Goal: Task Accomplishment & Management: Manage account settings

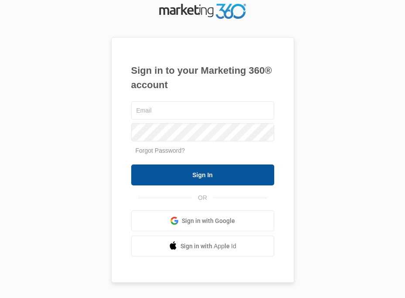
type input "[EMAIL_ADDRESS][DOMAIN_NAME]"
click at [183, 174] on input "Sign In" at bounding box center [202, 174] width 143 height 21
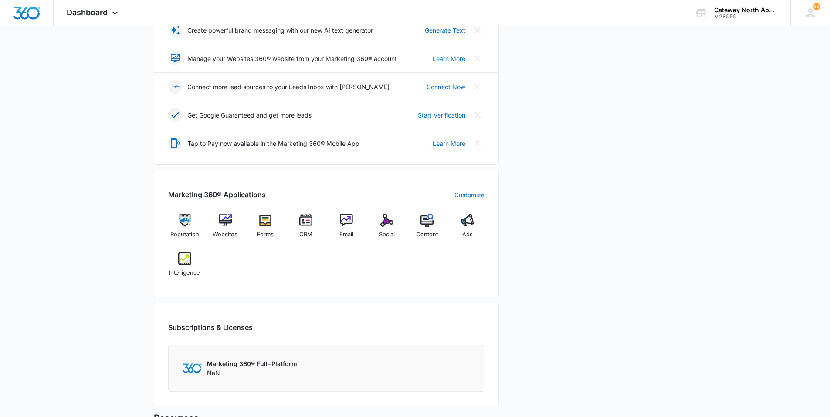
scroll to position [218, 0]
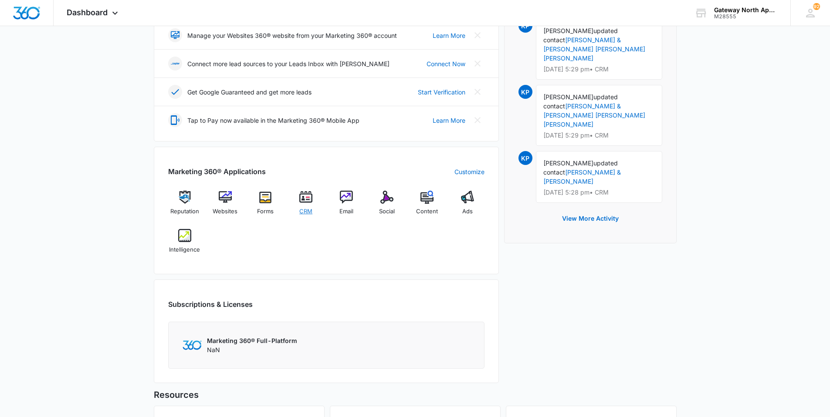
click at [313, 194] on div "CRM" at bounding box center [306, 206] width 34 height 31
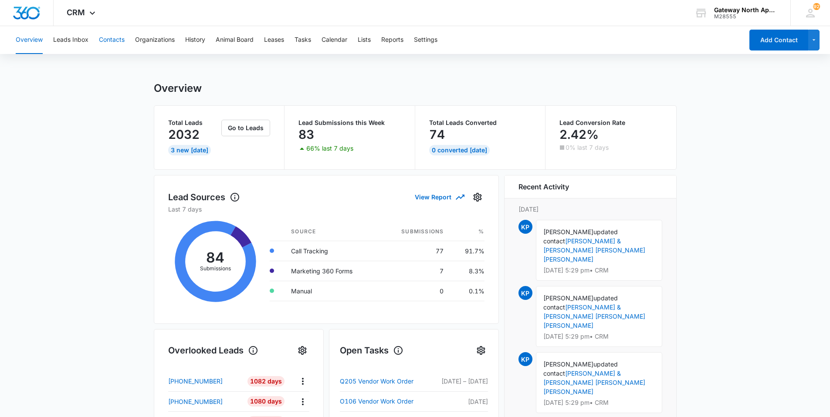
click at [107, 41] on button "Contacts" at bounding box center [112, 40] width 26 height 28
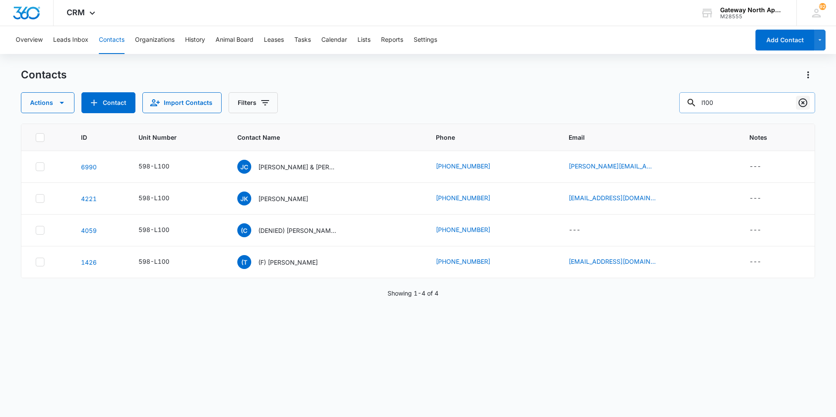
click at [404, 103] on icon "Clear" at bounding box center [803, 103] width 10 height 10
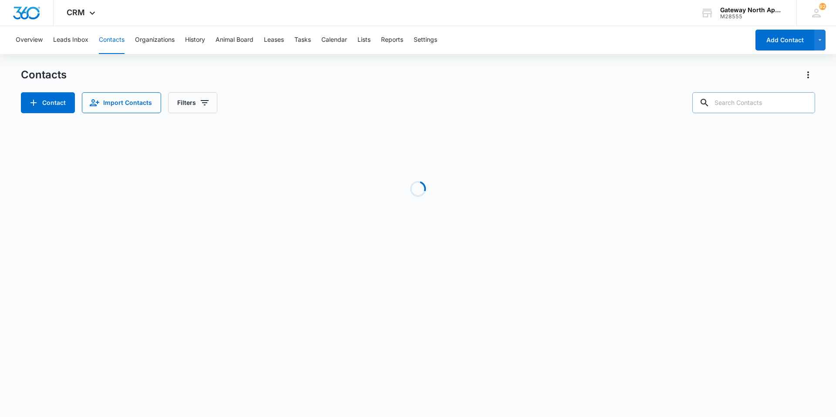
click at [404, 101] on input "text" at bounding box center [754, 102] width 123 height 21
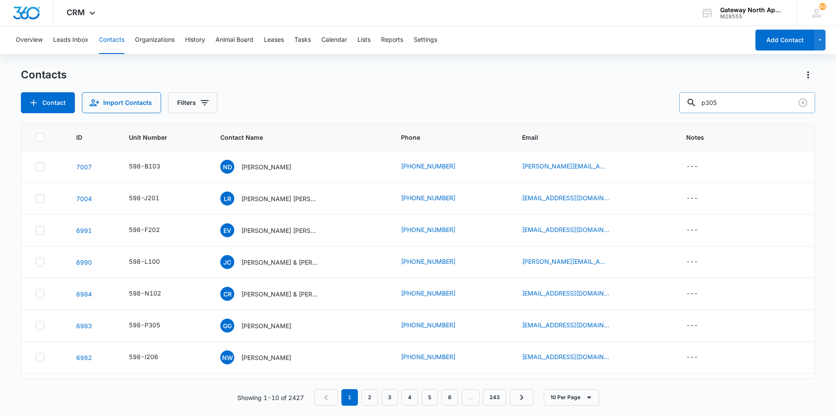
type input "p305"
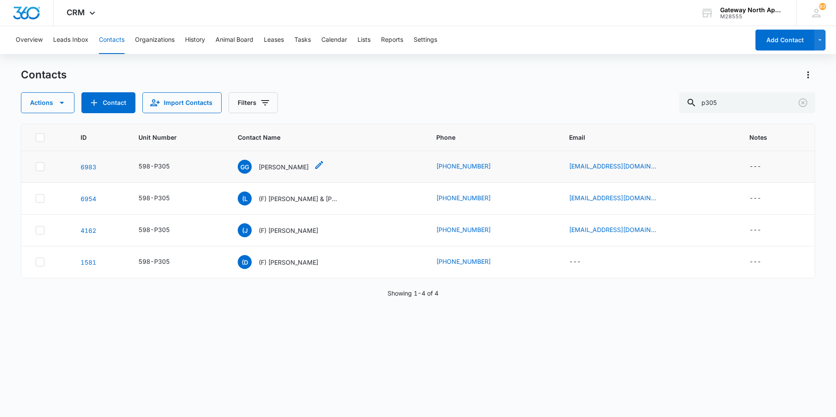
click at [296, 169] on p "[PERSON_NAME]" at bounding box center [284, 166] width 50 height 9
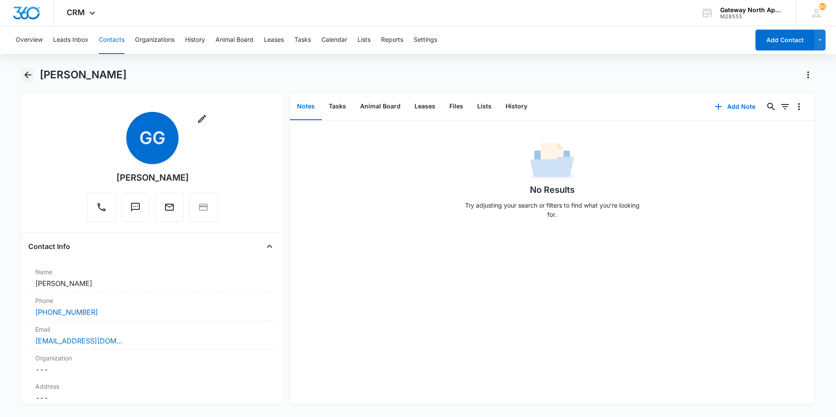
click at [33, 75] on icon "Back" at bounding box center [28, 75] width 10 height 10
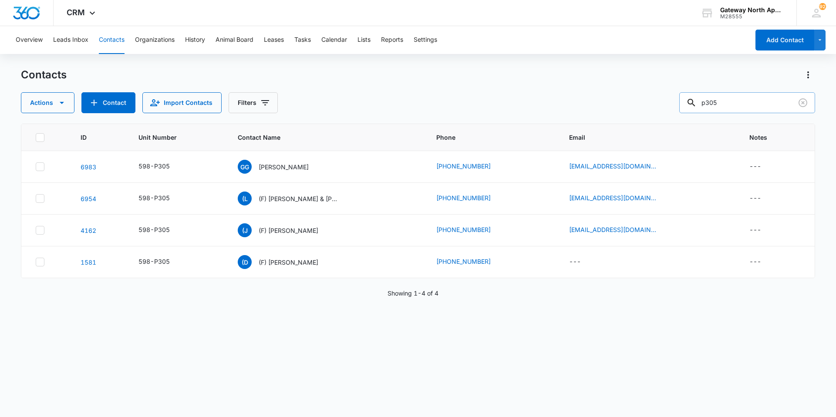
click at [404, 108] on input "p305" at bounding box center [748, 102] width 136 height 21
type input "p"
type input "f202"
click at [291, 166] on p "[PERSON_NAME] [PERSON_NAME]" at bounding box center [297, 166] width 78 height 9
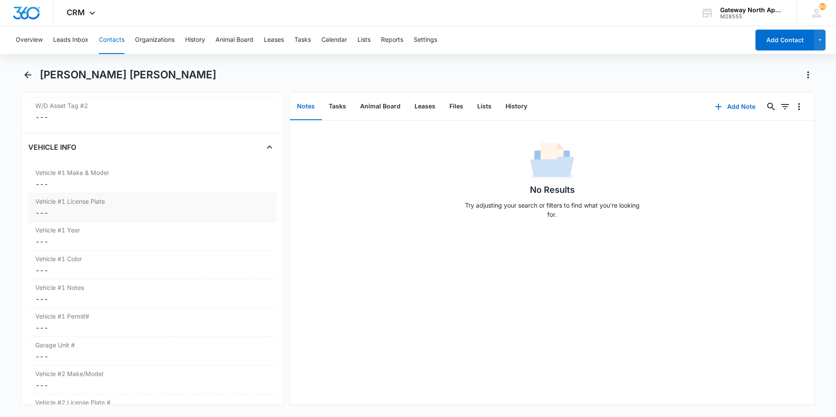
scroll to position [1307, 0]
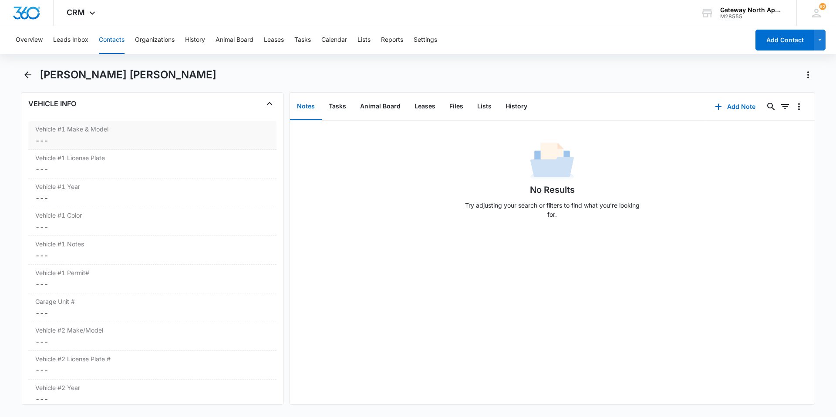
click at [76, 145] on dd "Cancel Save Changes ---" at bounding box center [152, 140] width 234 height 10
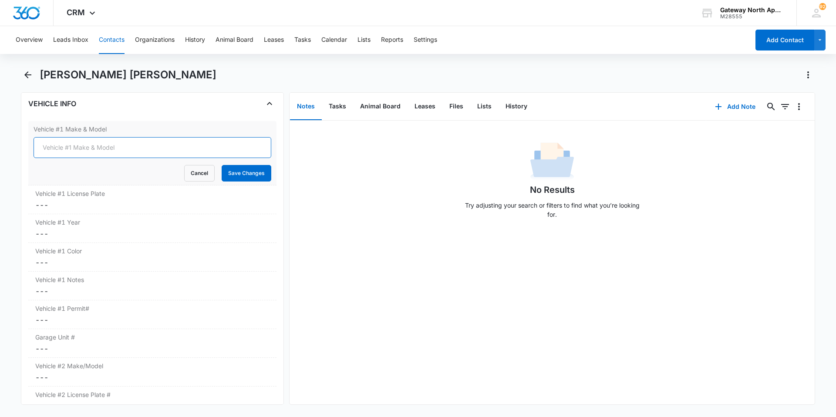
click at [76, 145] on input "Vehicle #1 Make & Model" at bounding box center [153, 147] width 238 height 21
type input "h"
type input "Honda Accord"
click at [248, 174] on button "Save Changes" at bounding box center [247, 173] width 50 height 17
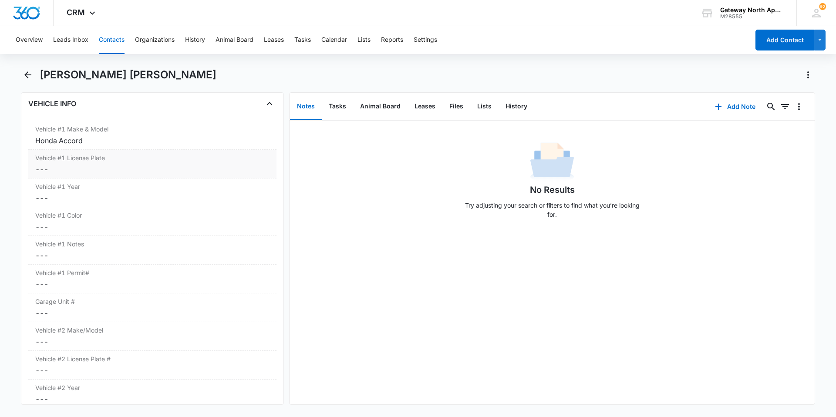
drag, startPoint x: 108, startPoint y: 160, endPoint x: 110, endPoint y: 152, distance: 8.0
click at [108, 160] on label "Vehicle #1 License Plate" at bounding box center [152, 157] width 234 height 9
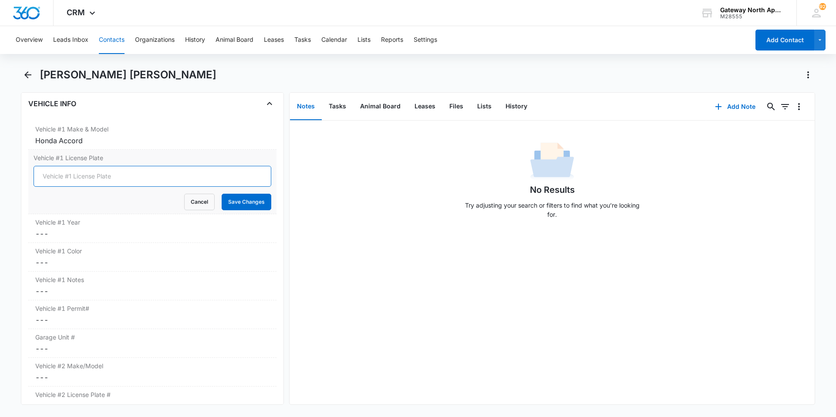
click at [105, 174] on input "Vehicle #1 License Plate" at bounding box center [153, 176] width 238 height 21
click at [198, 202] on button "Cancel" at bounding box center [199, 202] width 30 height 17
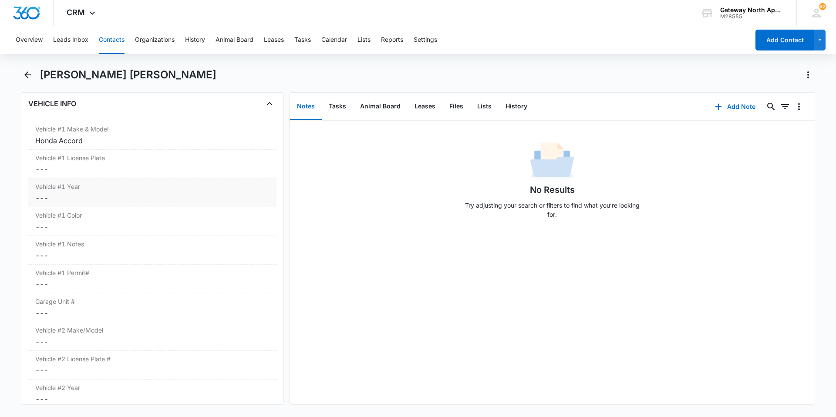
click at [86, 199] on dd "Cancel Save Changes ---" at bounding box center [152, 198] width 234 height 10
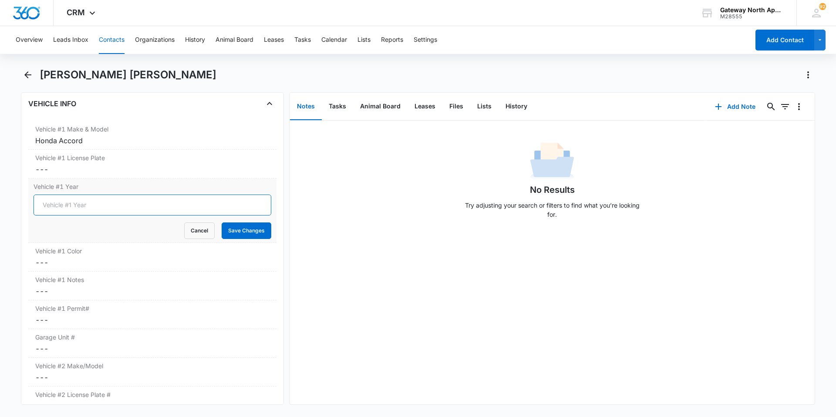
click at [95, 209] on input "Vehicle #1 Year" at bounding box center [153, 205] width 238 height 21
type input "2020"
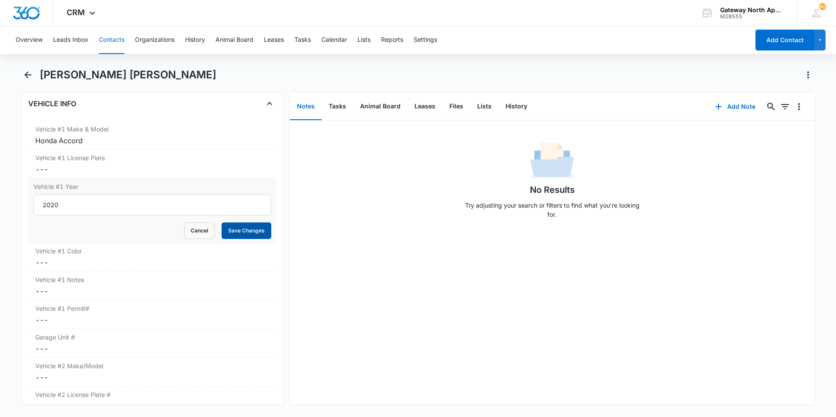
click at [247, 232] on button "Save Changes" at bounding box center [247, 231] width 50 height 17
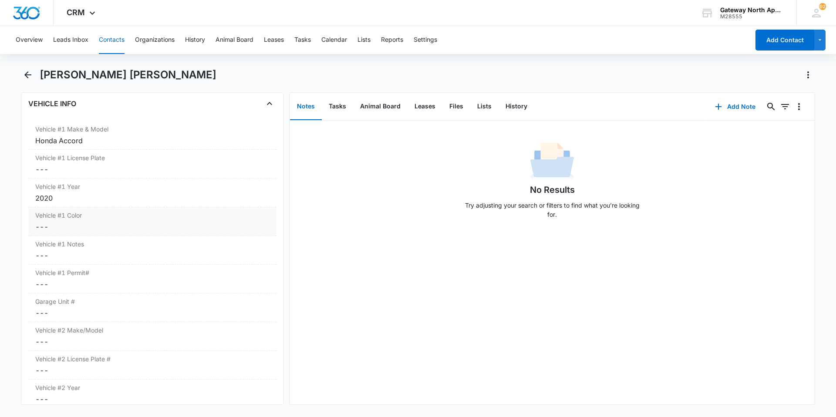
click at [75, 223] on dd "Cancel Save Changes ---" at bounding box center [152, 227] width 234 height 10
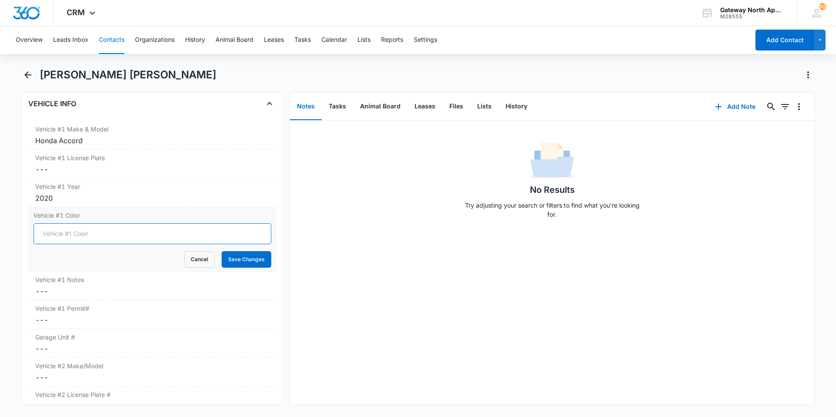
click at [102, 236] on input "Vehicle #1 Color" at bounding box center [153, 233] width 238 height 21
type input "White"
click at [240, 256] on button "Save Changes" at bounding box center [247, 259] width 50 height 17
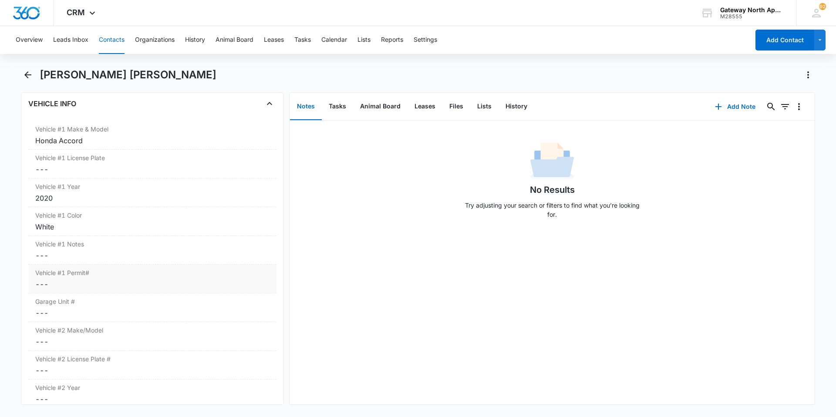
click at [80, 277] on div "Vehicle #1 Permit# Cancel Save Changes ---" at bounding box center [152, 279] width 248 height 29
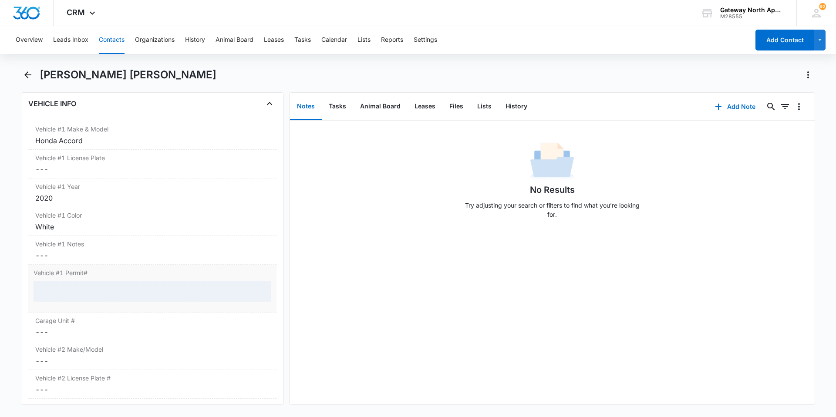
click at [80, 280] on div at bounding box center [153, 291] width 238 height 21
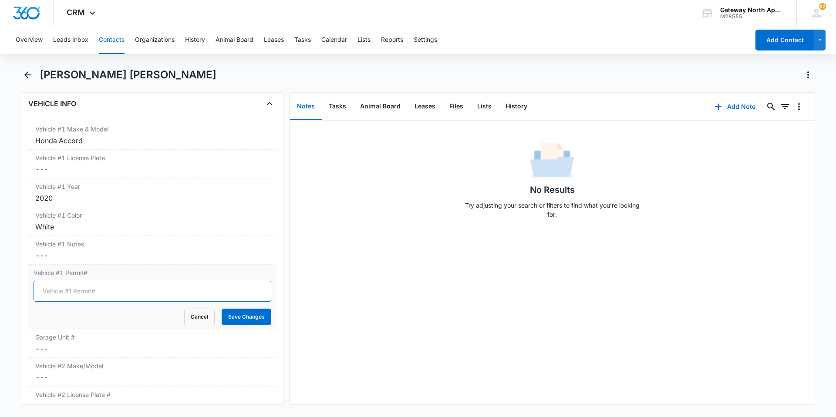
click at [86, 280] on input "Vehicle #1 Permit#" at bounding box center [153, 291] width 238 height 21
type input "WH-3063"
click at [232, 280] on button "Save Changes" at bounding box center [247, 317] width 50 height 17
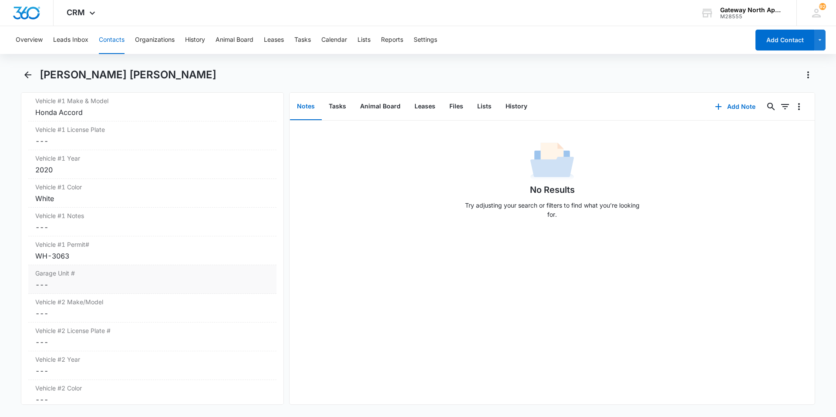
scroll to position [1350, 0]
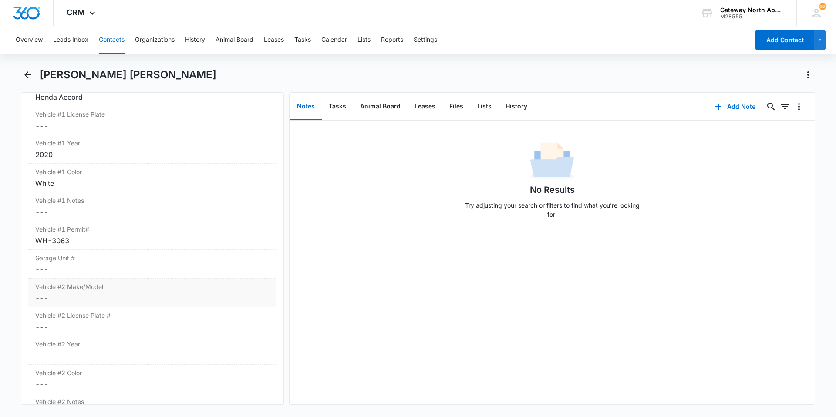
click at [99, 280] on dd "Cancel Save Changes ---" at bounding box center [152, 298] width 234 height 10
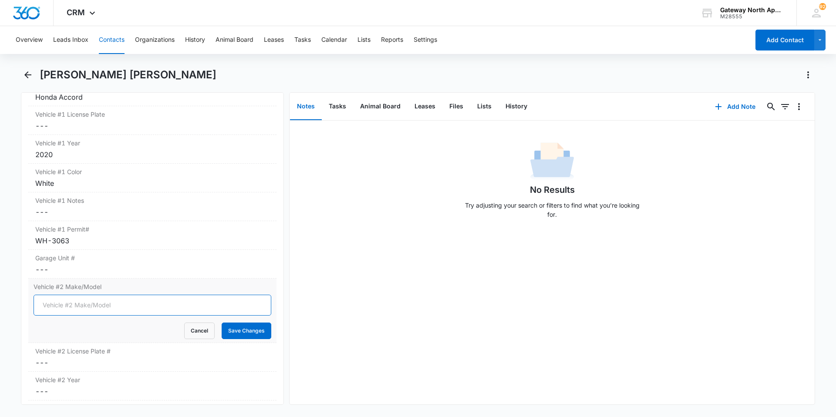
click at [121, 280] on input "Vehicle #2 Make/Model" at bounding box center [153, 305] width 238 height 21
type input "Ford Ranger"
click at [248, 280] on button "Save Changes" at bounding box center [247, 331] width 50 height 17
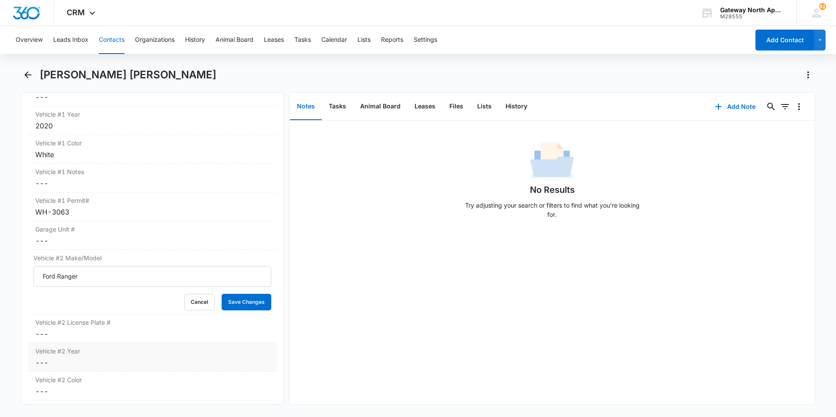
scroll to position [1394, 0]
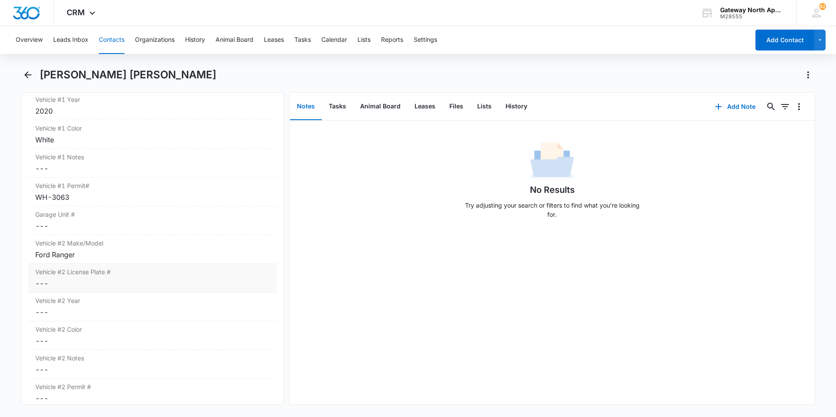
click at [116, 280] on dd "Cancel Save Changes ---" at bounding box center [152, 283] width 234 height 10
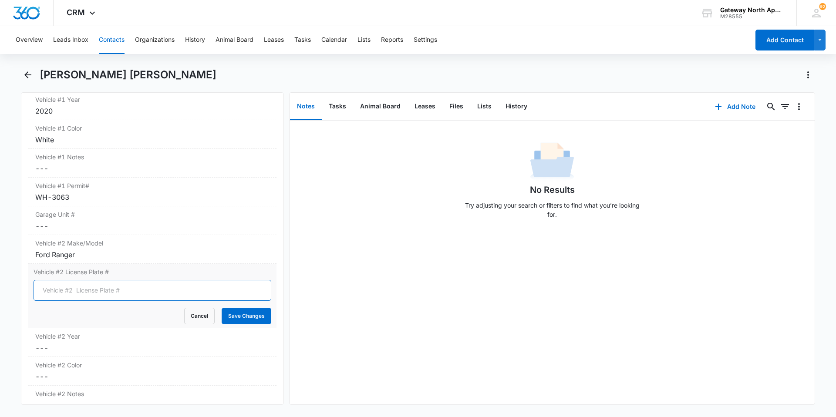
click at [113, 280] on input "Vehicle #2 License Plate #" at bounding box center [153, 290] width 238 height 21
type input "EWG-252"
click at [239, 280] on button "Save Changes" at bounding box center [247, 316] width 50 height 17
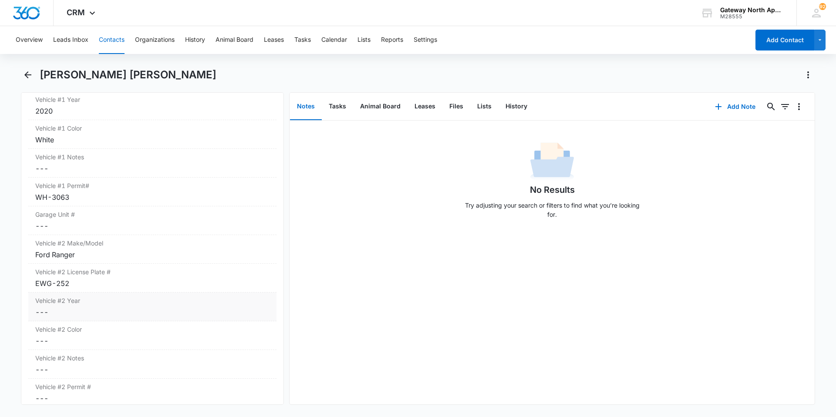
click at [111, 280] on dd "Cancel Save Changes ---" at bounding box center [152, 312] width 234 height 10
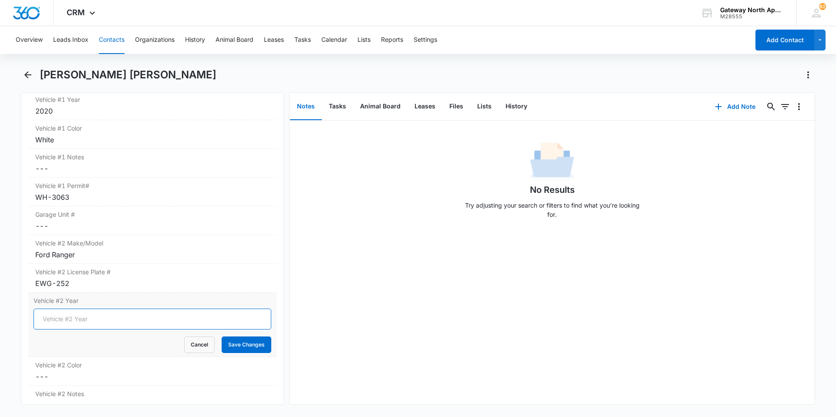
click at [112, 280] on input "Vehicle #2 Year" at bounding box center [153, 319] width 238 height 21
type input "2019"
click at [251, 280] on button "Save Changes" at bounding box center [247, 345] width 50 height 17
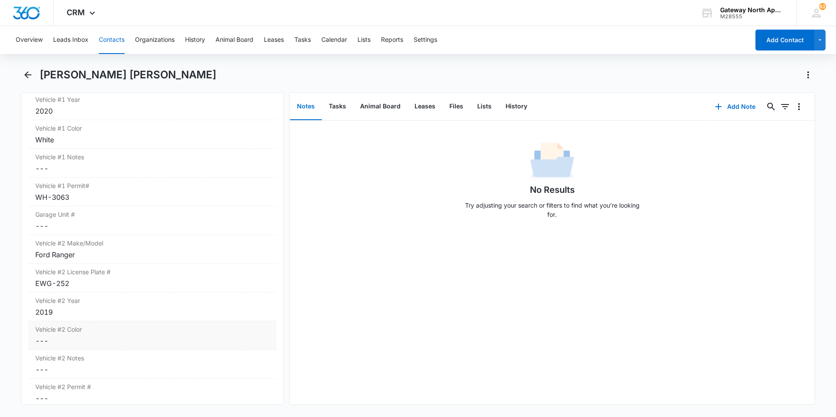
click at [98, 280] on label "Vehicle #2 Color" at bounding box center [152, 329] width 234 height 9
click at [95, 280] on input "Vehicle #2 Color" at bounding box center [153, 348] width 238 height 21
type input "Sliver"
click at [239, 280] on button "Save Changes" at bounding box center [247, 373] width 50 height 17
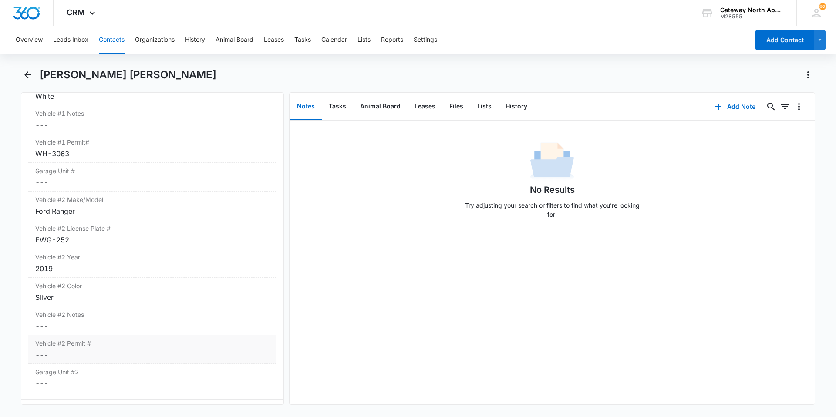
click at [92, 280] on dd "Cancel Save Changes ---" at bounding box center [152, 355] width 234 height 10
click at [112, 280] on input "Vehicle #2 Permit #" at bounding box center [153, 362] width 238 height 21
type input "WH-3062"
drag, startPoint x: 258, startPoint y: 387, endPoint x: 253, endPoint y: 385, distance: 5.7
click at [258, 280] on button "Save Changes" at bounding box center [247, 387] width 50 height 17
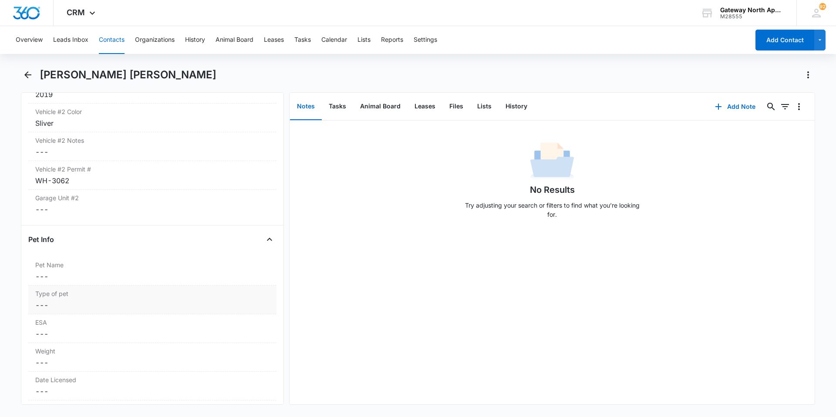
scroll to position [1481, 0]
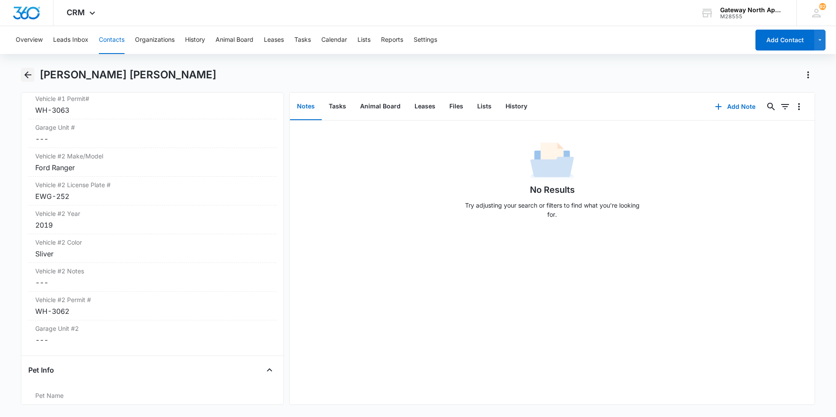
click at [34, 78] on div "[PERSON_NAME] [PERSON_NAME]" at bounding box center [418, 80] width 795 height 24
click at [29, 72] on icon "Back" at bounding box center [28, 75] width 10 height 10
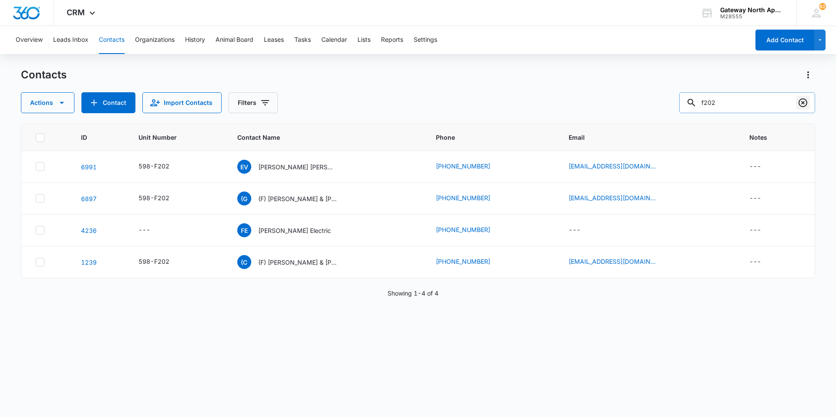
click at [404, 102] on icon "Clear" at bounding box center [803, 102] width 9 height 9
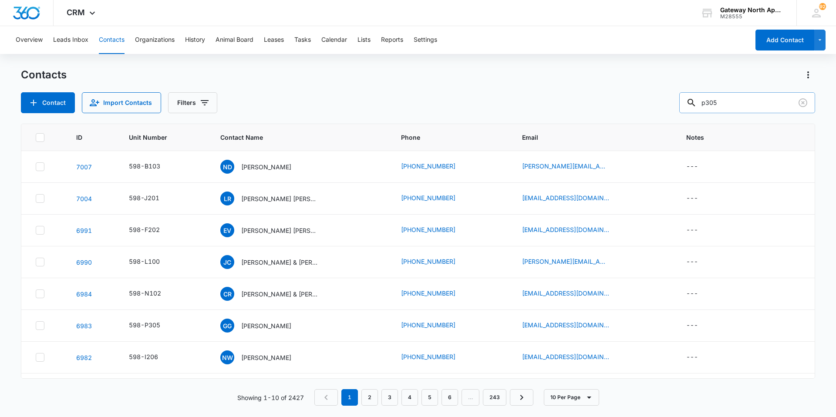
type input "p305"
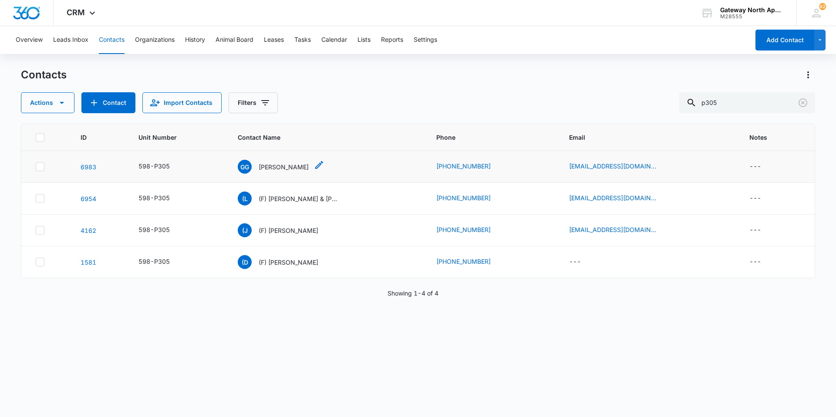
click at [283, 167] on p "[PERSON_NAME]" at bounding box center [284, 166] width 50 height 9
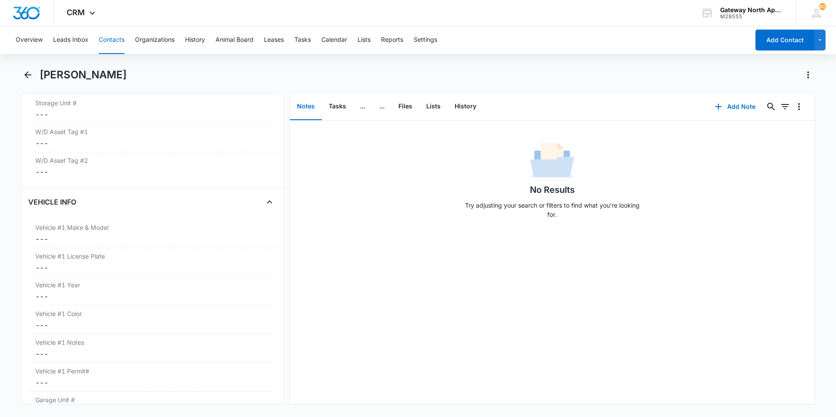
scroll to position [1220, 0]
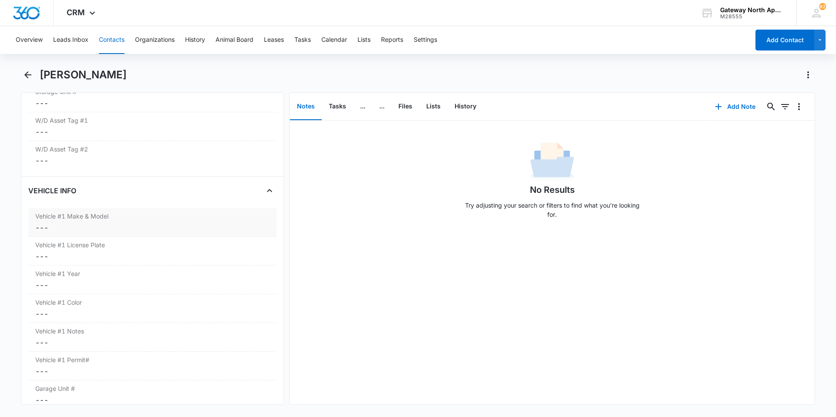
click at [139, 225] on dd "Cancel Save Changes ---" at bounding box center [152, 228] width 234 height 10
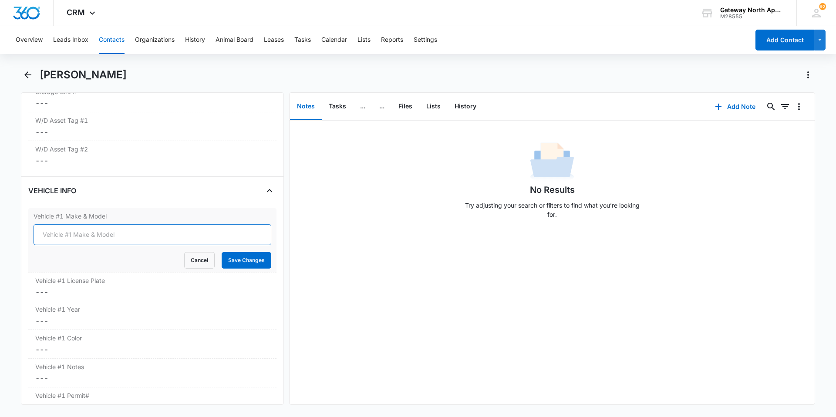
click at [102, 240] on input "Vehicle #1 Make & Model" at bounding box center [153, 234] width 238 height 21
type input "Jeep Gladiator"
click at [234, 260] on button "Save Changes" at bounding box center [247, 260] width 50 height 17
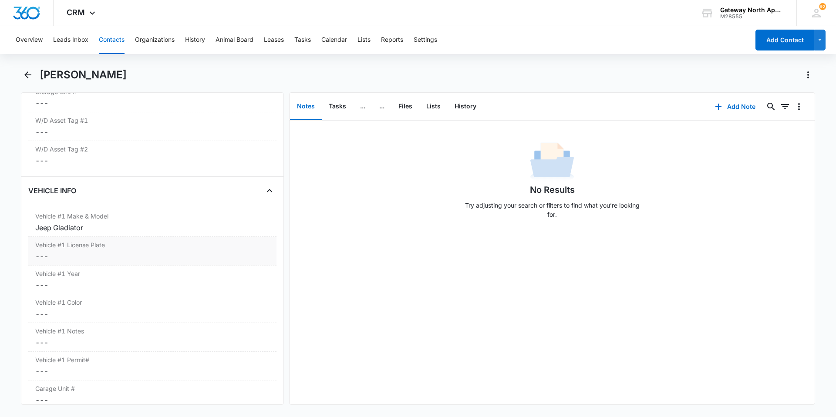
click at [101, 255] on dd "Cancel Save Changes ---" at bounding box center [152, 256] width 234 height 10
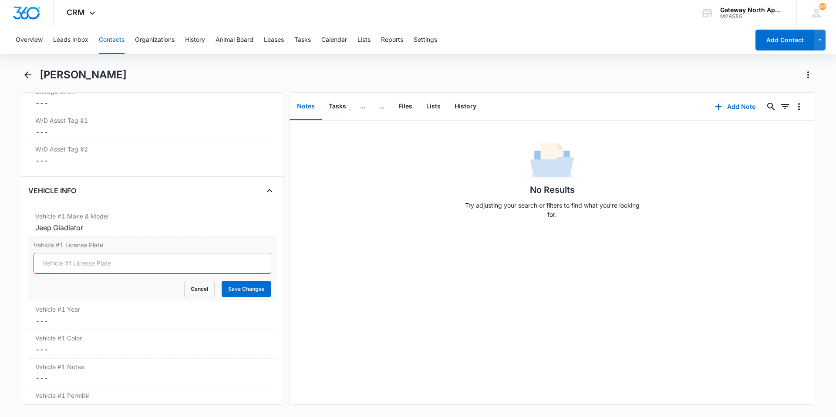
click at [118, 264] on input "Vehicle #1 License Plate" at bounding box center [153, 263] width 238 height 21
click at [134, 267] on input "Vehicle #1 License Plate" at bounding box center [153, 263] width 238 height 21
click at [132, 266] on input "Vehicle #1 License Plate" at bounding box center [153, 263] width 238 height 21
type input "GG-UMZ"
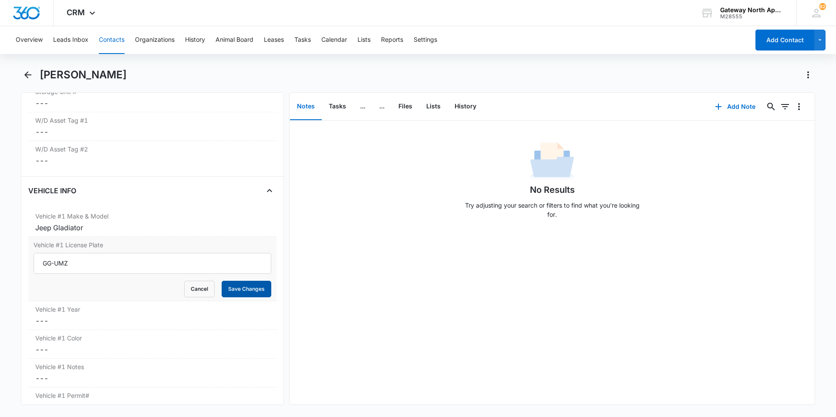
click at [239, 280] on button "Save Changes" at bounding box center [247, 289] width 50 height 17
click at [102, 280] on dd "Cancel Save Changes ---" at bounding box center [152, 285] width 234 height 10
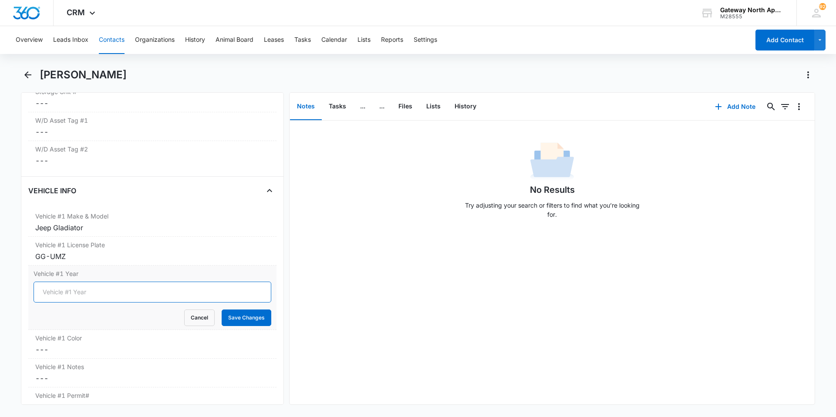
click at [103, 280] on input "Vehicle #1 Year" at bounding box center [153, 292] width 238 height 21
type input "2021"
click at [256, 280] on button "Save Changes" at bounding box center [247, 318] width 50 height 17
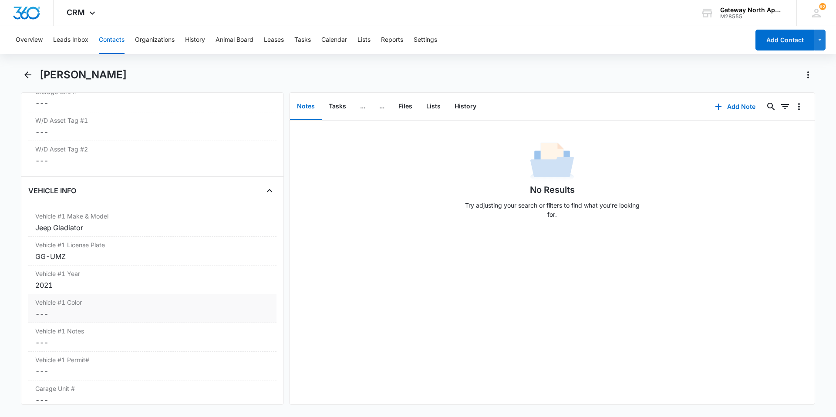
click at [133, 280] on dd "Cancel Save Changes ---" at bounding box center [152, 314] width 234 height 10
click at [135, 280] on input "Vehicle #1 Color" at bounding box center [153, 321] width 238 height 21
type input "Black"
click at [225, 280] on button "Save Changes" at bounding box center [247, 346] width 50 height 17
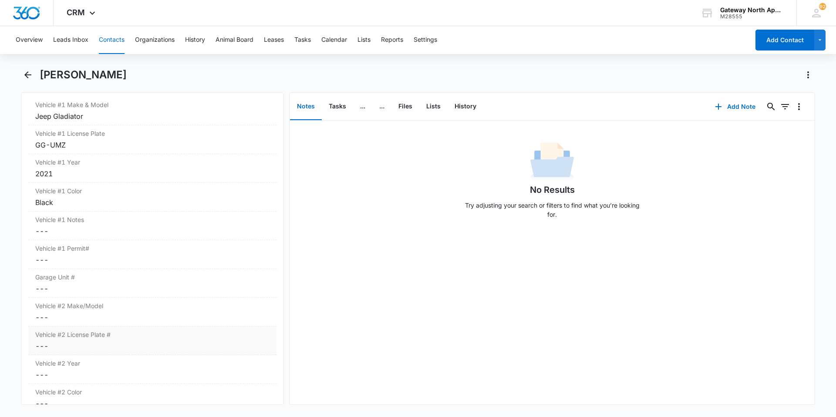
scroll to position [1350, 0]
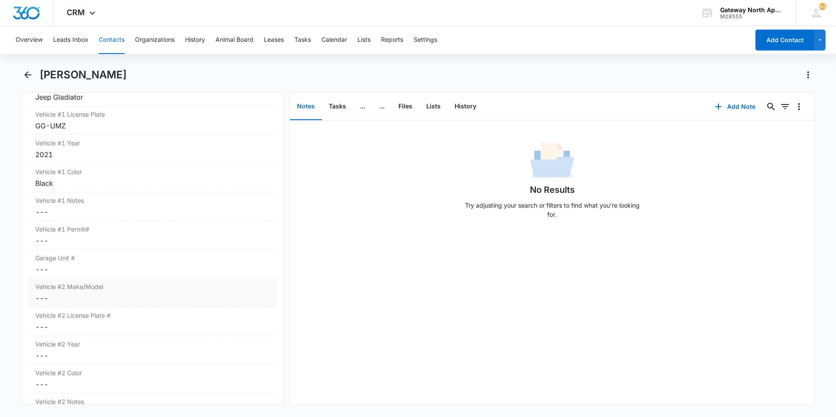
click at [114, 280] on div "Vehicle #2 Make/Model Cancel Save Changes ---" at bounding box center [152, 293] width 248 height 29
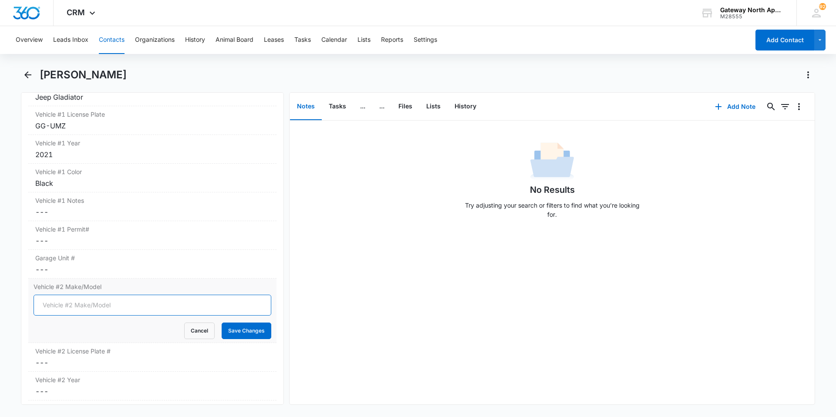
click at [132, 280] on input "Vehicle #2 Make/Model" at bounding box center [153, 305] width 238 height 21
type input "[PERSON_NAME]"
click at [230, 280] on button "Save Changes" at bounding box center [247, 331] width 50 height 17
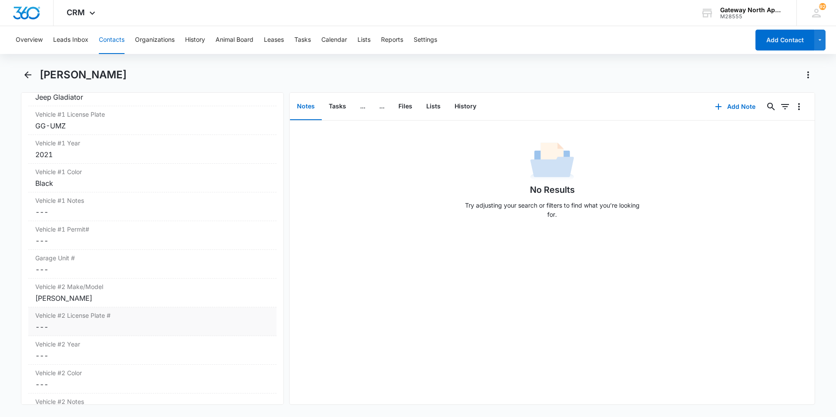
click at [115, 280] on dd "Cancel Save Changes ---" at bounding box center [152, 327] width 234 height 10
click at [108, 280] on input "Vehicle #2 License Plate #" at bounding box center [153, 334] width 238 height 21
type input "AAvilas"
click at [247, 280] on button "Save Changes" at bounding box center [247, 360] width 50 height 17
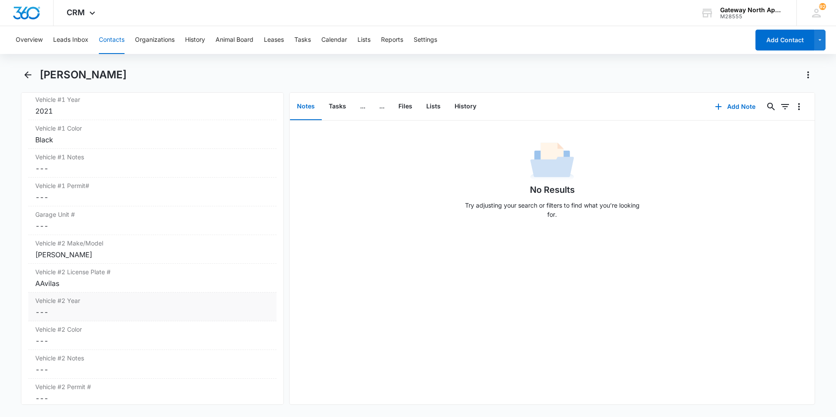
click at [102, 280] on dd "Cancel Save Changes ---" at bounding box center [152, 312] width 234 height 10
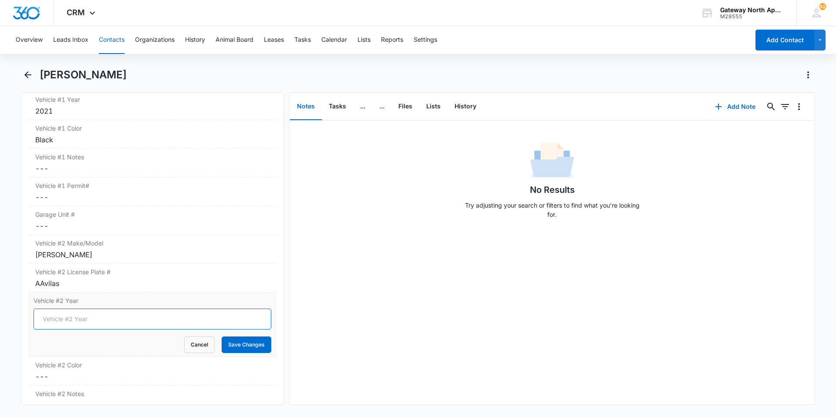
click at [109, 280] on input "Vehicle #2 Year" at bounding box center [153, 319] width 238 height 21
type input "2020"
click at [252, 280] on button "Save Changes" at bounding box center [247, 345] width 50 height 17
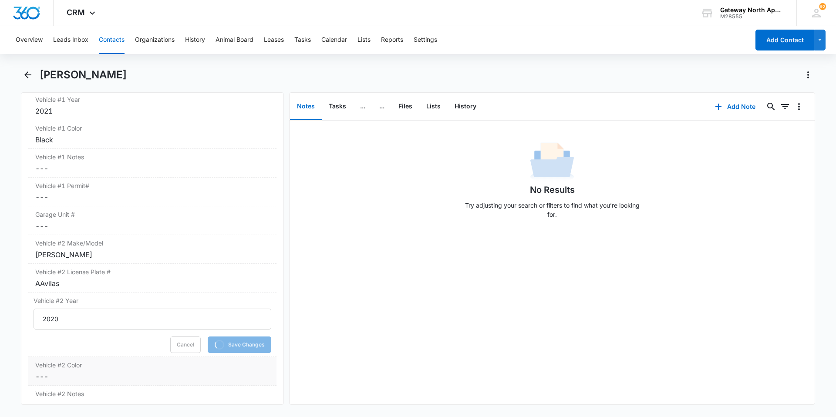
click at [113, 280] on dd "Cancel Save Changes ---" at bounding box center [152, 377] width 234 height 10
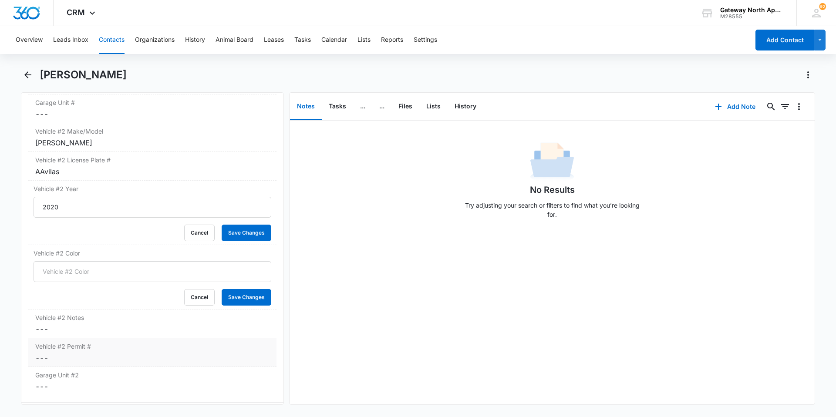
scroll to position [1525, 0]
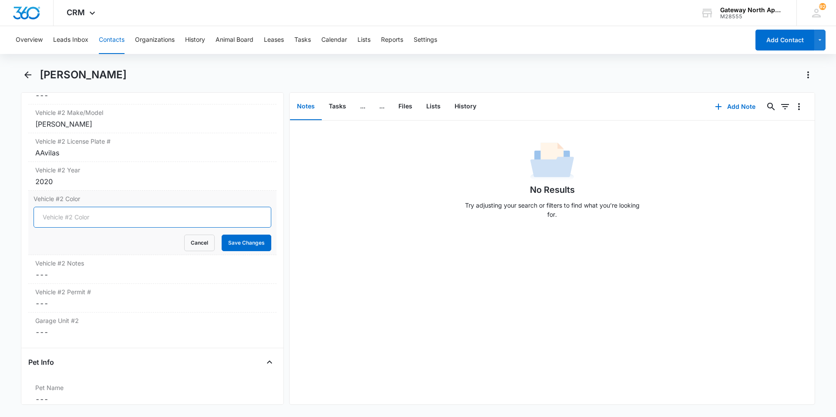
click at [112, 222] on input "Vehicle #2 Color" at bounding box center [153, 217] width 238 height 21
type input "White"
click at [244, 239] on button "Save Changes" at bounding box center [247, 243] width 50 height 17
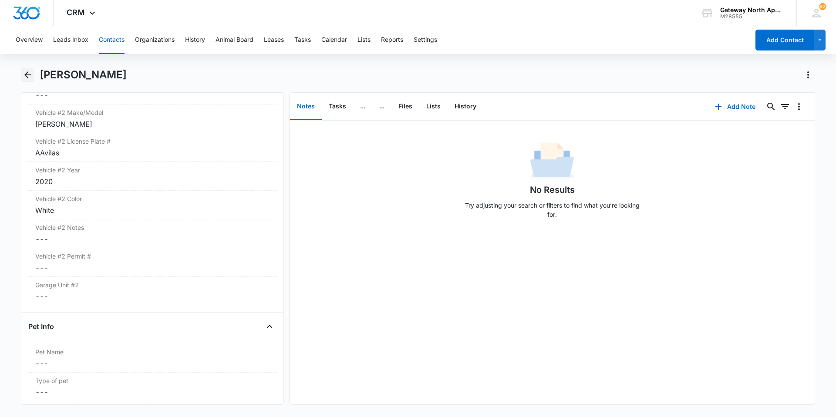
click at [30, 74] on icon "Back" at bounding box center [28, 75] width 10 height 10
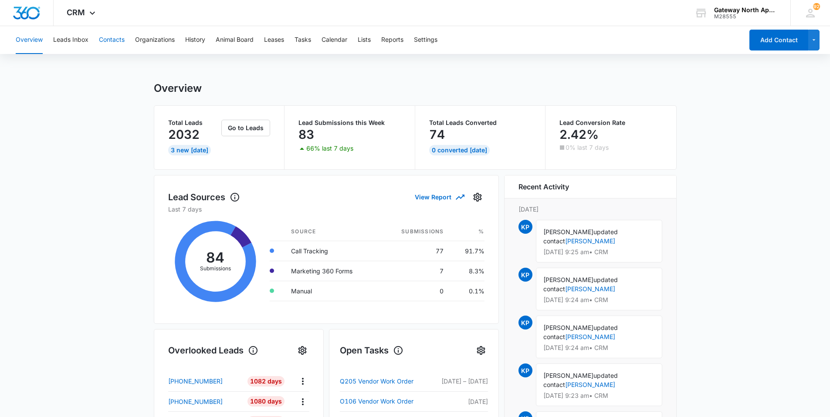
drag, startPoint x: 95, startPoint y: 35, endPoint x: 115, endPoint y: 44, distance: 21.8
click at [95, 35] on div "Overview Leads Inbox Contacts Organizations History Animal Board Leases Tasks C…" at bounding box center [376, 40] width 733 height 28
click at [115, 44] on button "Contacts" at bounding box center [112, 40] width 26 height 28
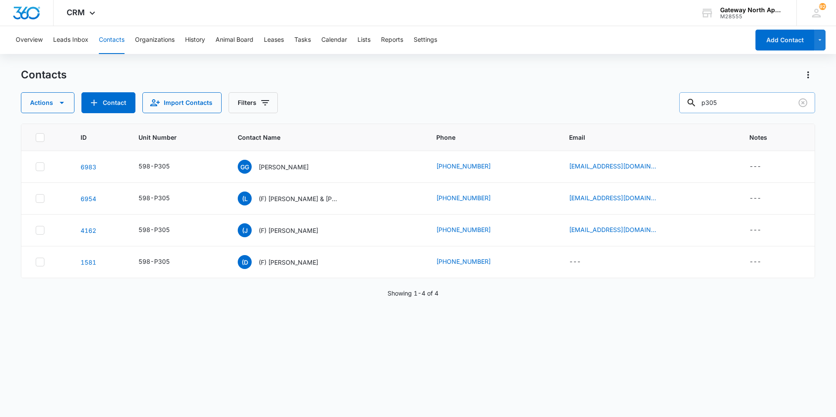
click at [404, 105] on input "p305" at bounding box center [748, 102] width 136 height 21
type input "p"
type input "D106"
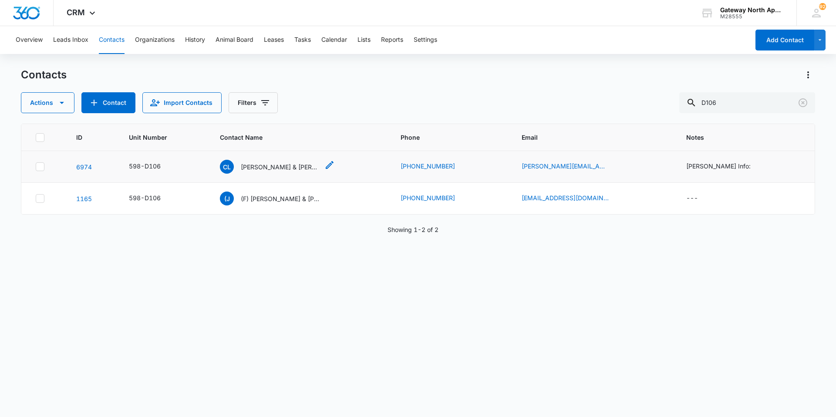
click at [285, 173] on div "[PERSON_NAME] & [PERSON_NAME]" at bounding box center [269, 167] width 99 height 14
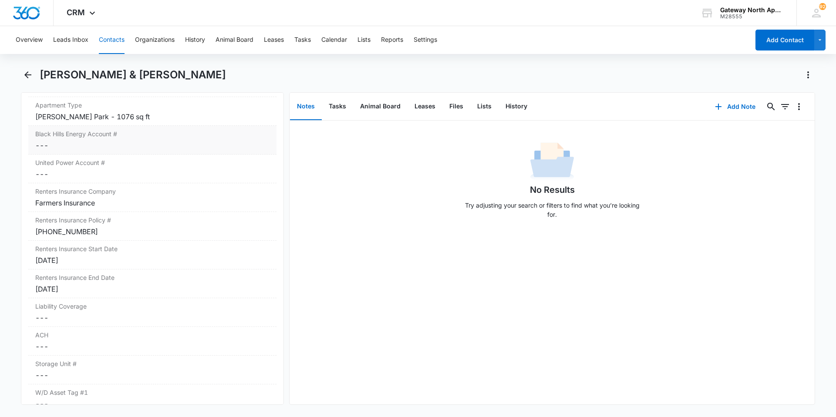
scroll to position [958, 0]
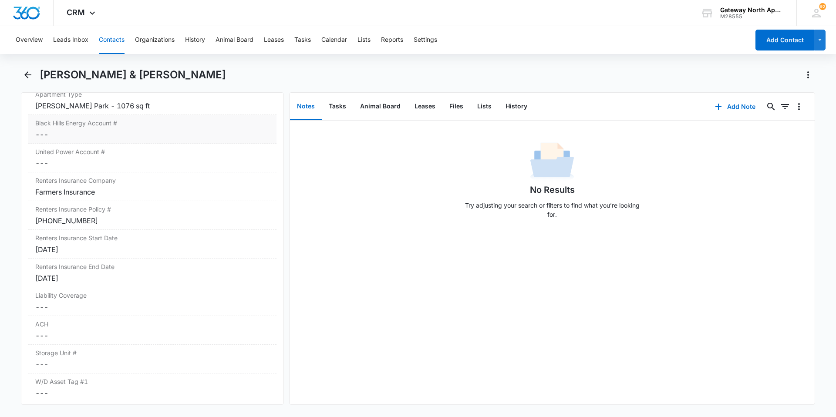
click at [88, 133] on dd "Cancel Save Changes ---" at bounding box center [152, 134] width 234 height 10
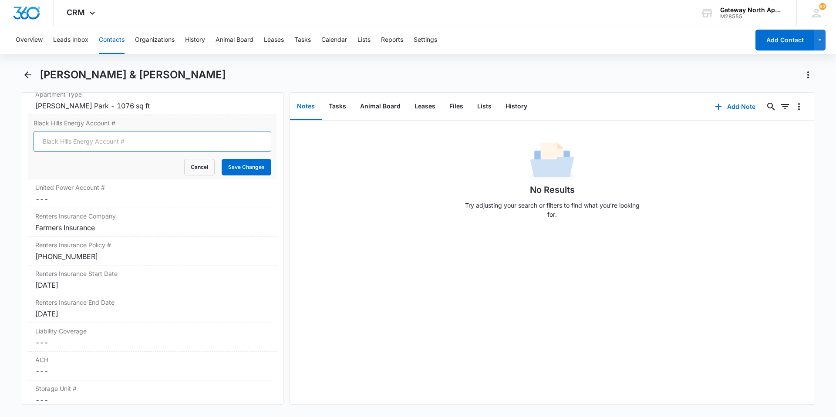
click at [93, 140] on input "Black Hills Energy Account #" at bounding box center [153, 141] width 238 height 21
type input "1035824183"
click at [253, 162] on button "Save Changes" at bounding box center [247, 167] width 50 height 17
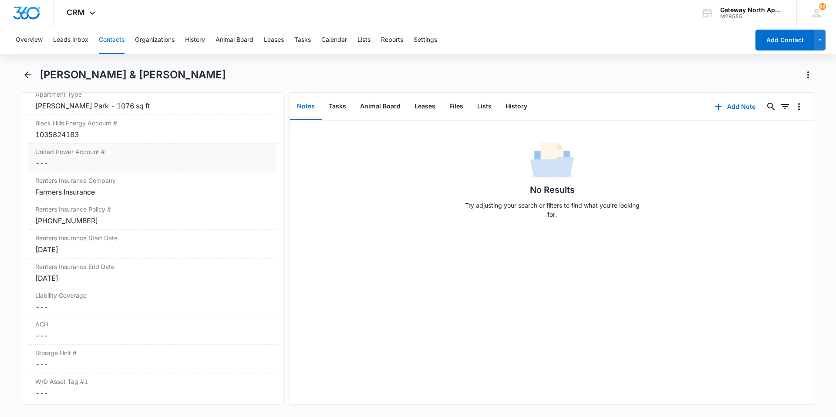
click at [163, 160] on dd "Cancel Save Changes ---" at bounding box center [152, 163] width 234 height 10
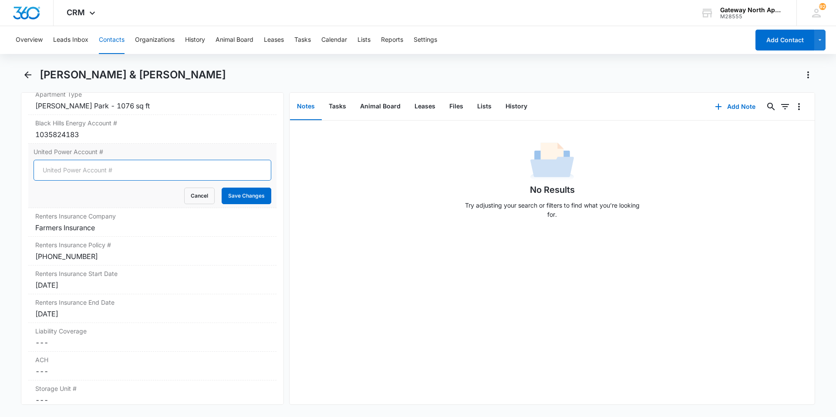
click at [128, 174] on input "United Power Account #" at bounding box center [153, 170] width 238 height 21
type input "19968306"
click at [243, 194] on button "Save Changes" at bounding box center [247, 196] width 50 height 17
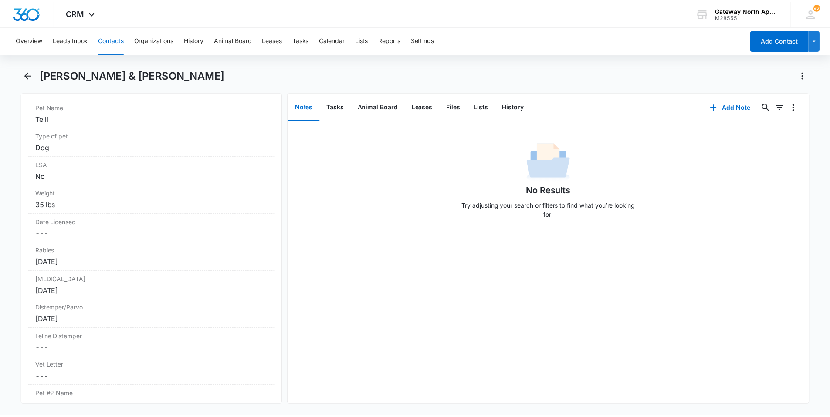
scroll to position [1829, 0]
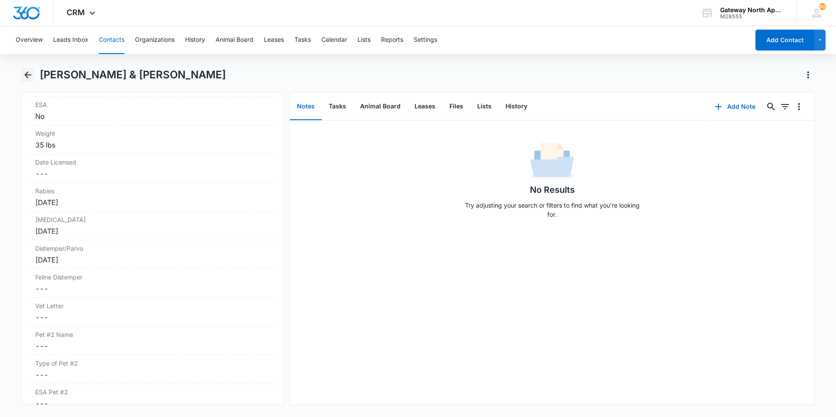
click at [21, 72] on button "Back" at bounding box center [28, 75] width 14 height 14
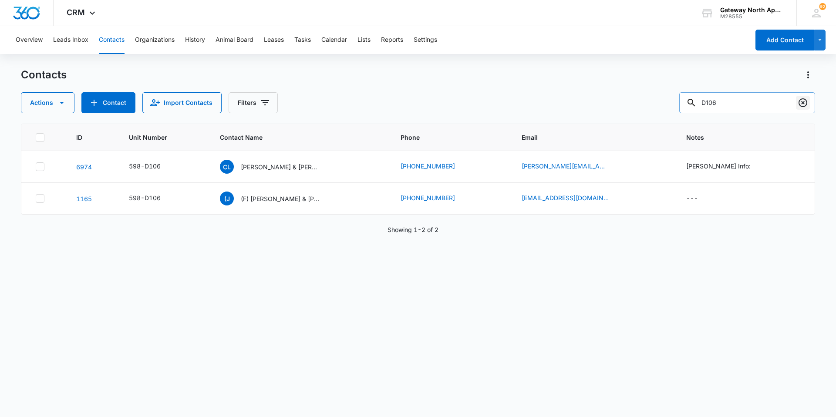
drag, startPoint x: 808, startPoint y: 105, endPoint x: 770, endPoint y: 105, distance: 37.9
click at [404, 105] on icon "Clear" at bounding box center [803, 103] width 10 height 10
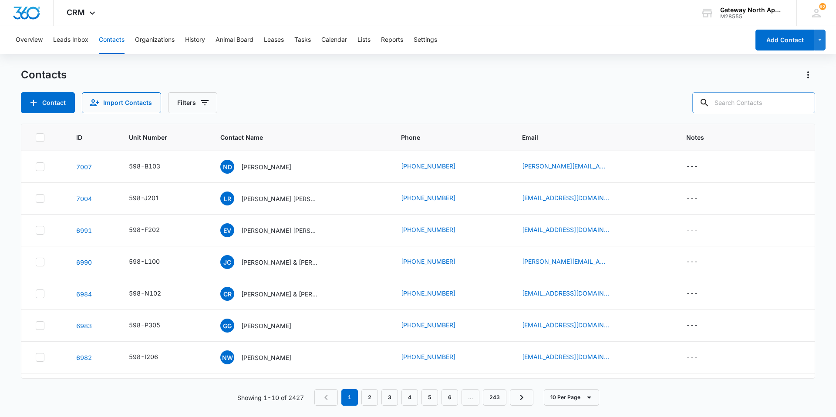
click at [404, 105] on input "text" at bounding box center [754, 102] width 123 height 21
type input "h106"
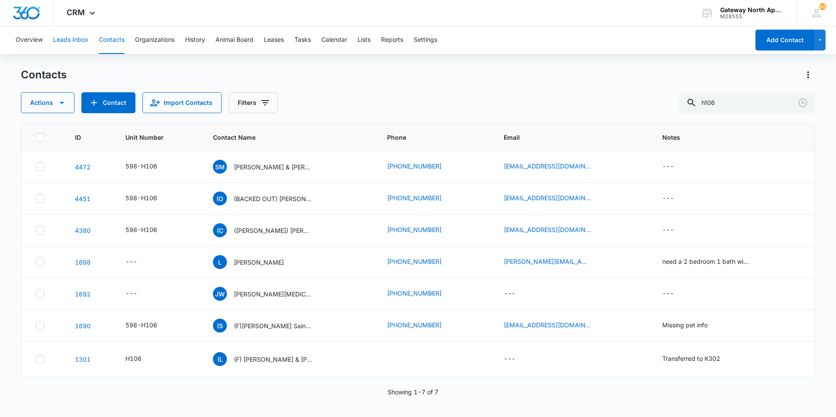
click at [76, 39] on button "Leads Inbox" at bounding box center [70, 40] width 35 height 28
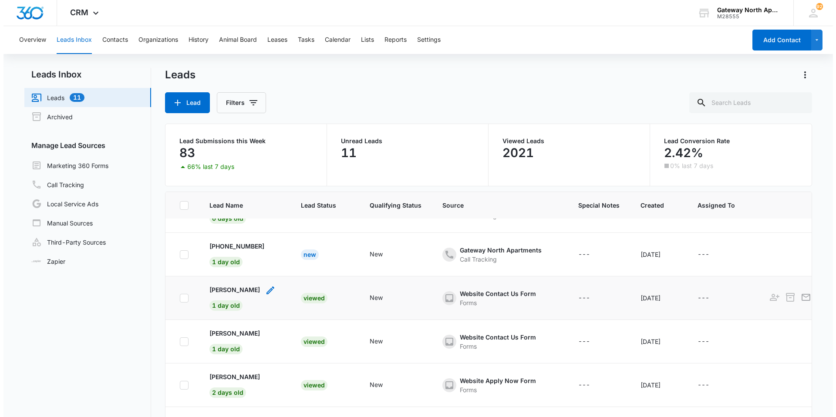
scroll to position [131, 0]
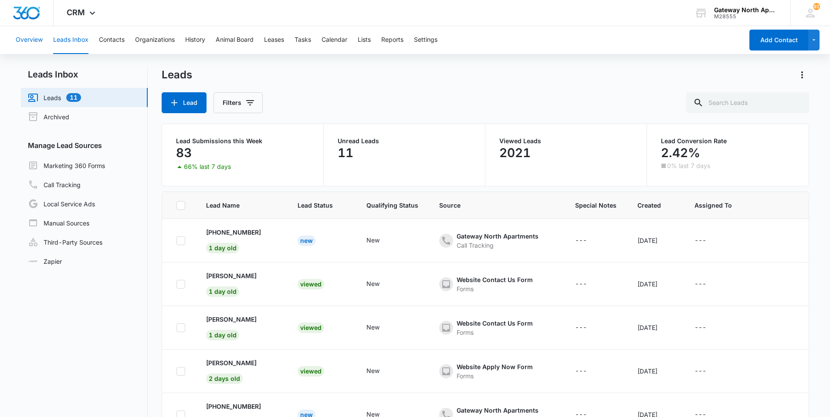
click at [31, 34] on button "Overview" at bounding box center [29, 40] width 27 height 28
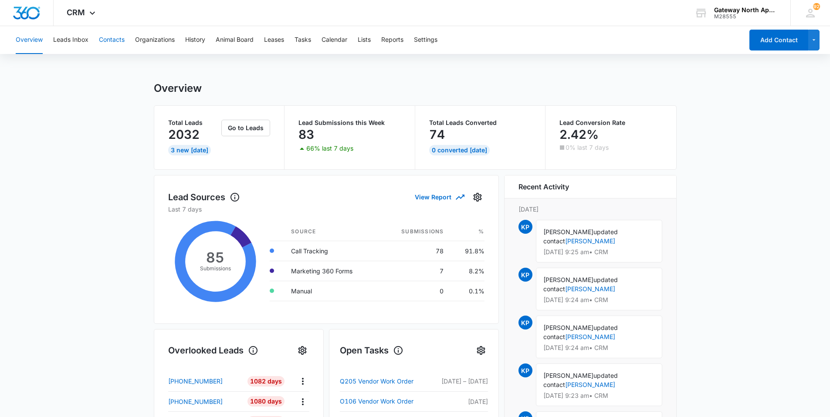
click at [112, 39] on button "Contacts" at bounding box center [112, 40] width 26 height 28
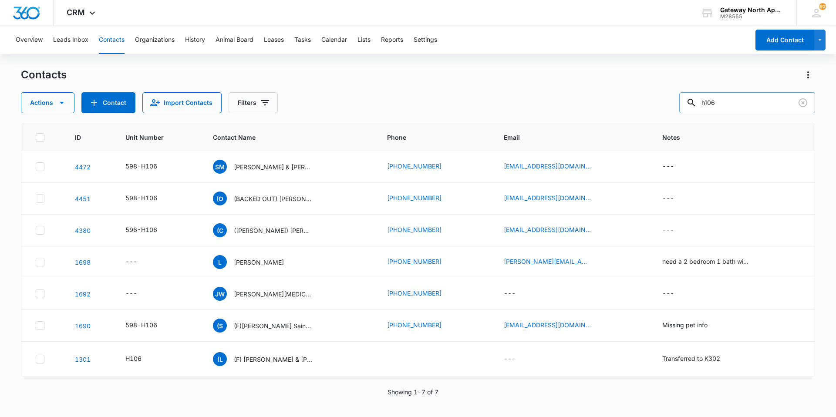
click at [404, 100] on input "h106" at bounding box center [748, 102] width 136 height 21
click at [404, 103] on icon "Clear" at bounding box center [803, 102] width 9 height 9
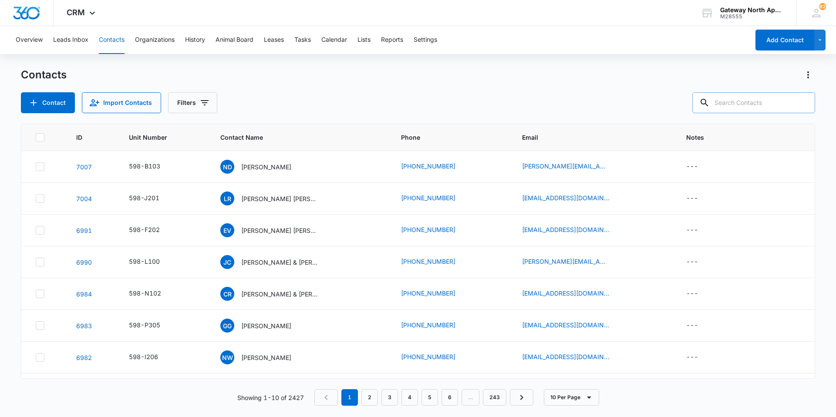
click at [404, 102] on input "text" at bounding box center [754, 102] width 123 height 21
type input "N102"
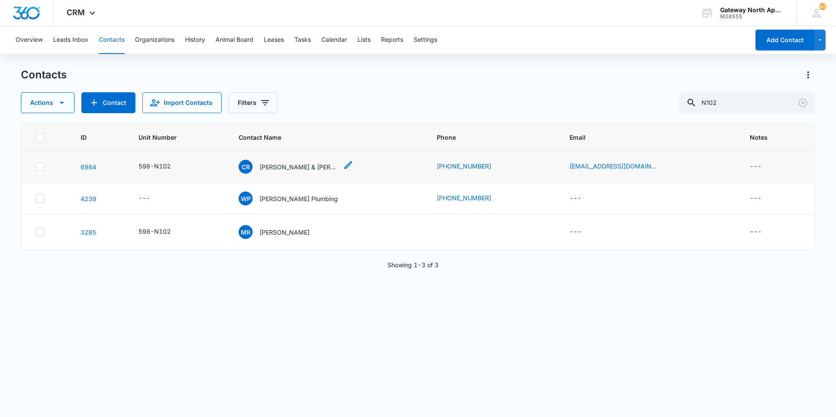
click at [318, 166] on p "[PERSON_NAME] & [PERSON_NAME]" at bounding box center [299, 166] width 78 height 9
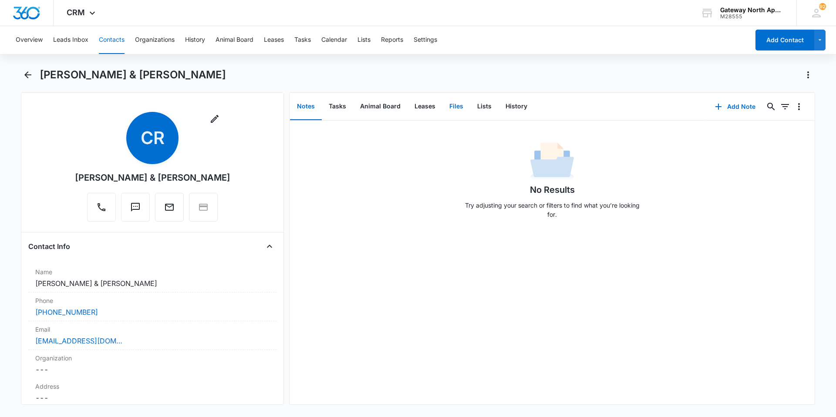
click at [404, 104] on button "Files" at bounding box center [457, 106] width 28 height 27
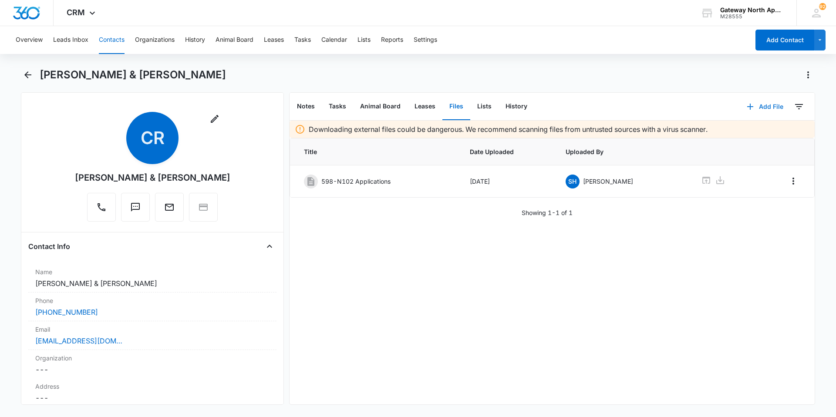
click at [404, 106] on button "Add File" at bounding box center [765, 106] width 54 height 21
click at [404, 129] on button "Upload Files" at bounding box center [759, 134] width 66 height 13
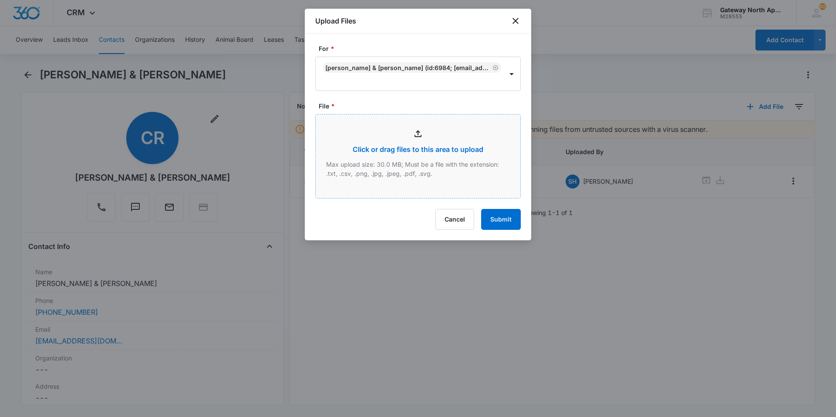
type input "C:\fakepath\Signed MTM N102_10132025150115.pdf"
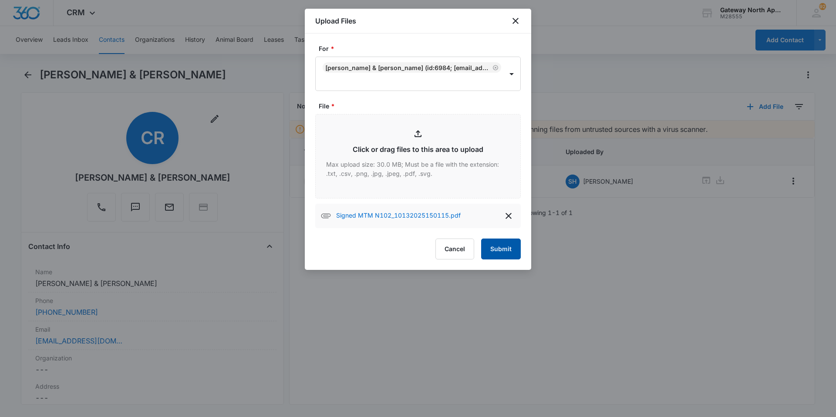
click at [404, 246] on button "Submit" at bounding box center [501, 249] width 40 height 21
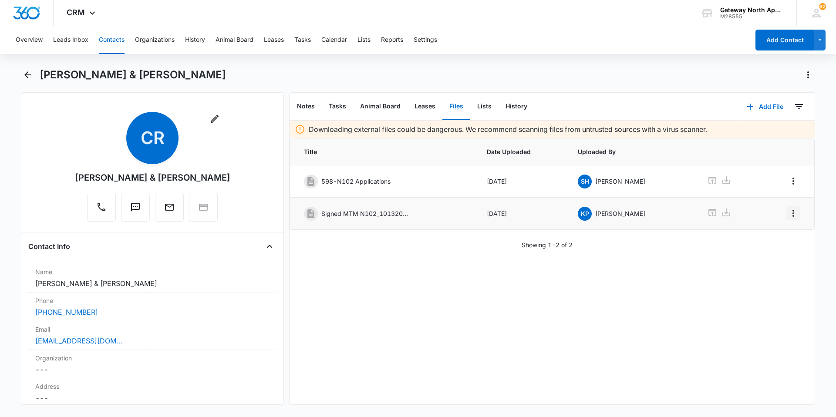
click at [404, 214] on button "Overflow Menu" at bounding box center [794, 213] width 14 height 14
click at [404, 235] on div "Edit" at bounding box center [763, 238] width 18 height 6
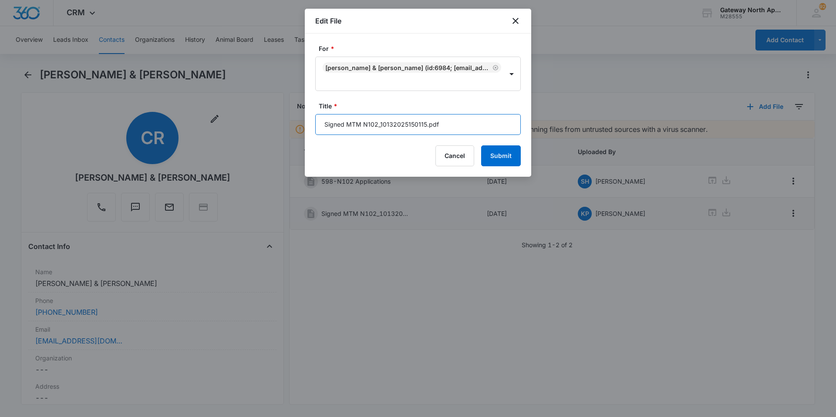
drag, startPoint x: 447, startPoint y: 122, endPoint x: 298, endPoint y: 135, distance: 150.0
click at [297, 135] on body "CRM Apps Reputation Websites Forms CRM Email Social Content Ads Intelligence Fi…" at bounding box center [418, 208] width 836 height 417
click at [404, 125] on input "598-N102 MTM lease" at bounding box center [418, 124] width 206 height 21
type input "598-N102 MTM lease [DATE]-[DATE]"
click at [404, 150] on button "Submit" at bounding box center [501, 155] width 40 height 21
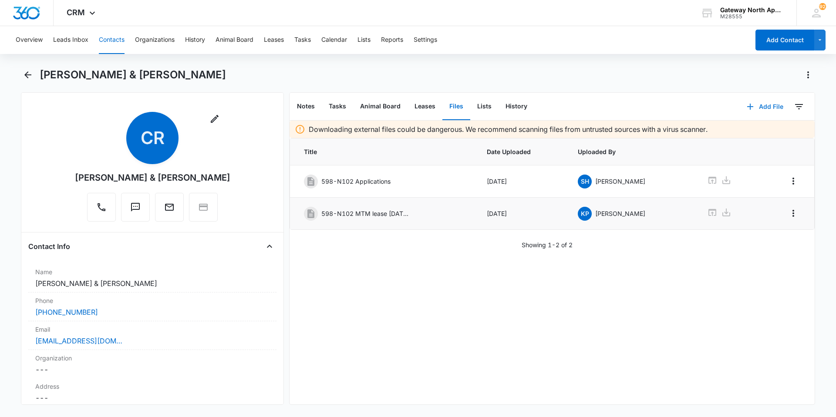
click at [404, 105] on button "Add File" at bounding box center [765, 106] width 54 height 21
click at [404, 134] on div "Upload Files" at bounding box center [753, 135] width 35 height 6
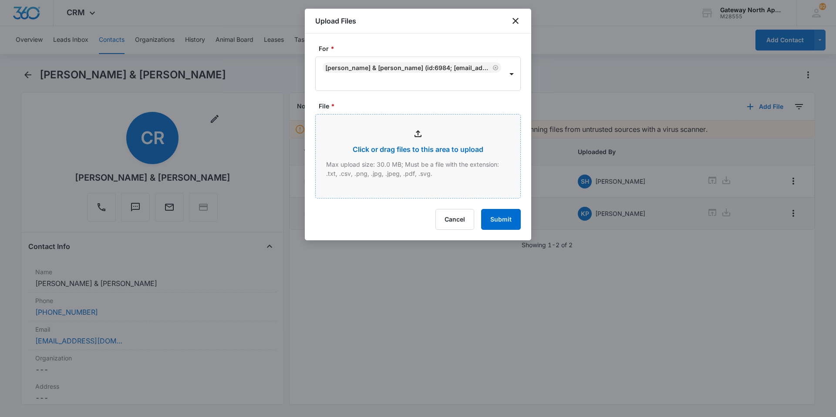
type input "C:\fakepath\Lease Packet N102_10132025150203.pdf"
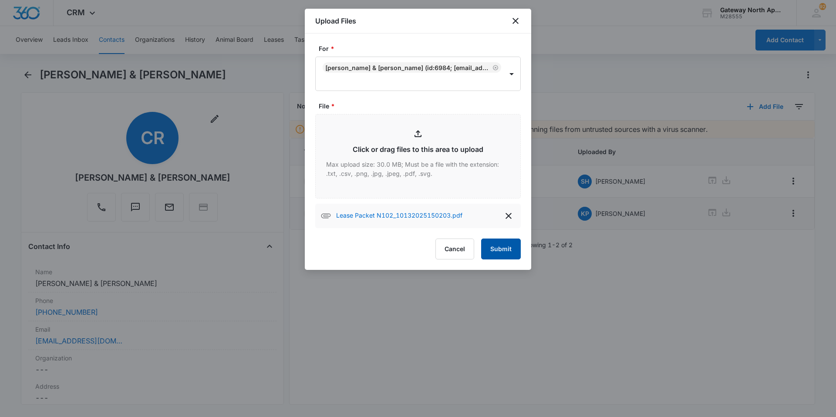
click at [404, 247] on button "Submit" at bounding box center [501, 249] width 40 height 21
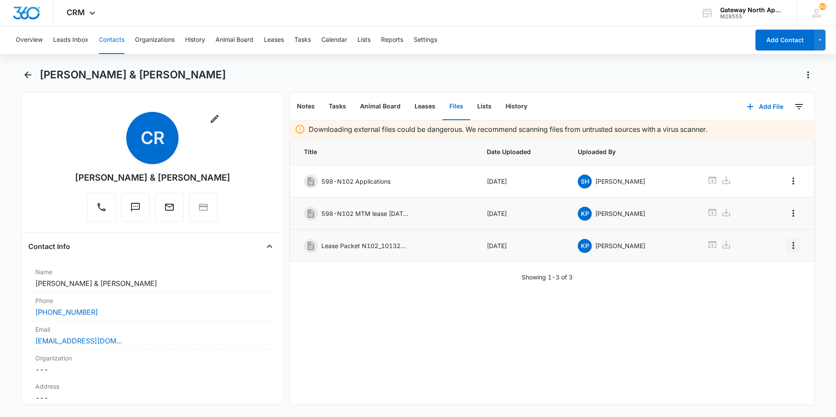
click at [404, 248] on icon "Overflow Menu" at bounding box center [794, 245] width 2 height 7
click at [404, 268] on button "Edit" at bounding box center [769, 270] width 50 height 13
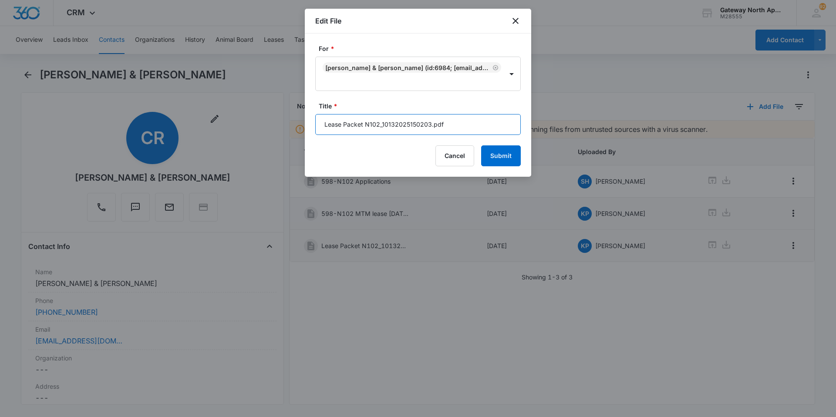
drag, startPoint x: 456, startPoint y: 125, endPoint x: 286, endPoint y: 139, distance: 170.8
click at [286, 139] on body "CRM Apps Reputation Websites Forms CRM Email Social Content Ads Intelligence Fi…" at bounding box center [418, 208] width 836 height 417
type input "598-N102 lease packet"
click at [404, 156] on button "Submit" at bounding box center [501, 155] width 40 height 21
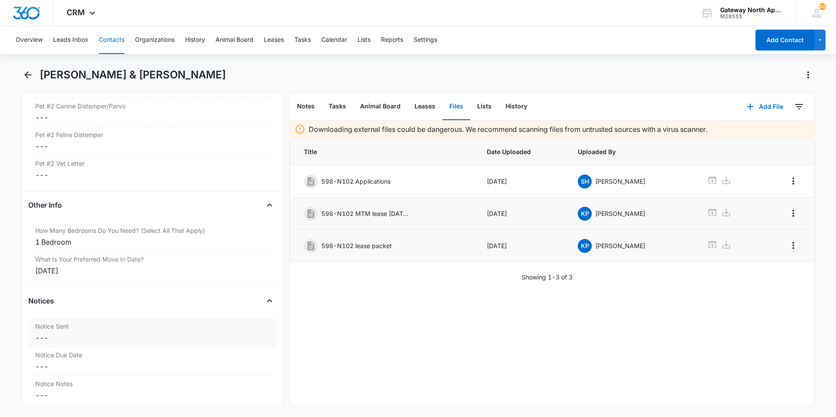
scroll to position [2311, 0]
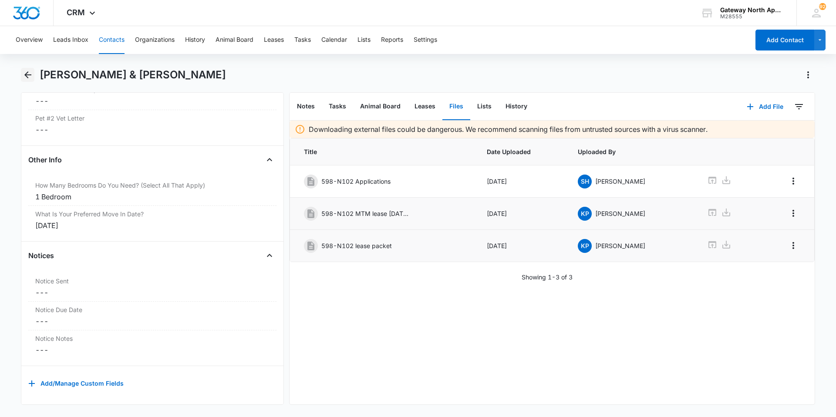
click at [26, 74] on icon "Back" at bounding box center [27, 74] width 7 height 7
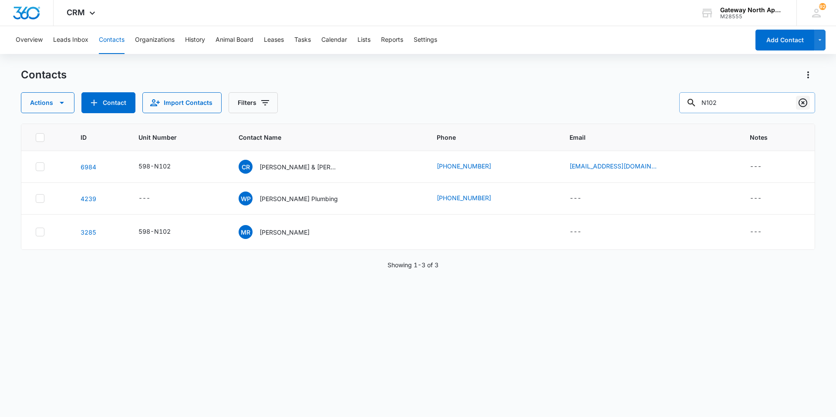
click at [404, 99] on icon "Clear" at bounding box center [803, 103] width 10 height 10
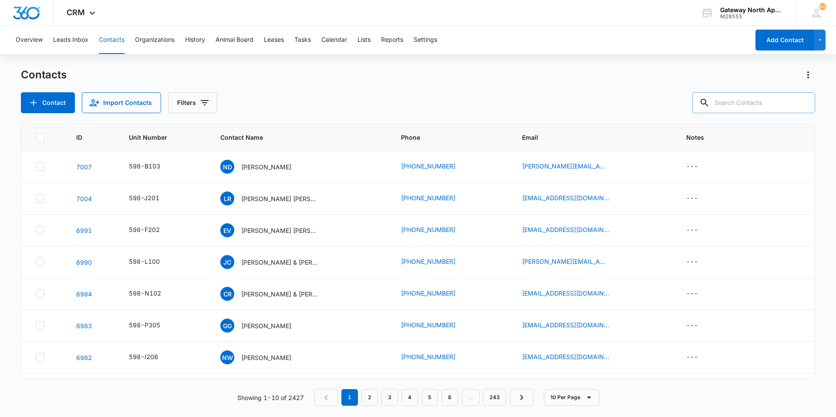
click at [404, 96] on input "text" at bounding box center [754, 102] width 123 height 21
type input "M205"
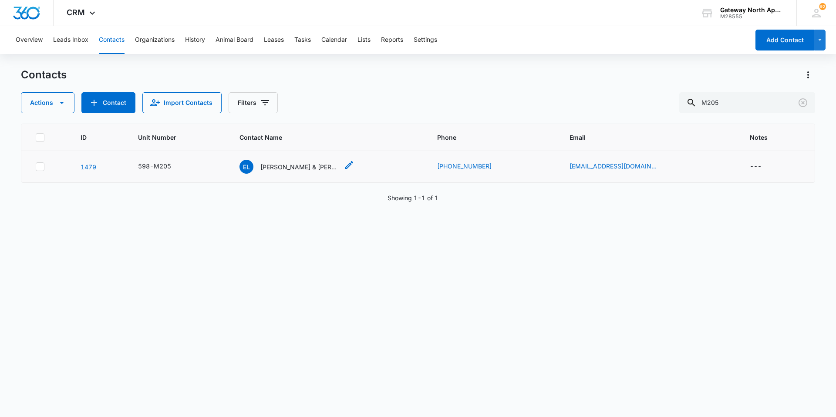
click at [308, 163] on p "[PERSON_NAME] & [PERSON_NAME]" at bounding box center [299, 166] width 78 height 9
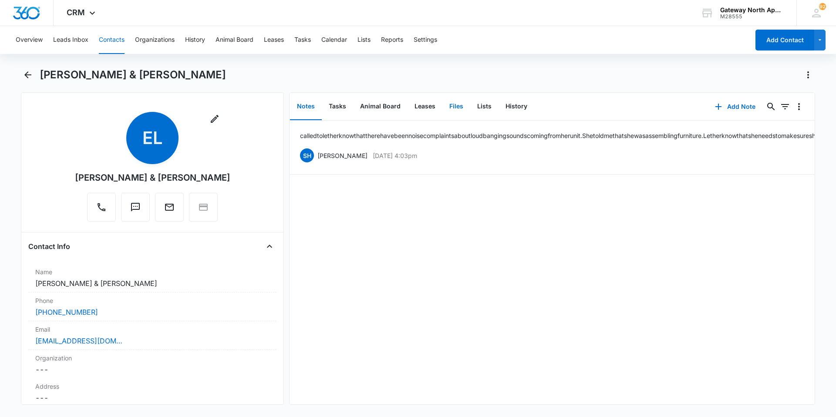
click at [404, 108] on button "Files" at bounding box center [457, 106] width 28 height 27
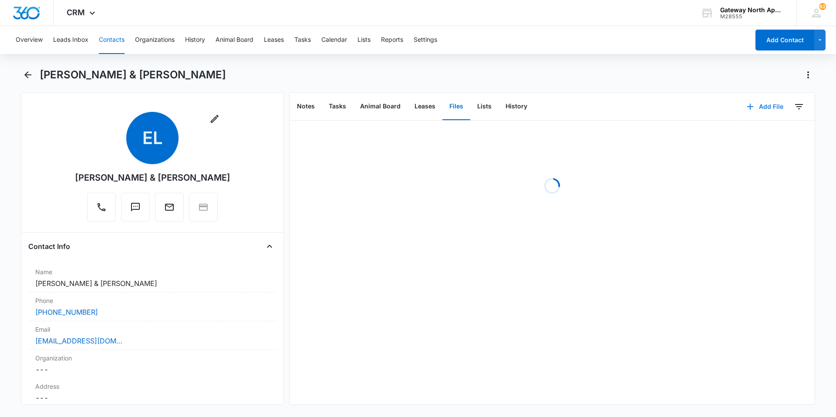
click at [404, 106] on button "Add File" at bounding box center [765, 106] width 54 height 21
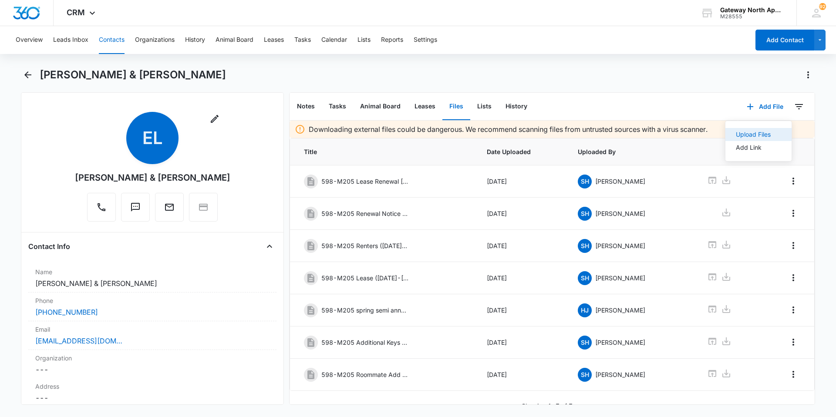
click at [404, 135] on div "Upload Files" at bounding box center [753, 135] width 35 height 6
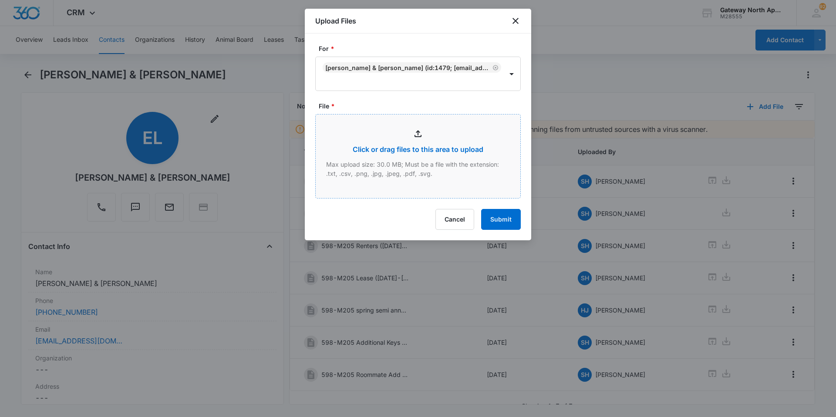
type input "C:\fakepath\Renewal M205_10132025145919.pdf"
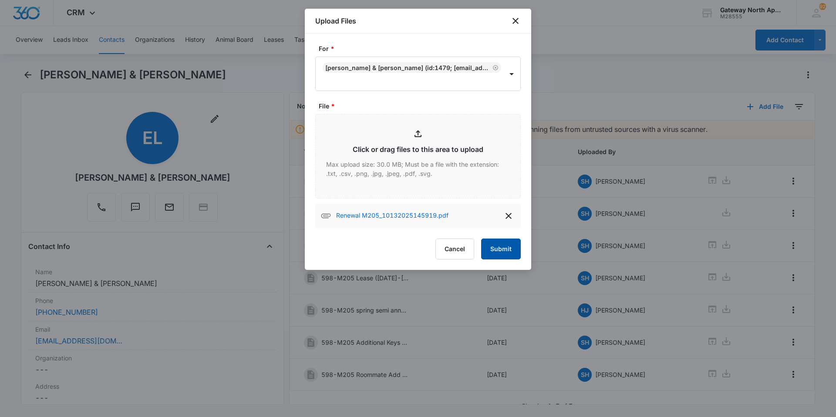
click at [404, 251] on button "Submit" at bounding box center [501, 249] width 40 height 21
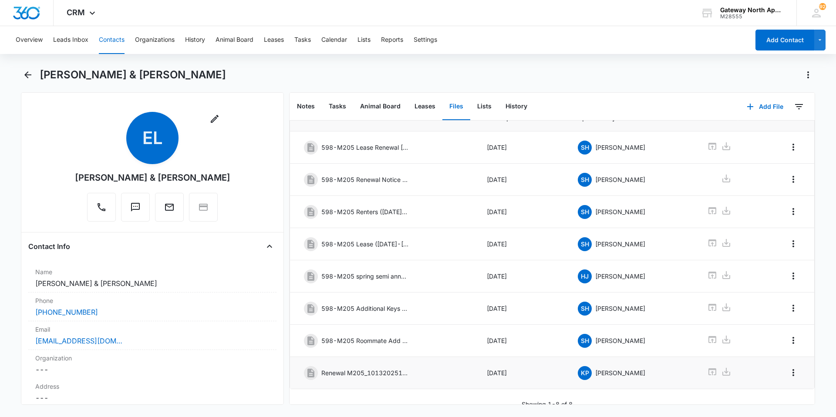
scroll to position [45, 0]
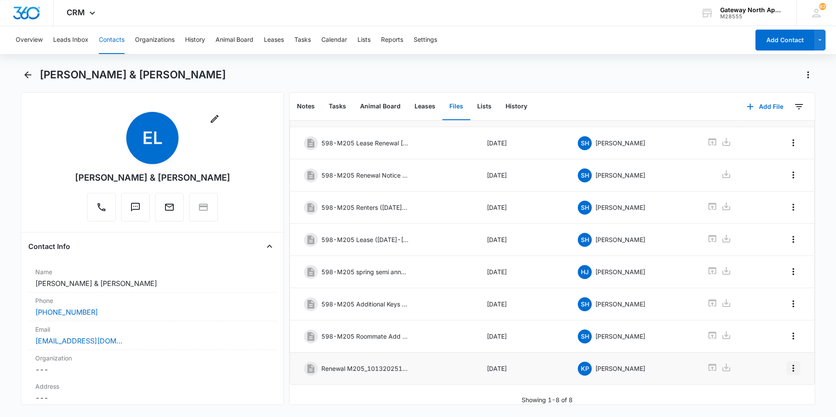
click at [404, 280] on icon "Overflow Menu" at bounding box center [793, 368] width 10 height 10
click at [404, 280] on button "Edit" at bounding box center [769, 386] width 50 height 13
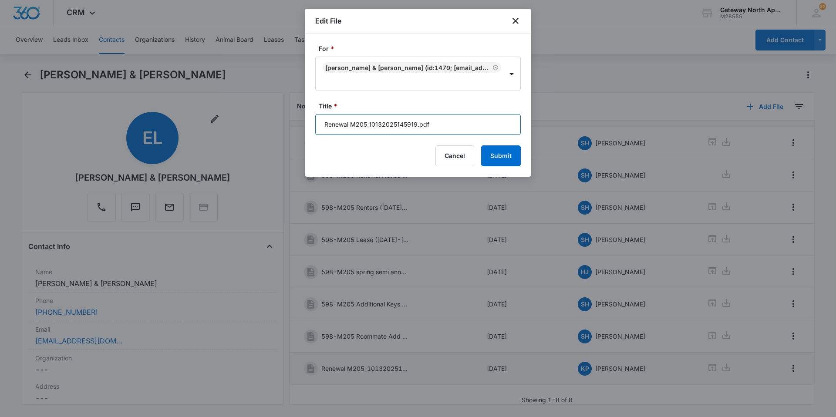
drag, startPoint x: 453, startPoint y: 120, endPoint x: 273, endPoint y: 139, distance: 180.9
click at [273, 139] on body "CRM Apps Reputation Websites Forms CRM Email Social Content Ads Intelligence Fi…" at bounding box center [418, 208] width 836 height 417
click at [401, 122] on input "598-M205 Renewal" at bounding box center [418, 124] width 206 height 21
type input "598-M205 Renewal [DATE]- [DATE]"
click at [404, 152] on button "Submit" at bounding box center [501, 155] width 40 height 21
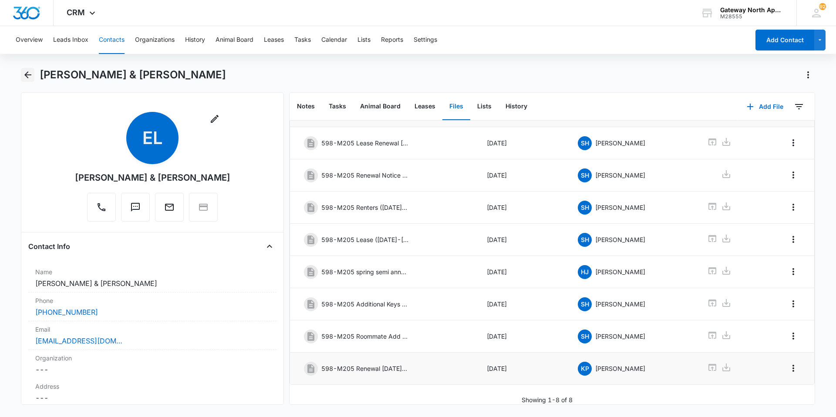
click at [32, 77] on icon "Back" at bounding box center [28, 75] width 10 height 10
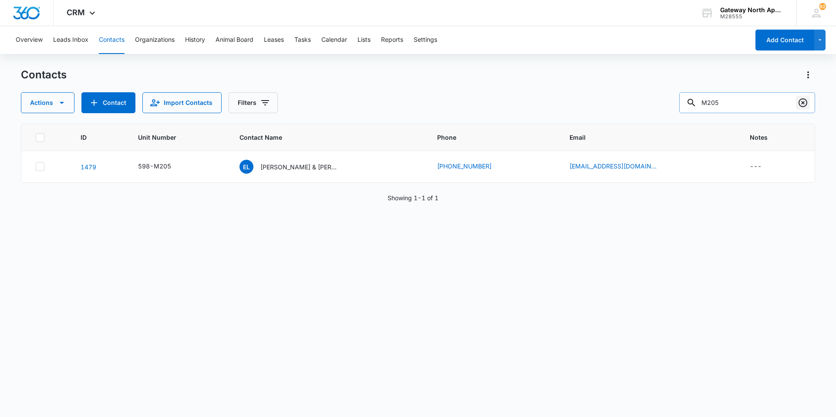
click at [404, 103] on icon "Clear" at bounding box center [803, 103] width 10 height 10
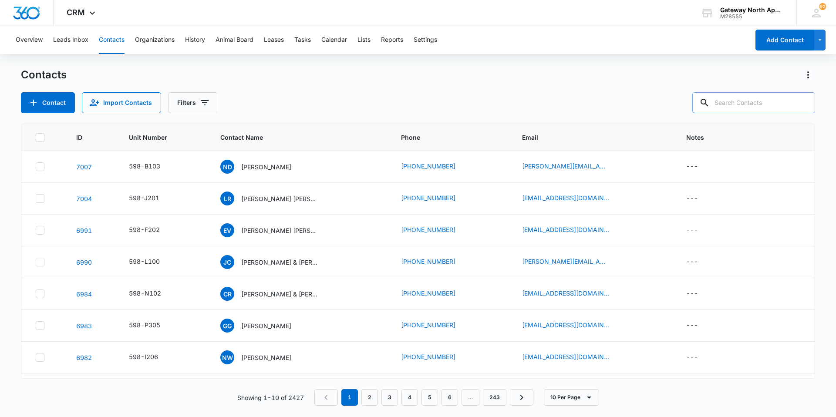
click at [404, 103] on input "text" at bounding box center [754, 102] width 123 height 21
type input "o104"
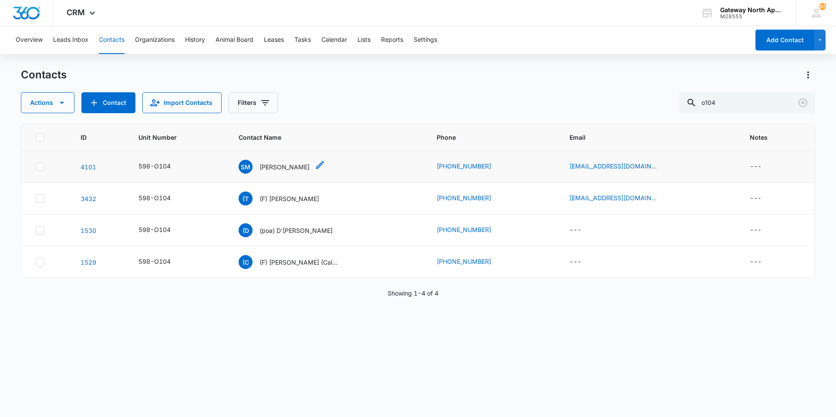
click at [302, 167] on p "[PERSON_NAME]" at bounding box center [285, 166] width 50 height 9
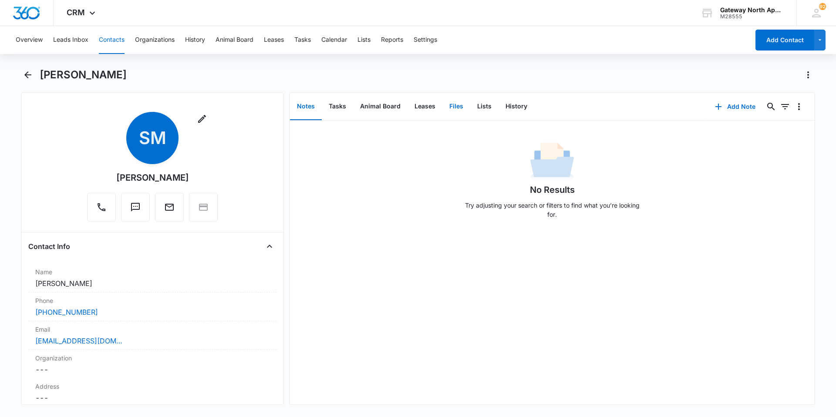
click at [404, 105] on button "Files" at bounding box center [457, 106] width 28 height 27
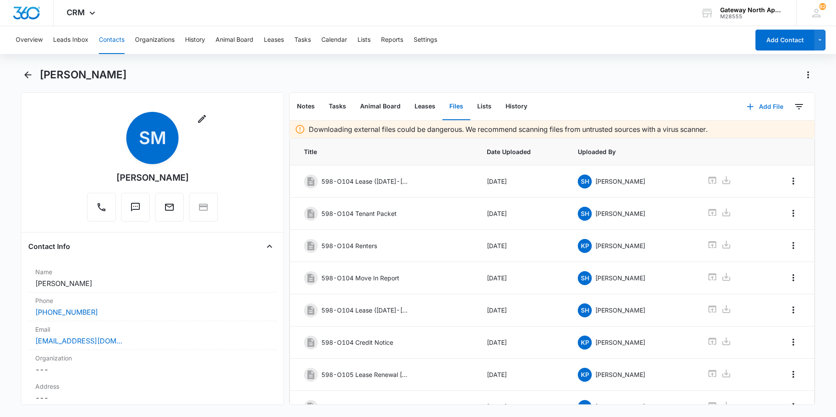
click at [404, 105] on button "Add File" at bounding box center [765, 106] width 54 height 21
click at [404, 135] on div "Upload Files" at bounding box center [753, 135] width 35 height 6
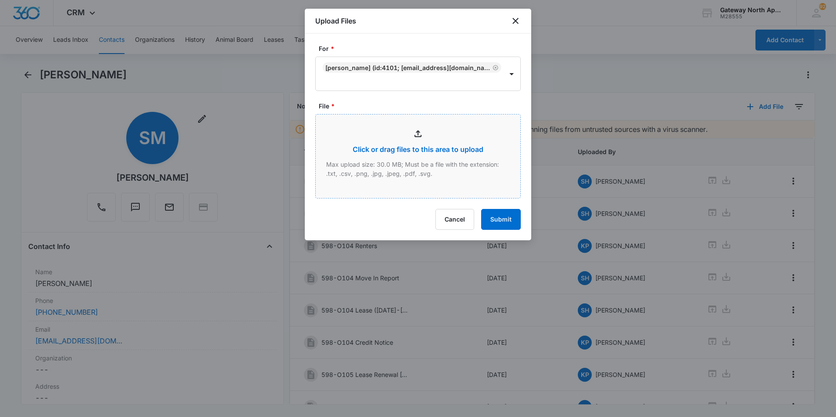
type input "C:\fakepath\Key replacement_10132025093622.pdf"
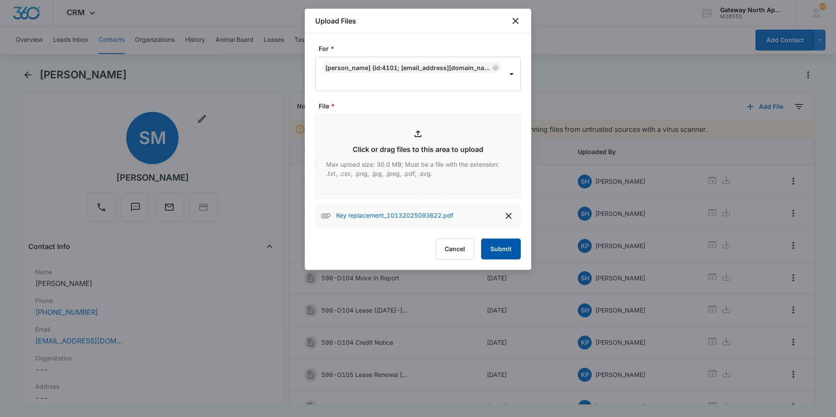
click at [404, 247] on button "Submit" at bounding box center [501, 249] width 40 height 21
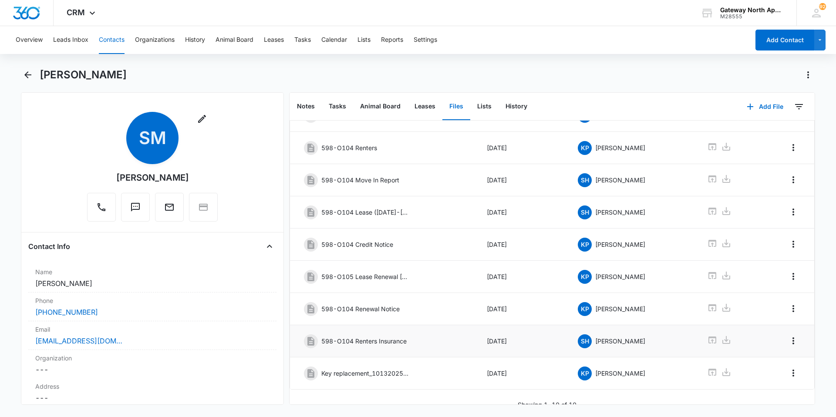
scroll to position [109, 0]
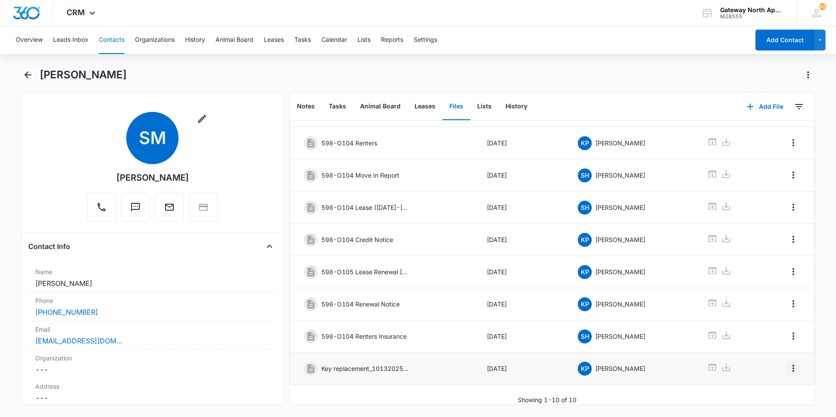
click at [404, 280] on icon "Overflow Menu" at bounding box center [793, 368] width 10 height 10
click at [404, 280] on div "Edit" at bounding box center [763, 386] width 18 height 6
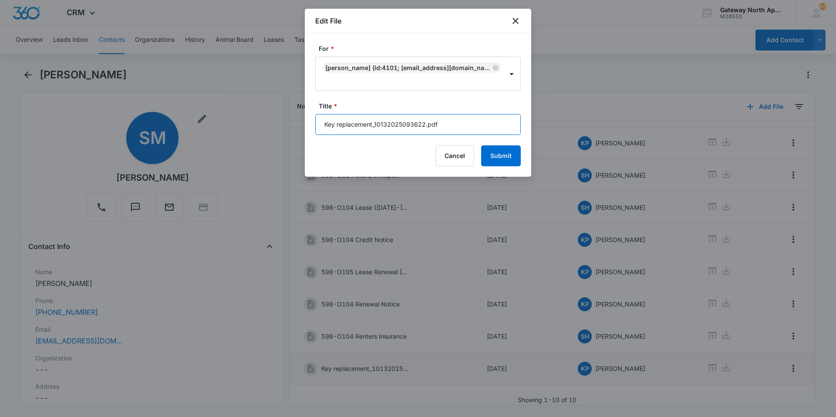
drag, startPoint x: 469, startPoint y: 123, endPoint x: 301, endPoint y: 129, distance: 167.4
click at [301, 129] on body "CRM Apps Reputation Websites Forms CRM Email Social Content Ads Intelligence Fi…" at bounding box center [418, 208] width 836 height 417
type input "598-O104 Key replacement"
click at [404, 158] on button "Submit" at bounding box center [501, 155] width 40 height 21
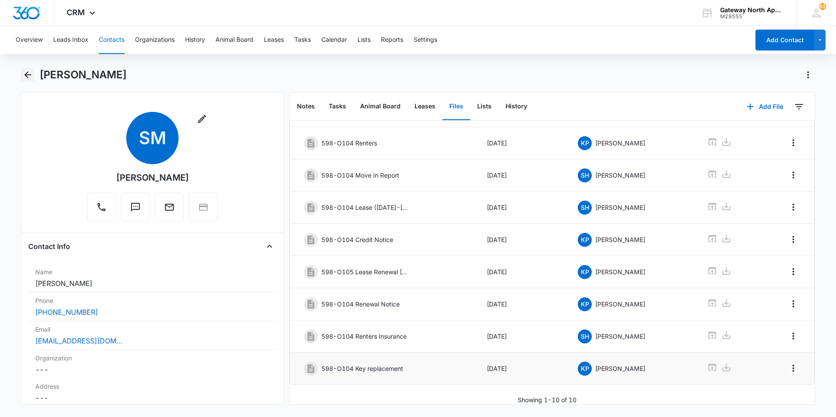
click at [31, 78] on icon "Back" at bounding box center [28, 75] width 10 height 10
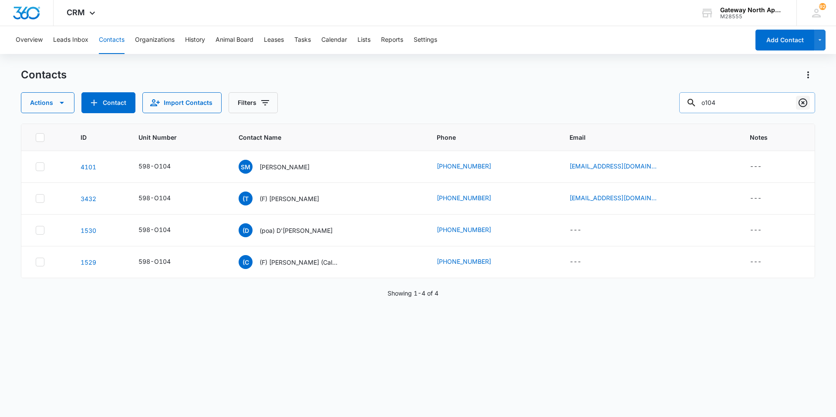
click at [404, 101] on icon "Clear" at bounding box center [803, 103] width 10 height 10
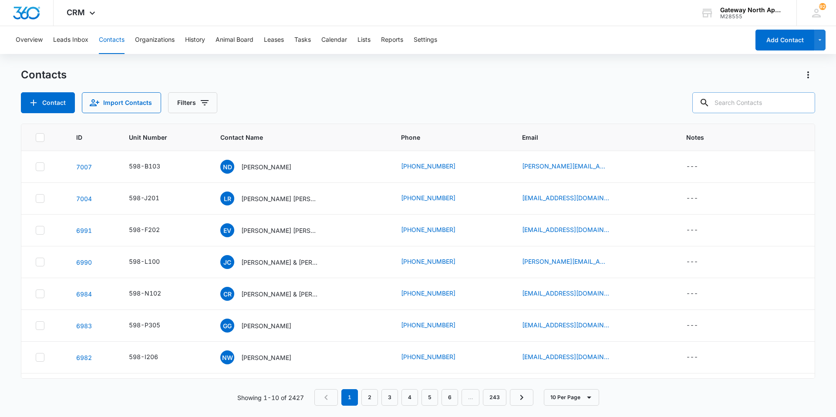
click at [404, 101] on input "text" at bounding box center [754, 102] width 123 height 21
type input "j100"
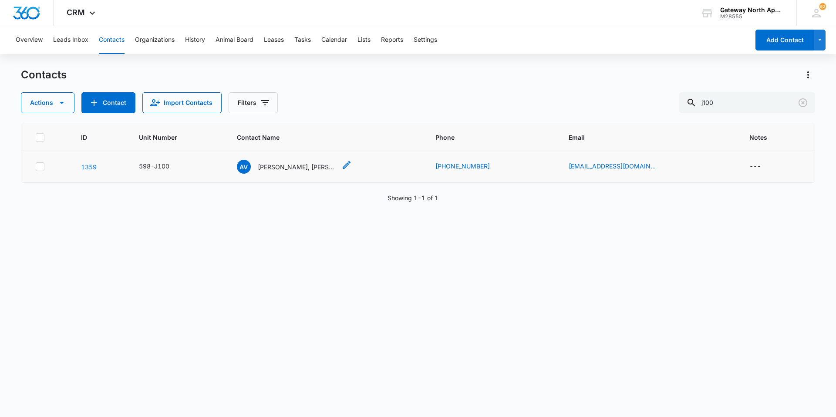
click at [284, 165] on p "[PERSON_NAME], [PERSON_NAME] & [PERSON_NAME]" at bounding box center [297, 166] width 78 height 9
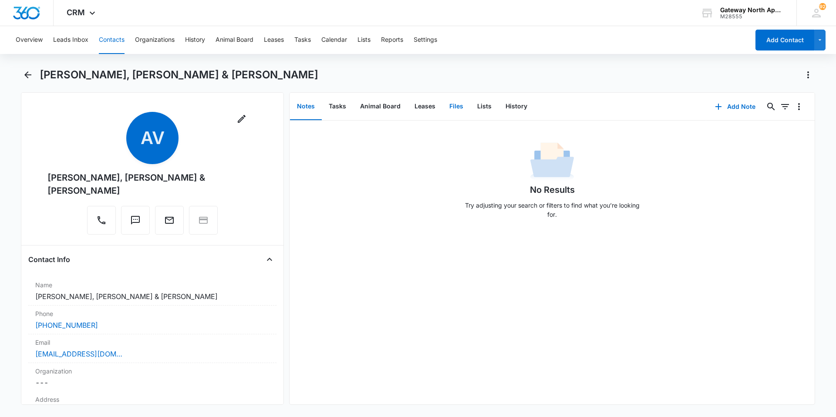
click at [404, 105] on button "Files" at bounding box center [457, 106] width 28 height 27
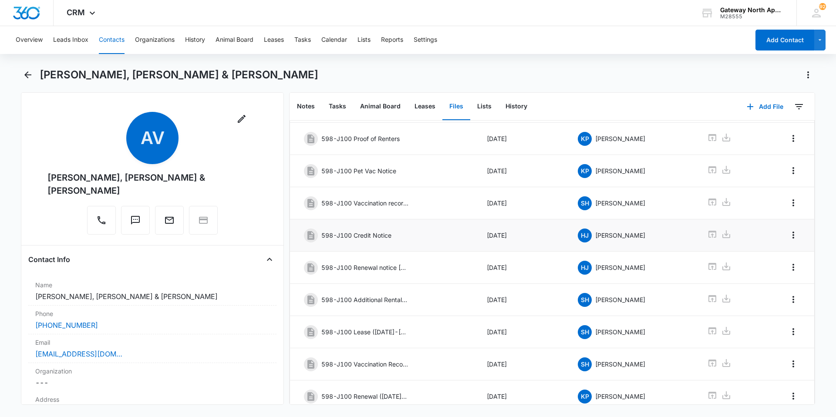
scroll to position [117, 0]
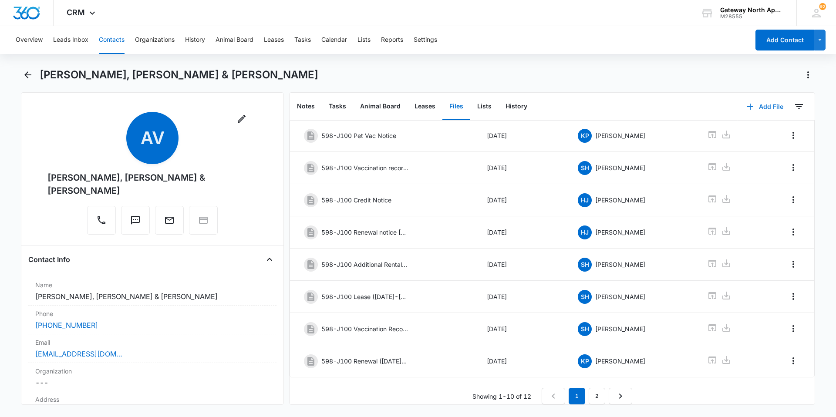
click at [404, 106] on button "Add File" at bounding box center [765, 106] width 54 height 21
click at [404, 137] on div "Upload Files" at bounding box center [753, 135] width 35 height 6
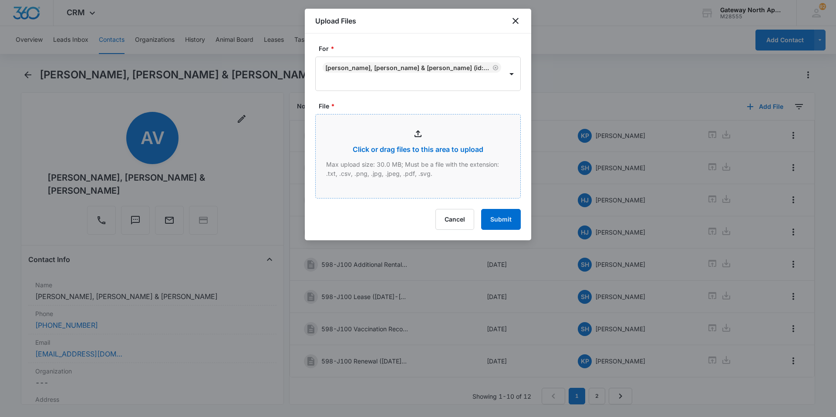
type input "C:\fakepath\Addtional Storage J100_10132025090836.pdf"
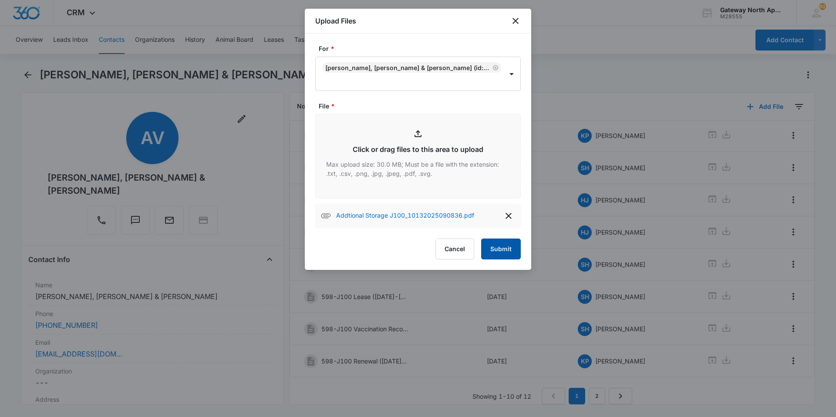
click at [404, 250] on button "Submit" at bounding box center [501, 249] width 40 height 21
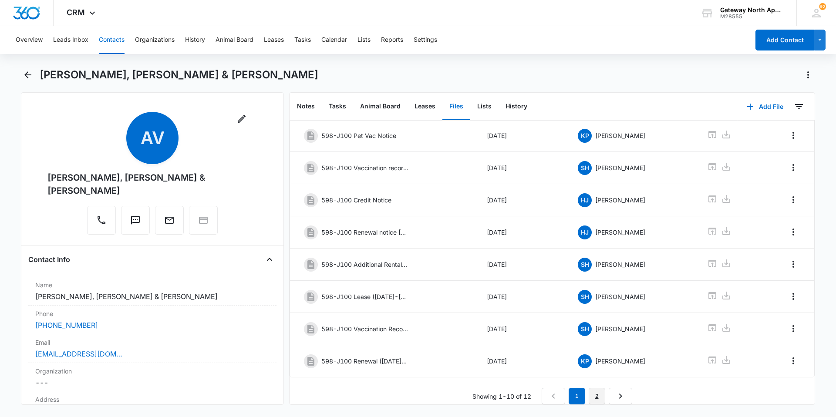
click at [404, 280] on link "2" at bounding box center [597, 396] width 17 height 17
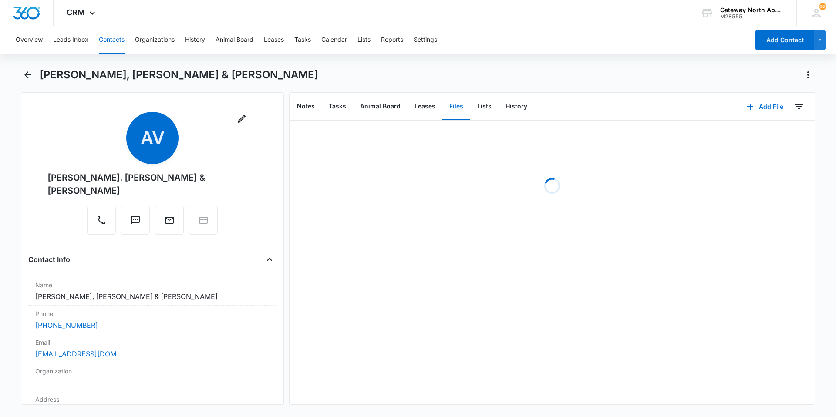
scroll to position [0, 0]
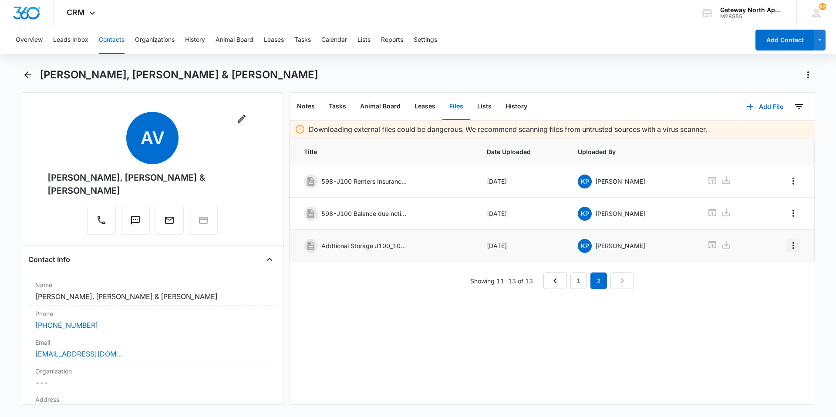
click at [404, 244] on icon "Overflow Menu" at bounding box center [793, 245] width 10 height 10
click at [404, 268] on div "Edit" at bounding box center [763, 270] width 18 height 6
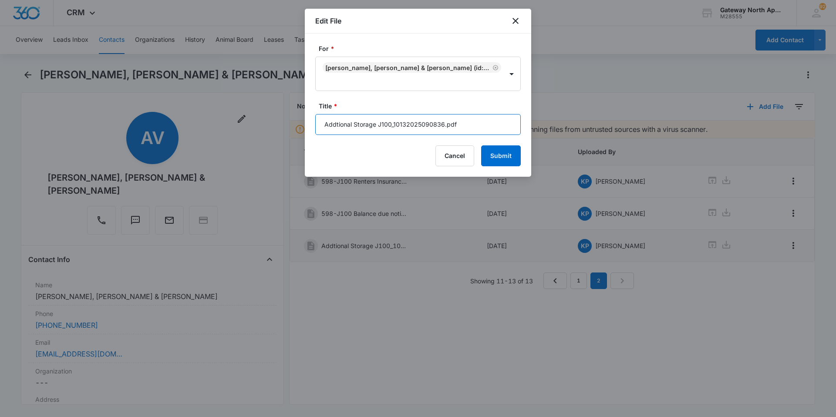
drag, startPoint x: 470, startPoint y: 123, endPoint x: 377, endPoint y: 132, distance: 92.7
click at [377, 132] on input "Addtional Storage J100_10132025090836.pdf" at bounding box center [418, 124] width 206 height 21
click at [323, 122] on input "Additional Storage" at bounding box center [418, 124] width 206 height 21
type input "598-J100 Additional Storage"
click at [404, 155] on button "Submit" at bounding box center [501, 155] width 40 height 21
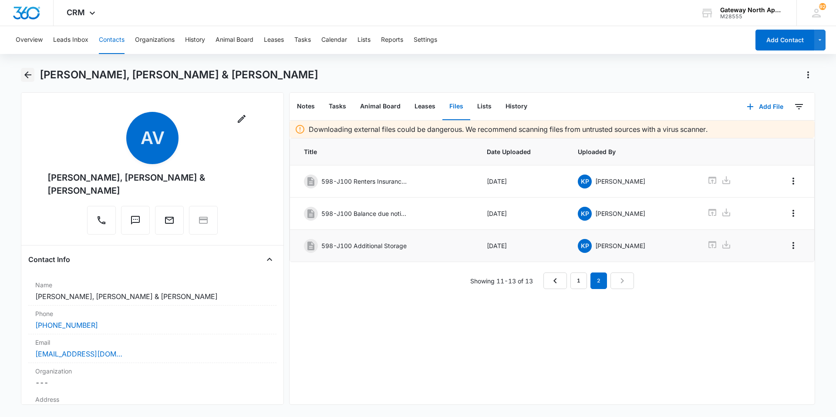
click at [23, 71] on icon "Back" at bounding box center [28, 75] width 10 height 10
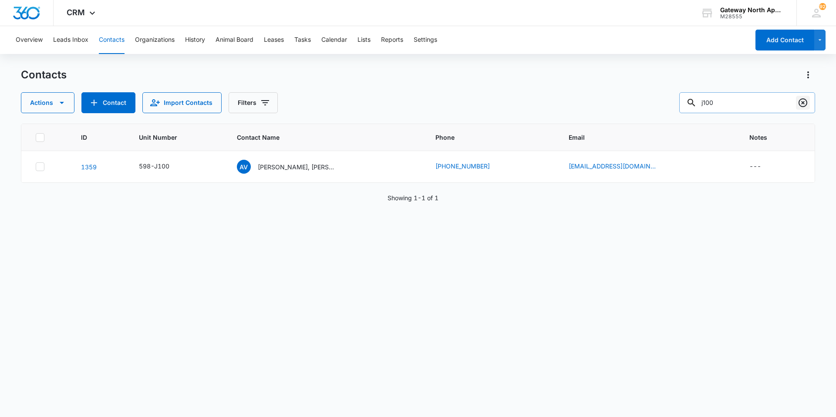
click at [404, 101] on icon "Clear" at bounding box center [803, 103] width 10 height 10
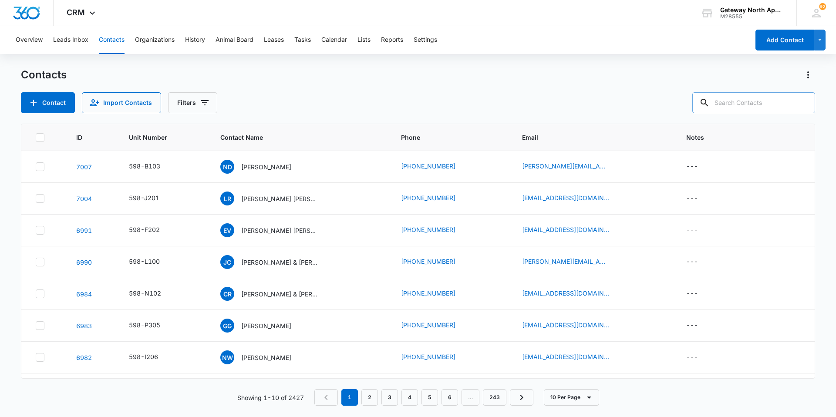
click at [404, 102] on input "text" at bounding box center [754, 102] width 123 height 21
type input "j102"
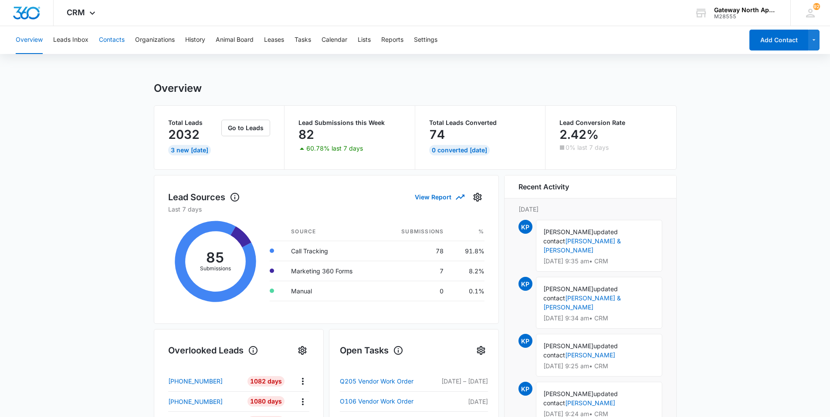
click at [119, 37] on button "Contacts" at bounding box center [112, 40] width 26 height 28
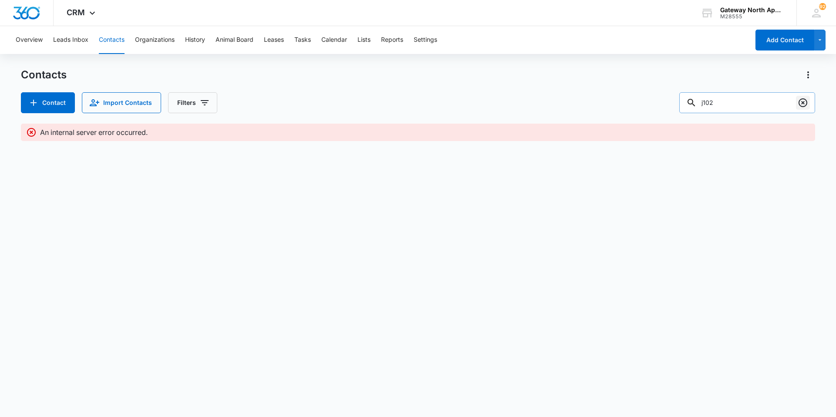
click at [404, 103] on icon "Clear" at bounding box center [803, 103] width 10 height 10
click at [404, 102] on input "text" at bounding box center [754, 102] width 123 height 21
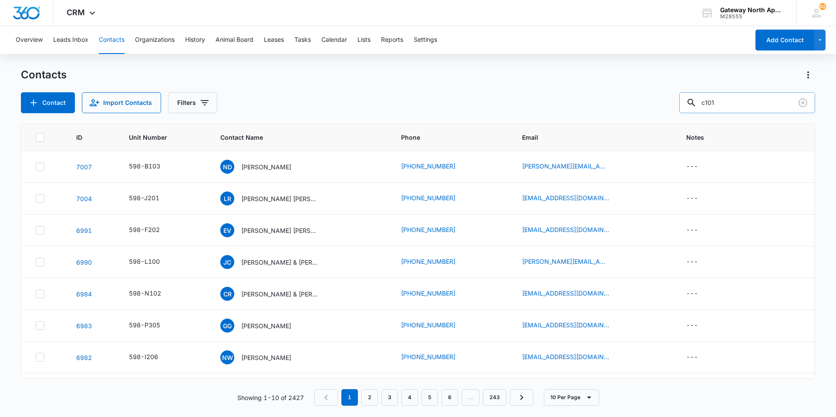
type input "c101"
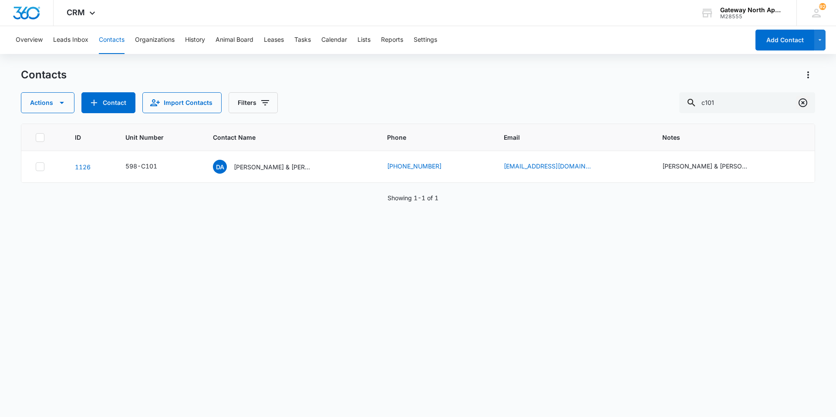
click at [404, 102] on button "Clear" at bounding box center [803, 103] width 14 height 14
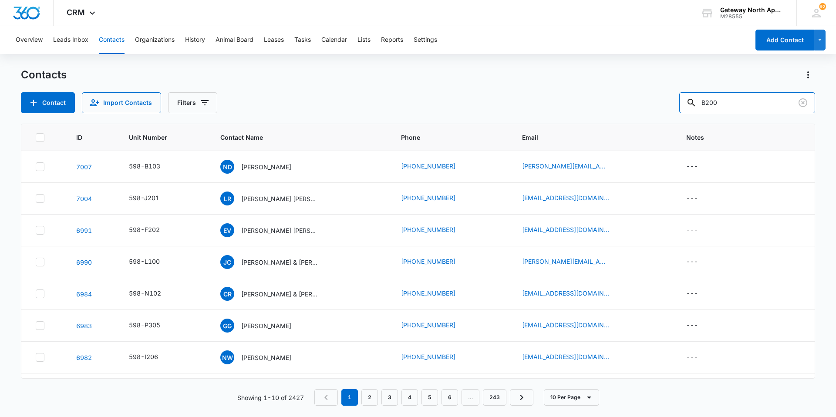
type input "B200"
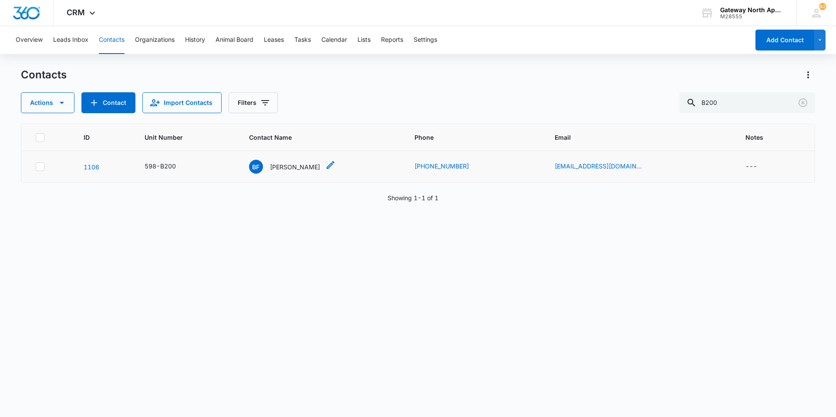
click at [297, 164] on p "[PERSON_NAME]" at bounding box center [295, 166] width 50 height 9
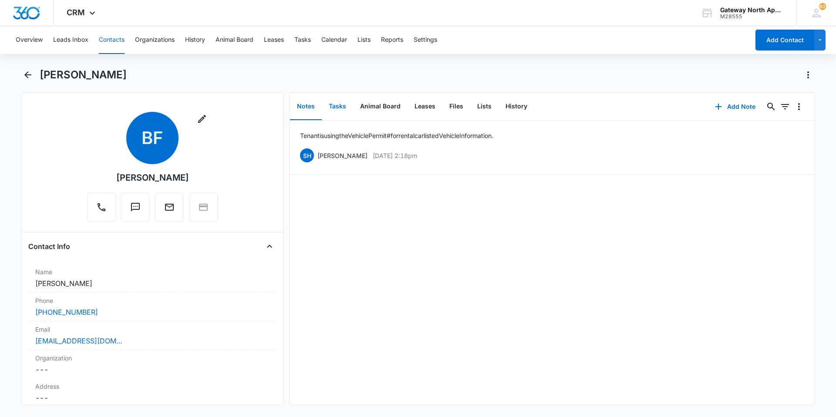
click at [341, 106] on button "Tasks" at bounding box center [337, 106] width 31 height 27
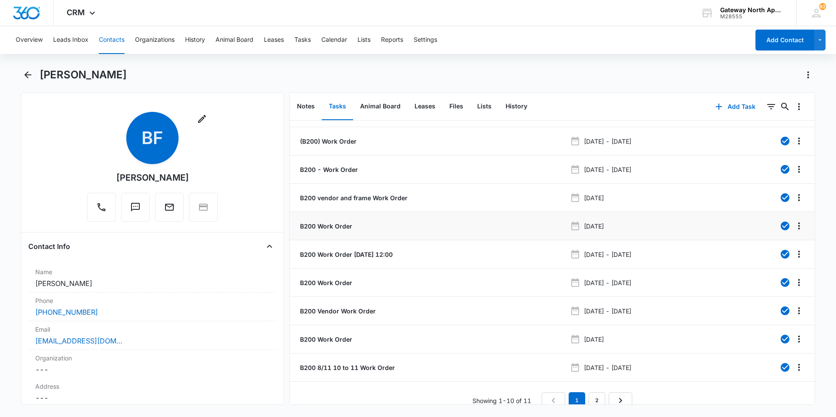
scroll to position [33, 0]
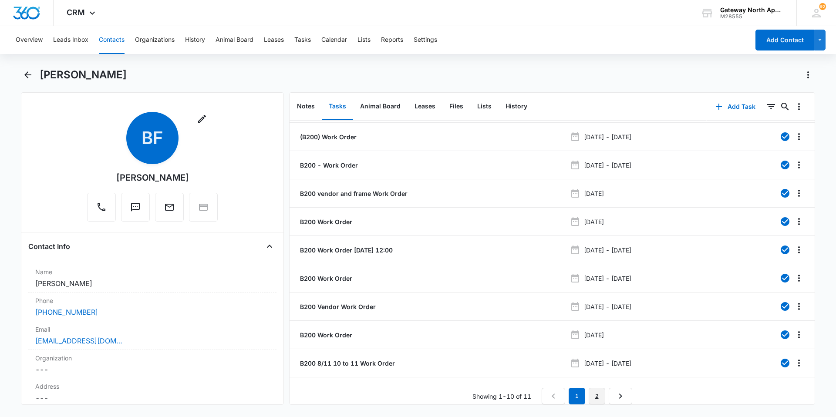
click at [404, 280] on link "2" at bounding box center [597, 396] width 17 height 17
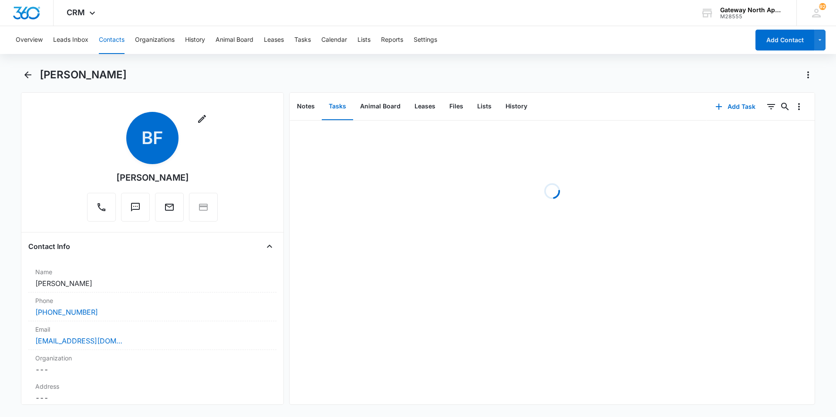
scroll to position [0, 0]
click at [331, 135] on p "b200 Work Order" at bounding box center [325, 134] width 54 height 9
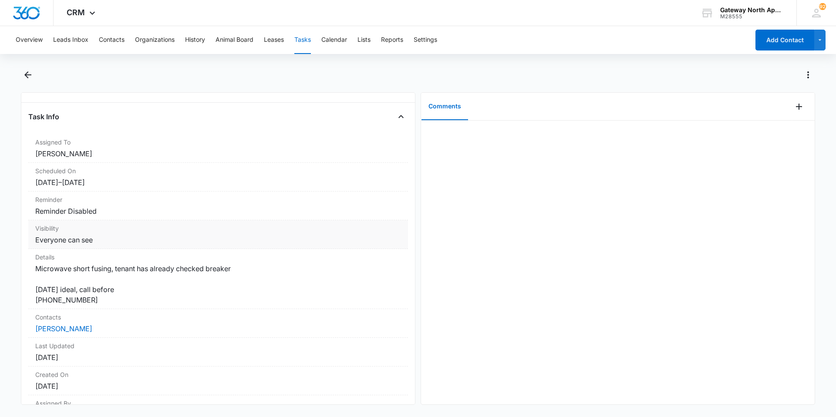
scroll to position [44, 0]
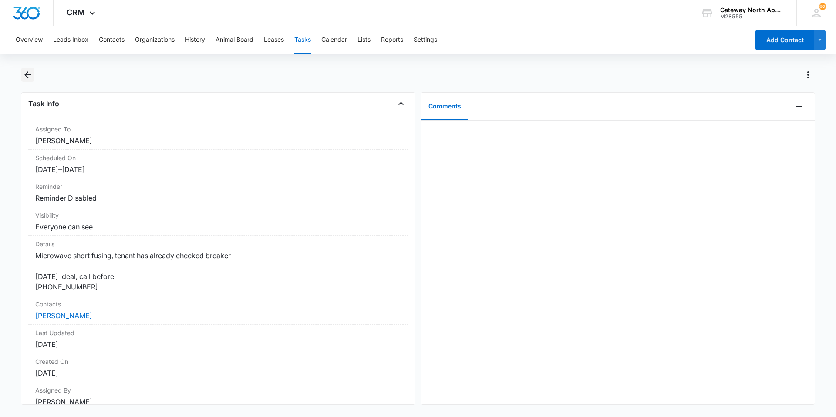
click at [31, 72] on icon "Back" at bounding box center [28, 75] width 10 height 10
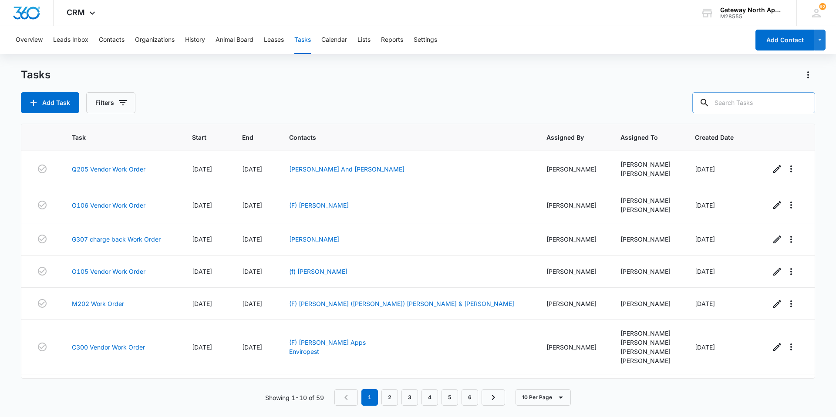
click at [404, 96] on input "text" at bounding box center [754, 102] width 123 height 21
type input "b304"
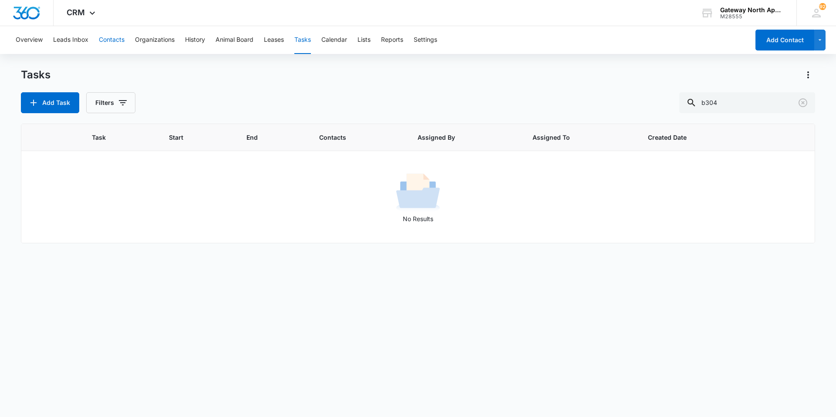
click at [105, 33] on button "Contacts" at bounding box center [112, 40] width 26 height 28
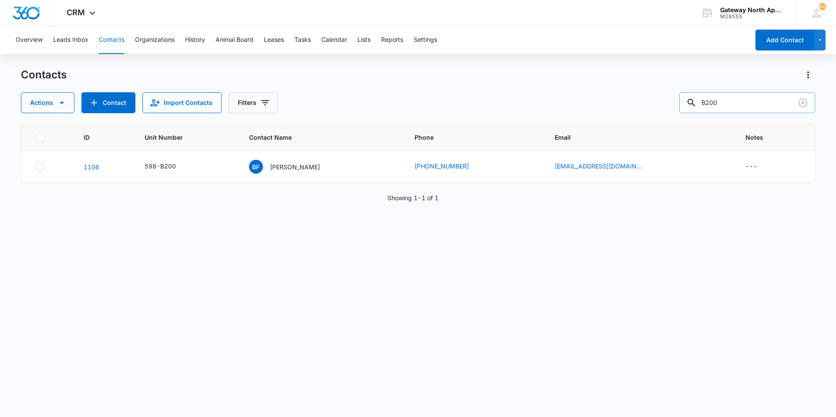
click at [404, 103] on input "B200" at bounding box center [748, 102] width 136 height 21
type input "B304"
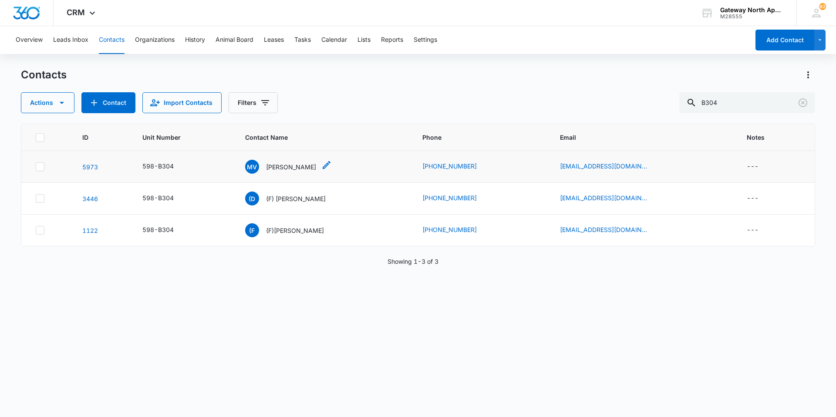
click at [307, 168] on p "[PERSON_NAME]" at bounding box center [291, 166] width 50 height 9
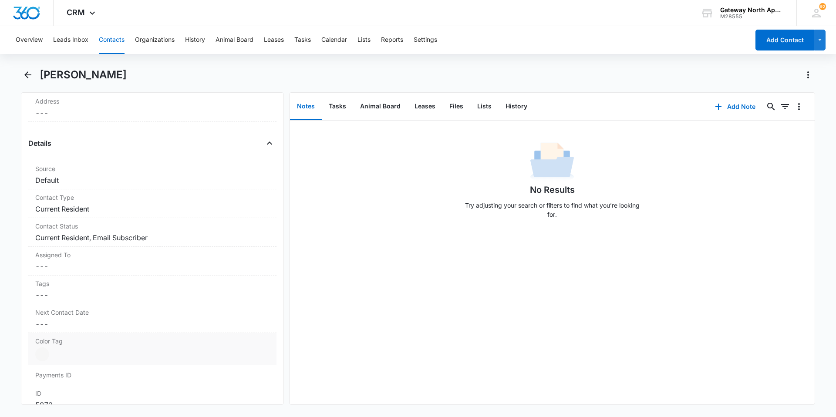
scroll to position [305, 0]
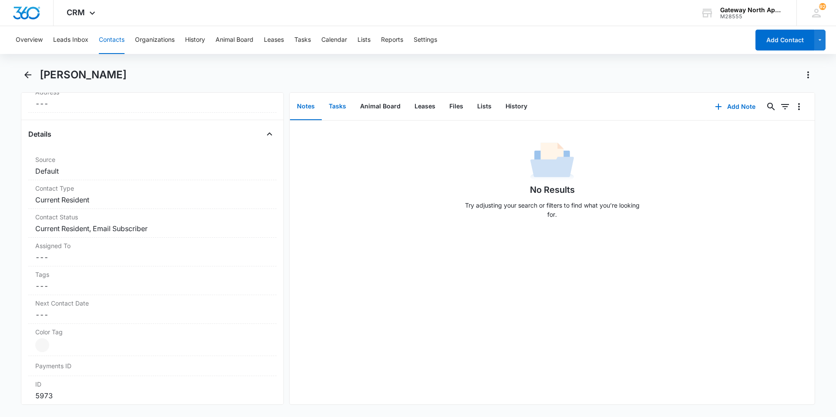
click at [336, 109] on button "Tasks" at bounding box center [337, 106] width 31 height 27
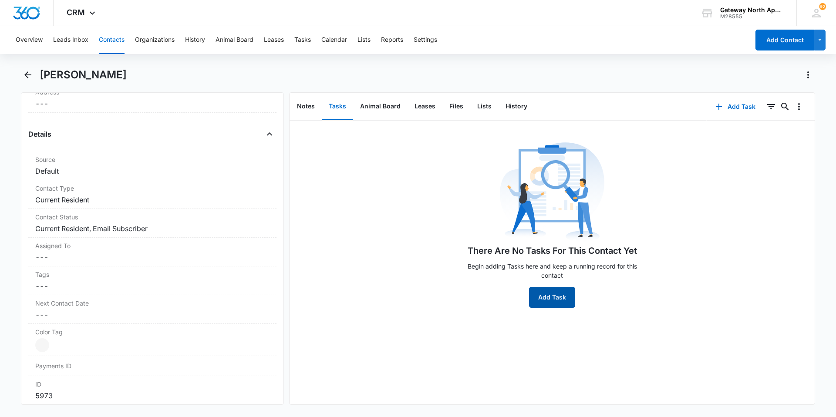
click at [404, 280] on button "Add Task" at bounding box center [552, 297] width 46 height 21
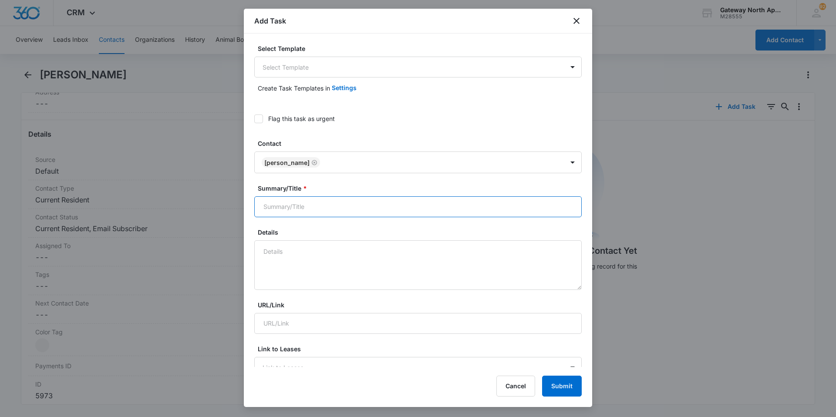
click at [379, 210] on input "Summary/Title *" at bounding box center [418, 206] width 328 height 21
type input "598-B304"
click at [373, 245] on textarea "Details" at bounding box center [418, 265] width 328 height 50
type textarea "garage door won't close there is nothing in the way. Garage"
drag, startPoint x: 440, startPoint y: 251, endPoint x: 238, endPoint y: 255, distance: 202.1
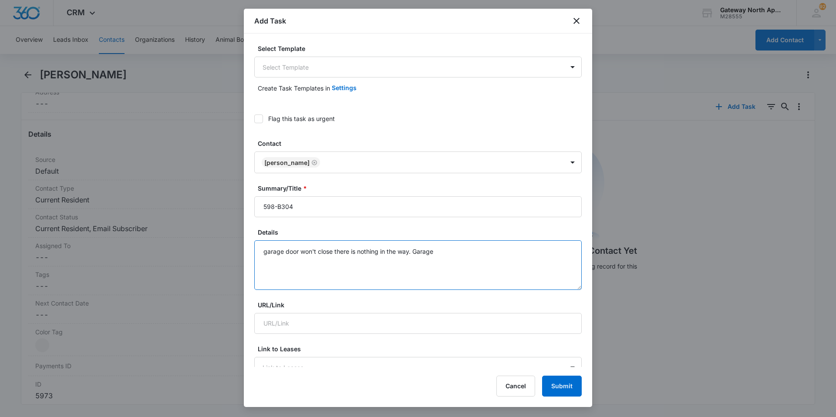
click at [238, 255] on body "CRM Apps Reputation Websites Forms CRM Email Social Content Ads Intelligence Fi…" at bounding box center [418, 208] width 836 height 417
click at [404, 280] on button "Cancel" at bounding box center [516, 386] width 39 height 21
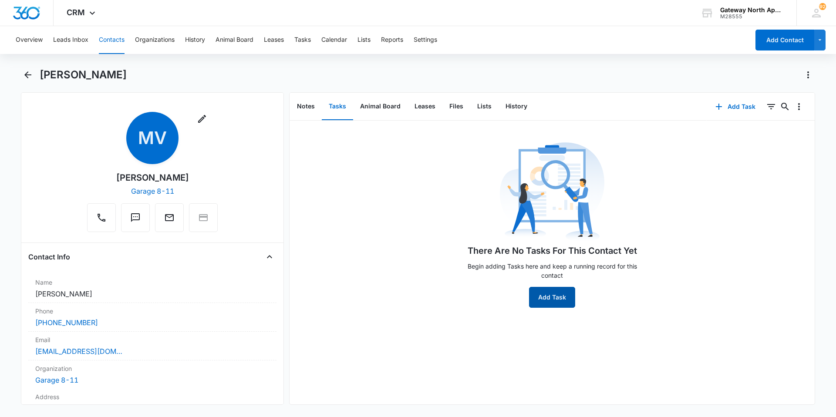
click at [404, 280] on button "Add Task" at bounding box center [552, 297] width 46 height 21
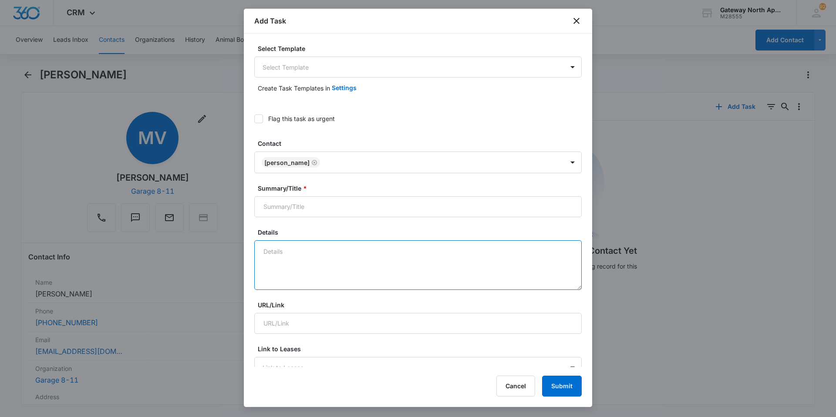
paste textarea "garage door won't close there is nothing in the way. Garage"
type textarea "garage door won't close there is nothing in the way. Garage 8-11"
click at [337, 206] on input "Summary/Title *" at bounding box center [418, 206] width 328 height 21
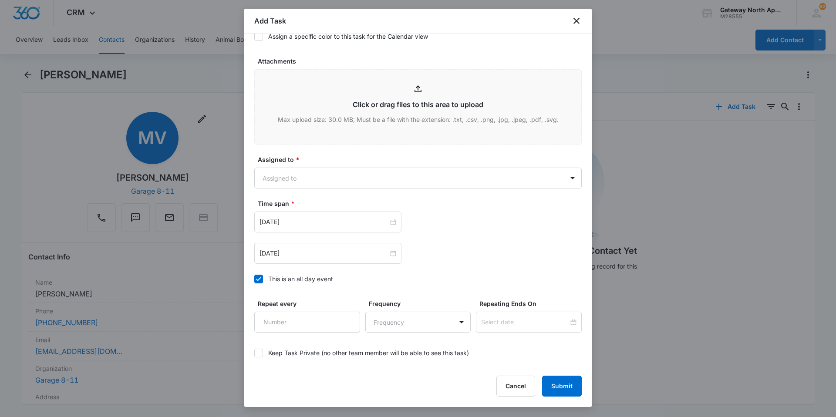
scroll to position [436, 0]
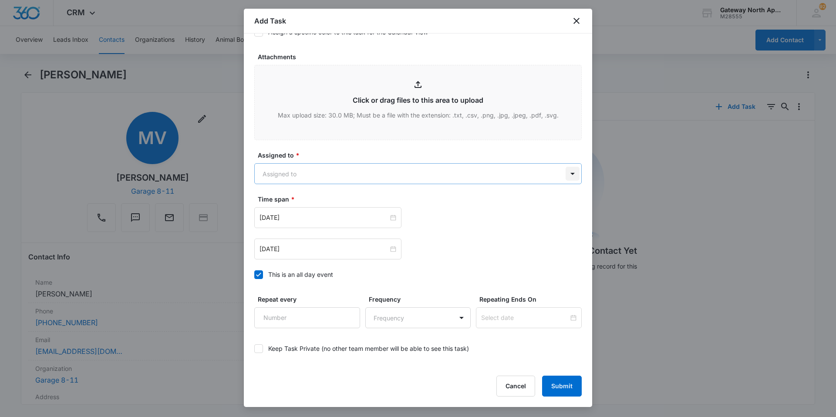
type input "598-B304 work order"
click at [404, 169] on body "CRM Apps Reputation Websites Forms CRM Email Social Content Ads Intelligence Fi…" at bounding box center [418, 208] width 836 height 417
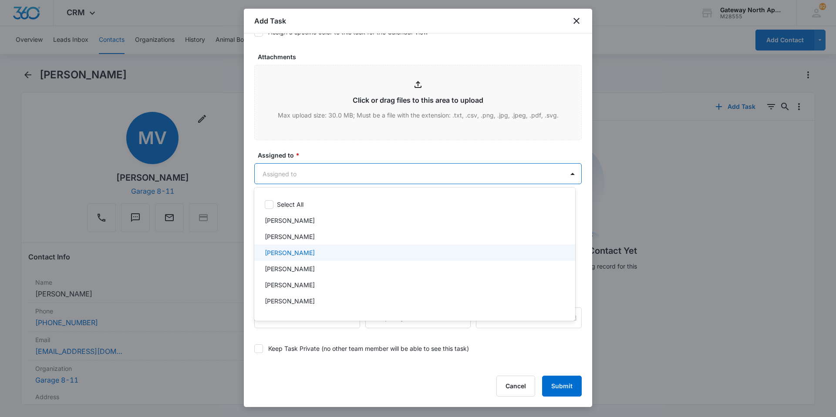
click at [330, 254] on div "[PERSON_NAME]" at bounding box center [414, 252] width 298 height 9
click at [404, 176] on div at bounding box center [418, 208] width 836 height 417
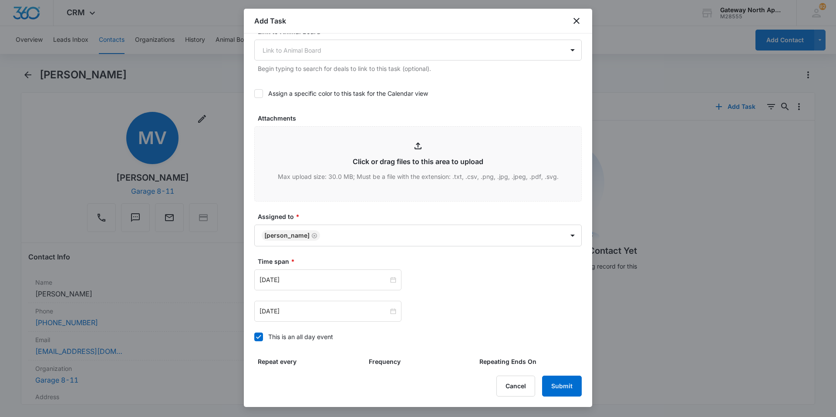
scroll to position [472, 0]
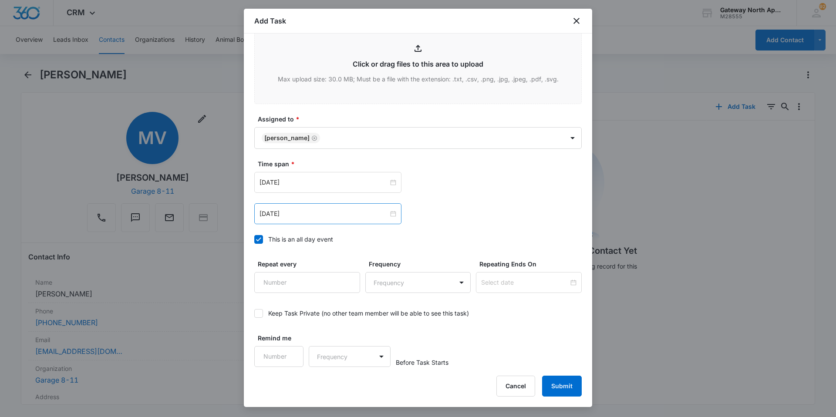
click at [393, 219] on div "[DATE]" at bounding box center [327, 213] width 147 height 21
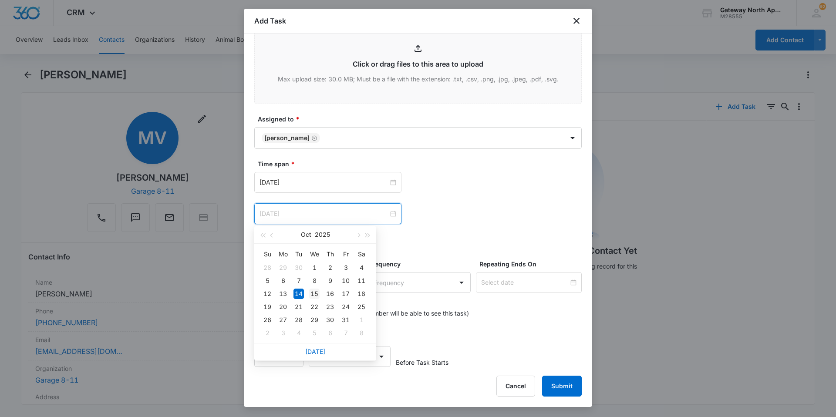
type input "[DATE]"
click at [310, 280] on div "15" at bounding box center [314, 294] width 10 height 10
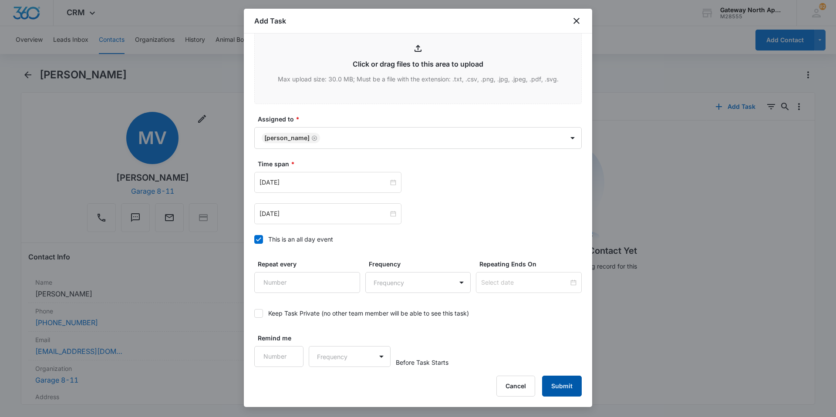
click at [404, 280] on button "Submit" at bounding box center [562, 386] width 40 height 21
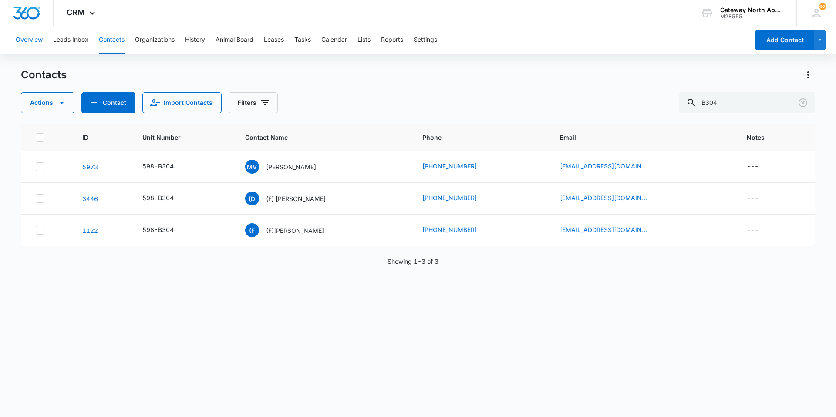
click at [37, 35] on button "Overview" at bounding box center [29, 40] width 27 height 28
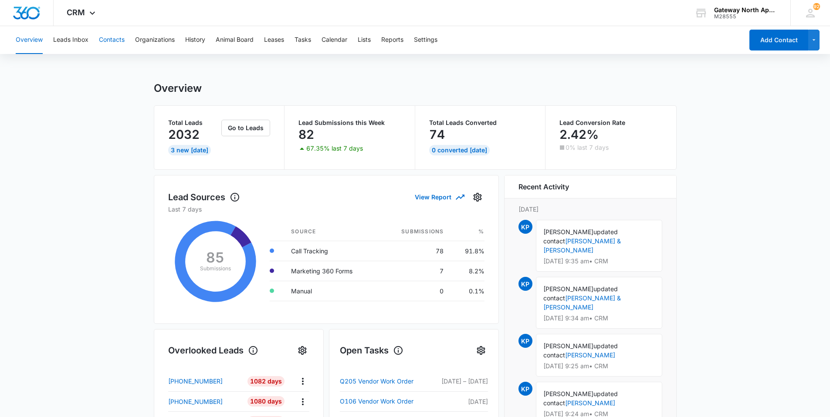
click at [108, 42] on button "Contacts" at bounding box center [112, 40] width 26 height 28
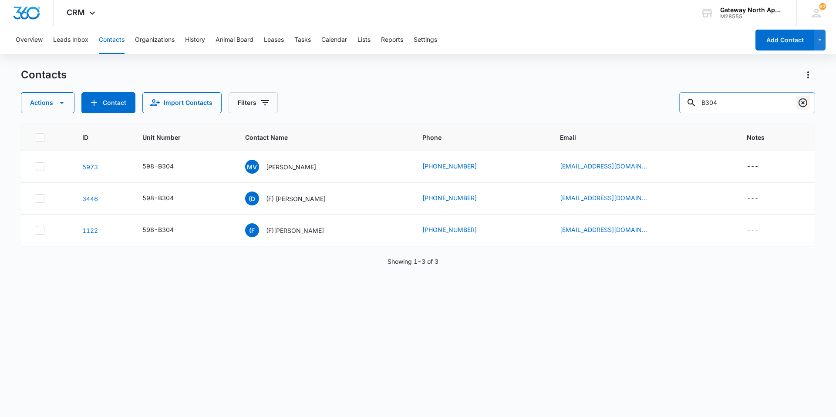
click at [404, 105] on icon "Clear" at bounding box center [803, 102] width 9 height 9
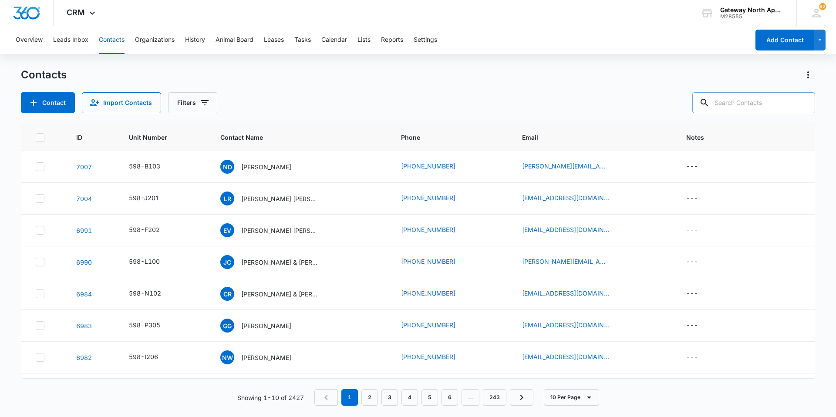
click at [404, 101] on input "text" at bounding box center [754, 102] width 123 height 21
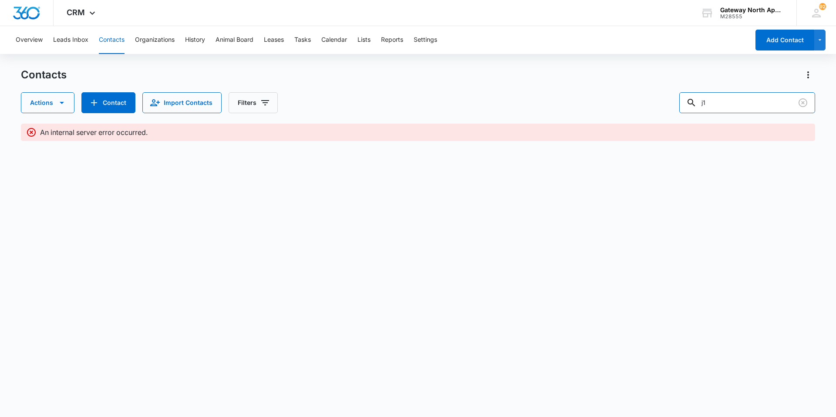
type input "j"
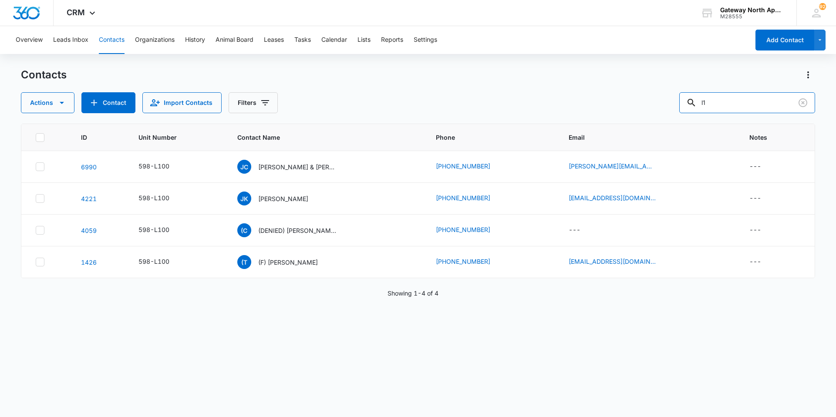
type input "l"
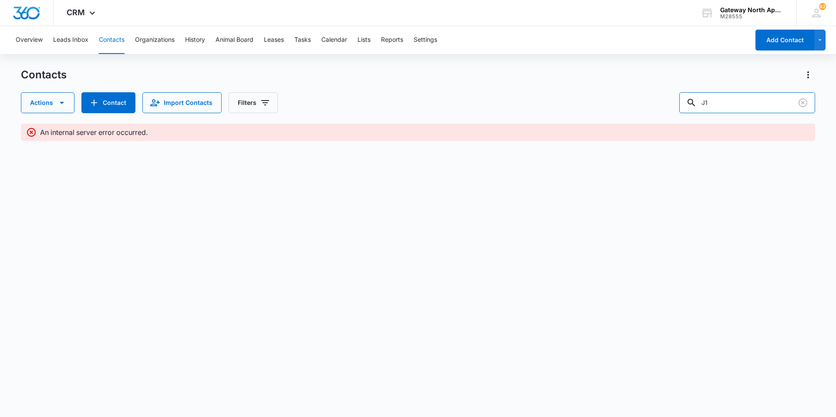
type input "J"
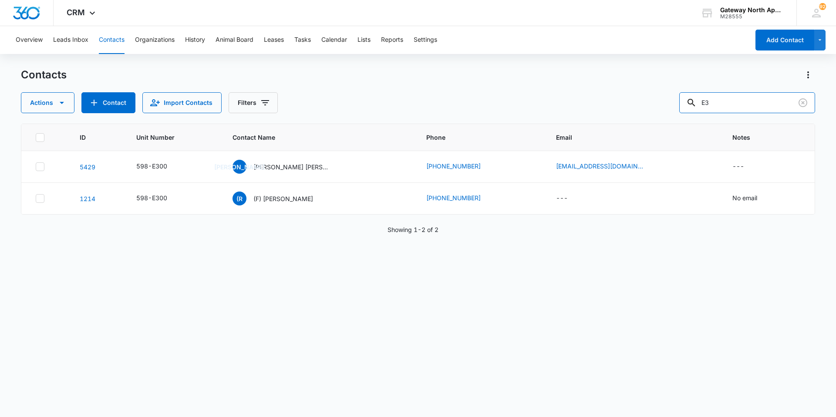
type input "E"
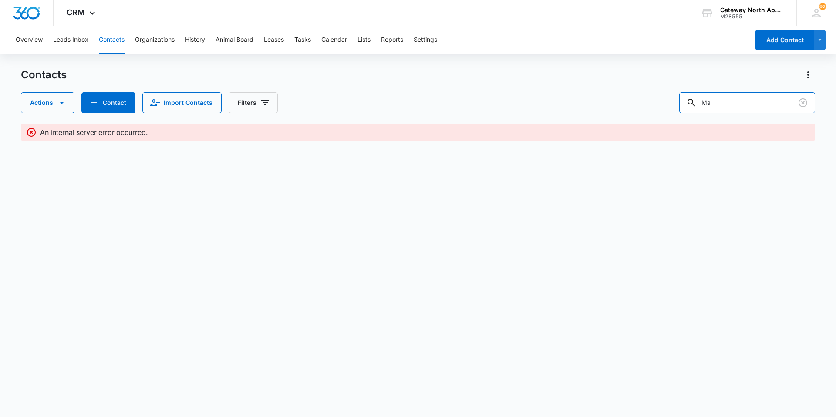
type input "M"
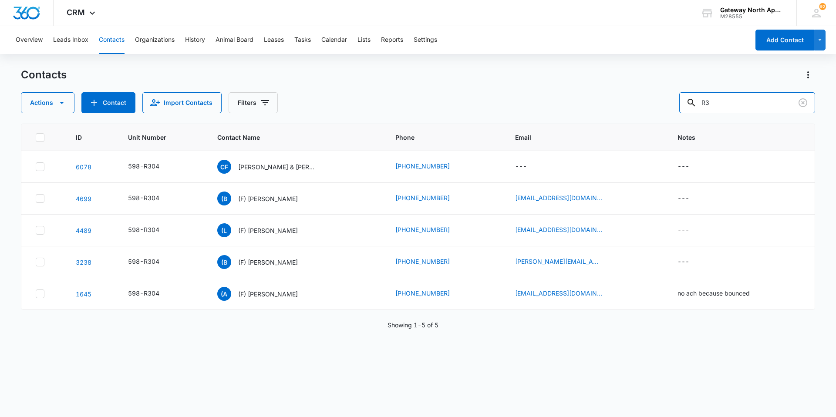
type input "R"
click at [404, 102] on input "text" at bounding box center [754, 102] width 123 height 21
type input "[PERSON_NAME]"
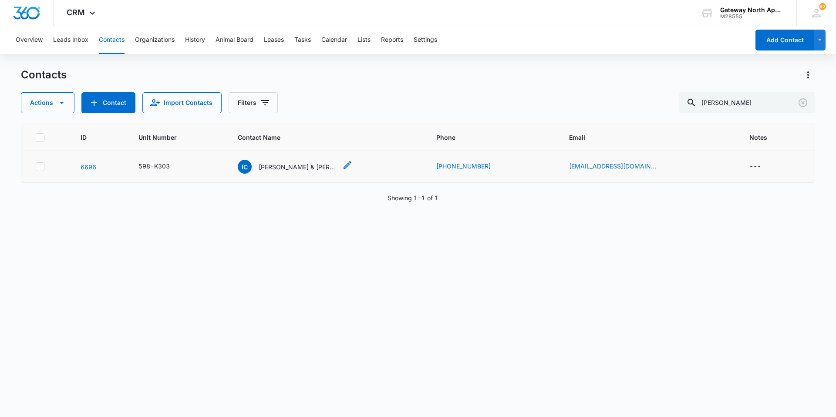
click at [301, 163] on p "[PERSON_NAME] & [PERSON_NAME]" at bounding box center [298, 166] width 78 height 9
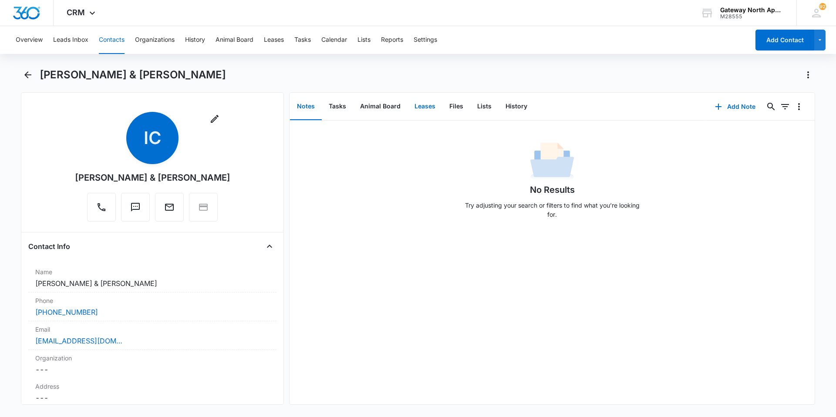
click at [404, 107] on button "Leases" at bounding box center [425, 106] width 35 height 27
click at [404, 105] on button "Files" at bounding box center [457, 106] width 28 height 27
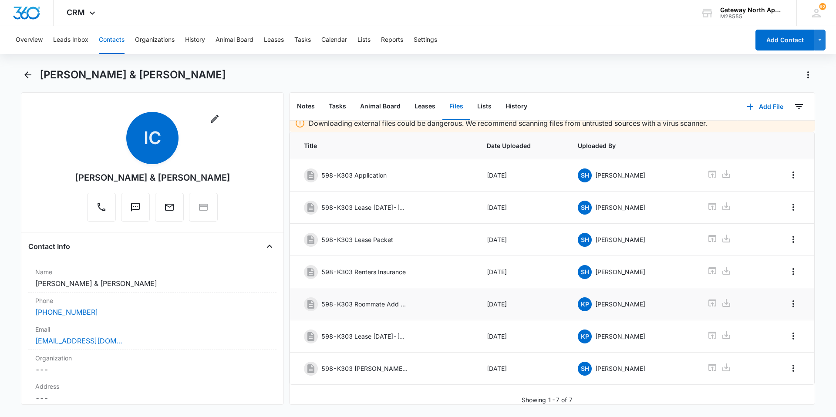
scroll to position [13, 0]
click at [404, 280] on icon at bounding box center [713, 367] width 8 height 7
click at [404, 280] on icon at bounding box center [712, 367] width 10 height 10
click at [29, 74] on icon "Back" at bounding box center [28, 75] width 10 height 10
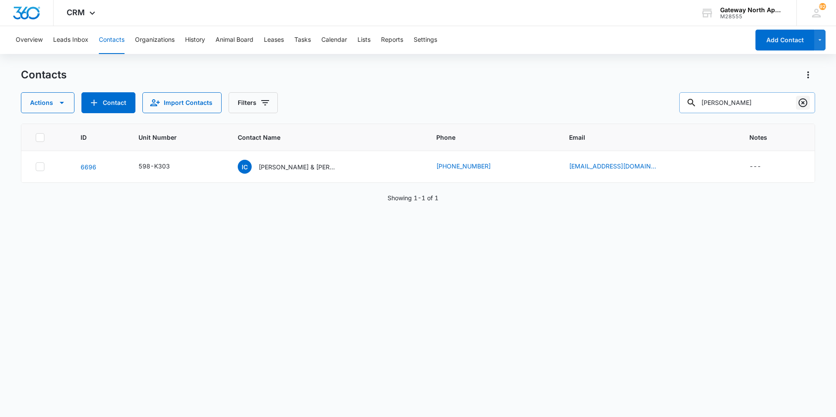
click at [404, 98] on icon "Clear" at bounding box center [803, 103] width 10 height 10
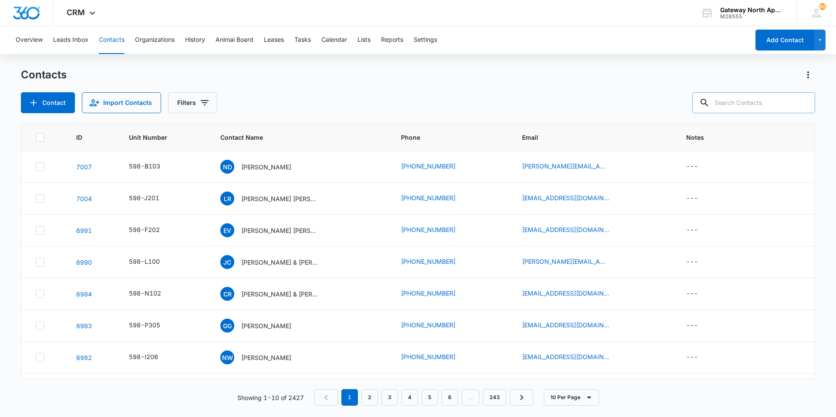
click at [404, 106] on input "text" at bounding box center [754, 102] width 123 height 21
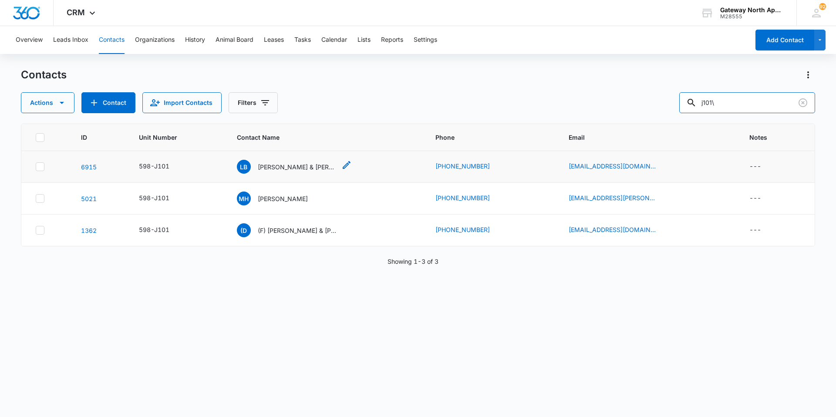
type input "j101\"
click at [280, 168] on p "[PERSON_NAME] & [PERSON_NAME]" at bounding box center [297, 166] width 78 height 9
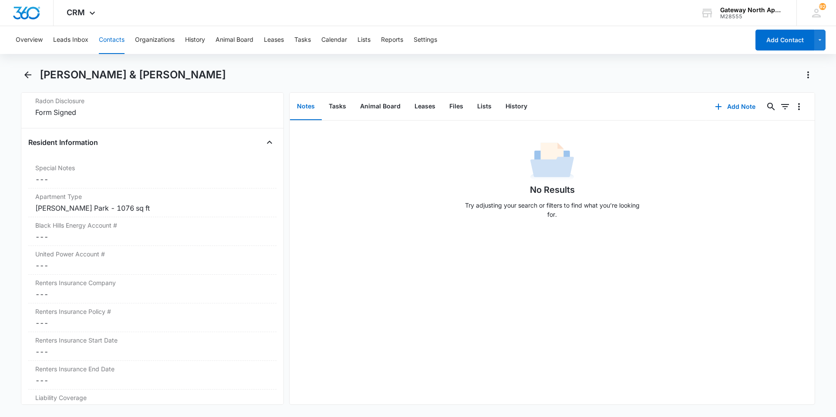
scroll to position [828, 0]
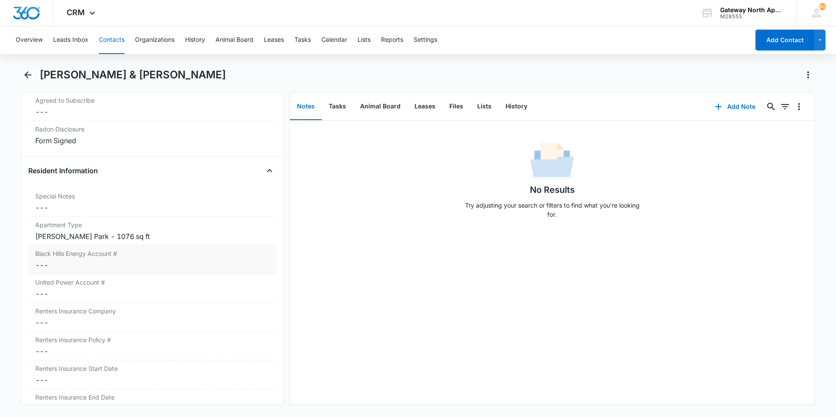
click at [85, 259] on div "Black Hills Energy Account # Cancel Save Changes ---" at bounding box center [152, 260] width 248 height 29
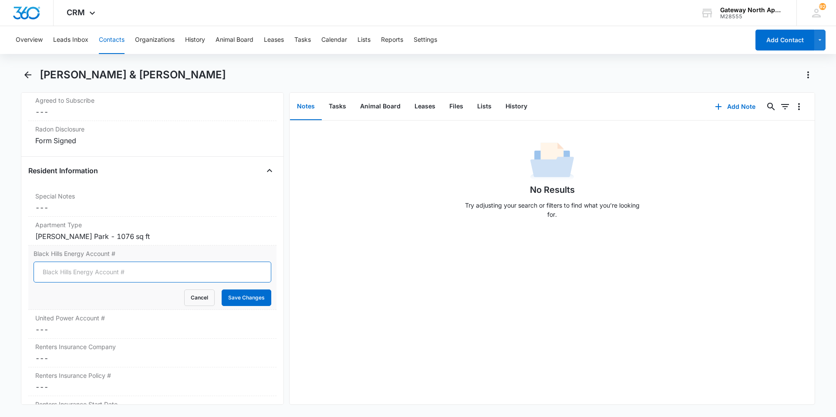
click at [110, 269] on input "Black Hills Energy Account #" at bounding box center [153, 272] width 238 height 21
type input "1574116904"
click at [229, 280] on button "Save Changes" at bounding box center [247, 298] width 50 height 17
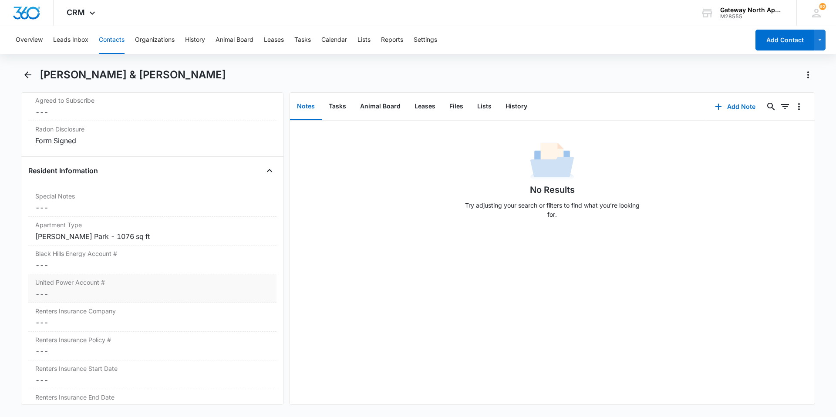
click at [81, 280] on label "United Power Account #" at bounding box center [152, 282] width 234 height 9
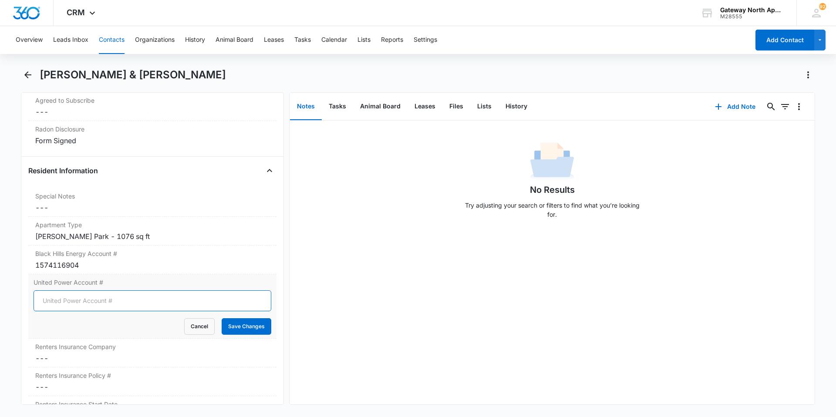
click at [88, 280] on input "United Power Account #" at bounding box center [153, 301] width 238 height 21
type input "20015906"
click at [248, 280] on button "Save Changes" at bounding box center [247, 326] width 50 height 17
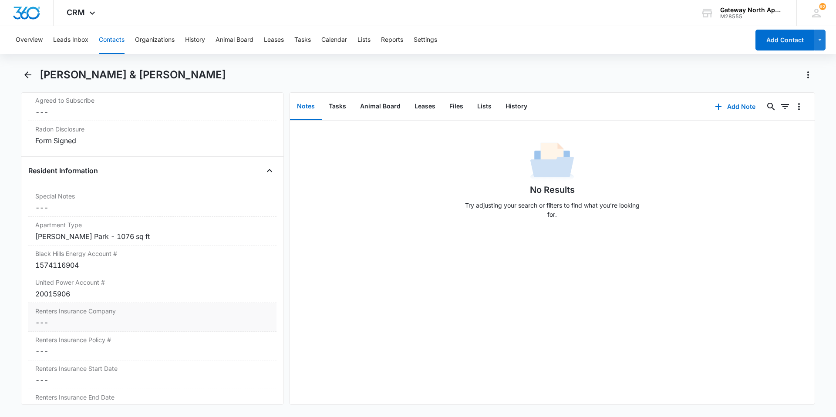
click at [210, 280] on dd "Cancel Save Changes ---" at bounding box center [152, 323] width 234 height 10
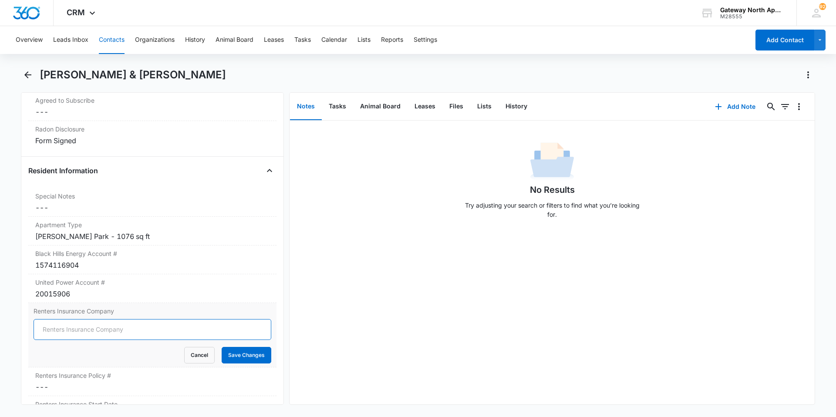
click at [177, 280] on input "Renters Insurance Company" at bounding box center [153, 329] width 238 height 21
type input "Progressive"
click at [240, 280] on button "Save Changes" at bounding box center [247, 355] width 50 height 17
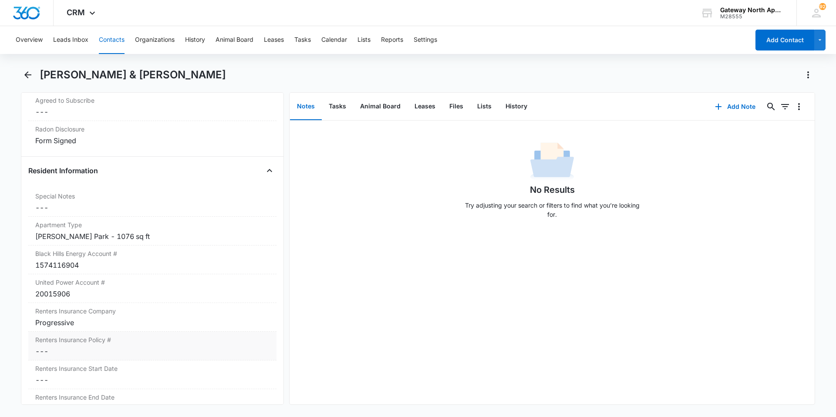
click at [110, 280] on div "Renters Insurance Policy # Cancel Save Changes ---" at bounding box center [152, 346] width 248 height 29
click at [105, 280] on input "Renters Insurance Policy #" at bounding box center [153, 358] width 238 height 21
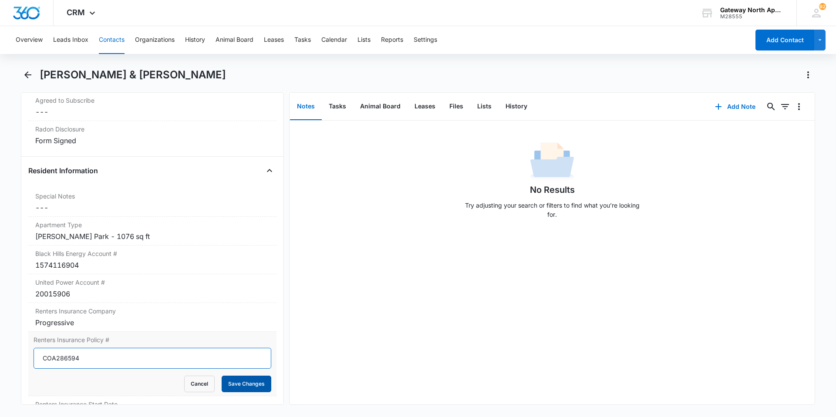
type input "COA286594"
click at [235, 280] on button "Save Changes" at bounding box center [247, 384] width 50 height 17
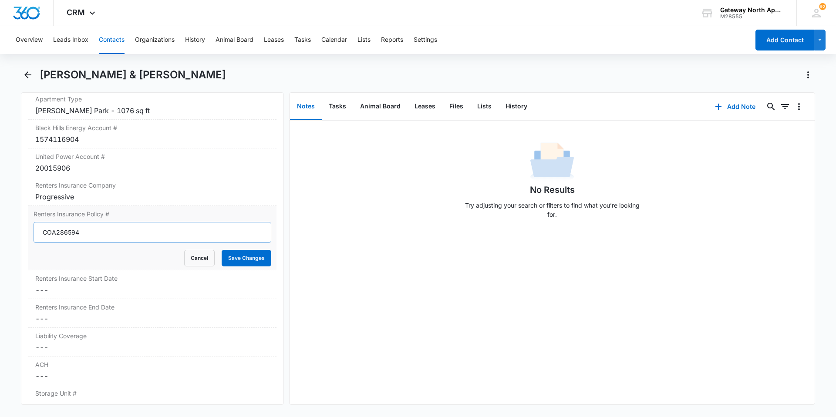
scroll to position [958, 0]
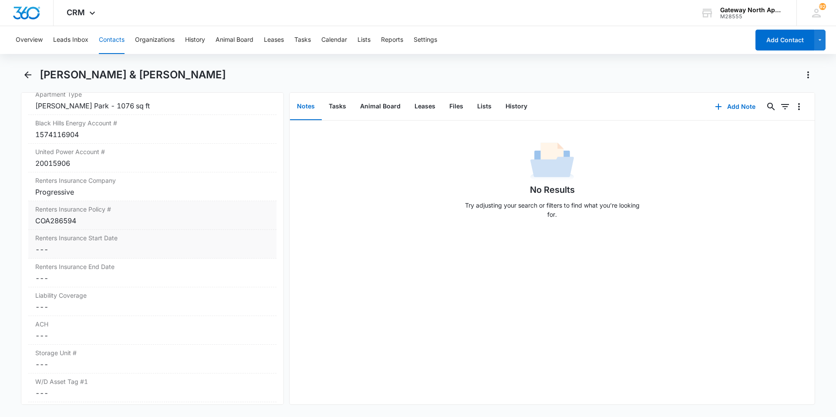
click at [110, 244] on dd "Cancel Save Changes ---" at bounding box center [152, 249] width 234 height 10
click at [105, 257] on div at bounding box center [75, 257] width 72 height 10
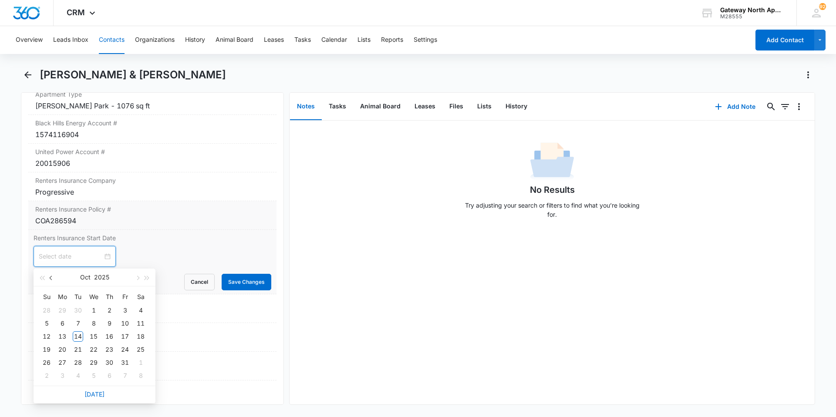
click at [54, 280] on button "button" at bounding box center [52, 277] width 10 height 17
type input "[DATE]"
click at [139, 280] on div "20" at bounding box center [140, 336] width 10 height 10
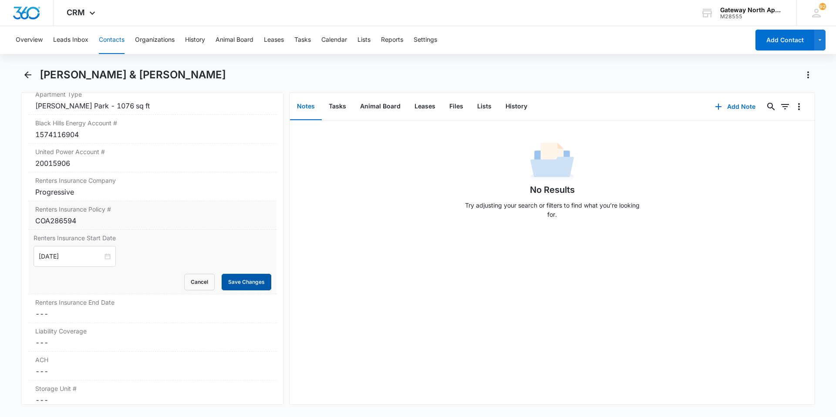
click at [242, 280] on button "Save Changes" at bounding box center [247, 282] width 50 height 17
click at [102, 280] on div "Renters Insurance End Date Cancel Save Changes ---" at bounding box center [152, 273] width 248 height 29
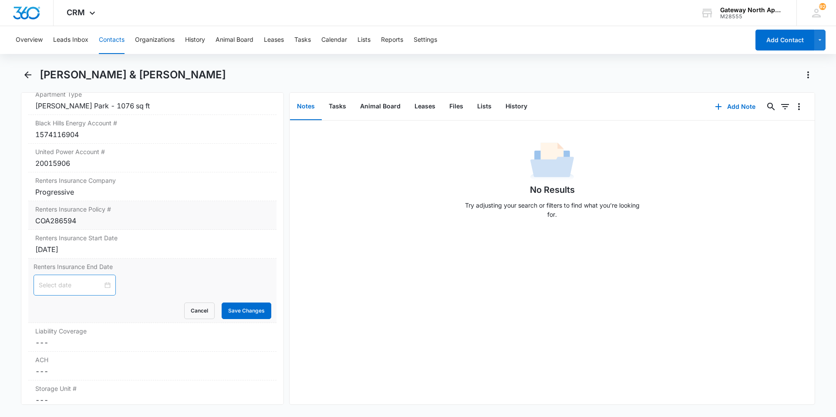
click at [100, 280] on div at bounding box center [75, 286] width 72 height 10
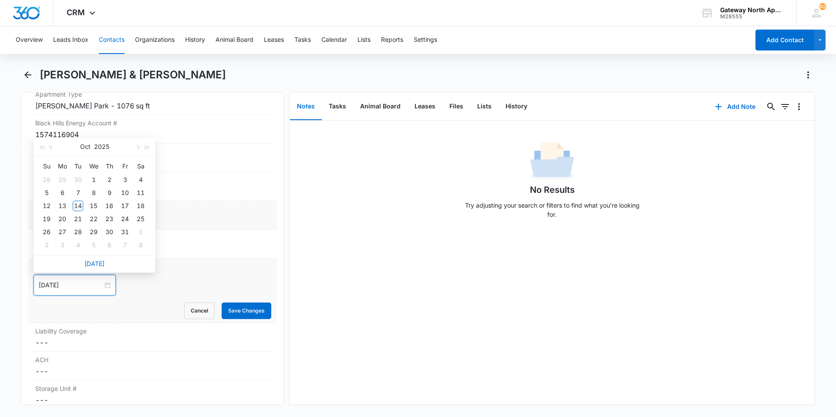
type input "[DATE]"
click at [144, 151] on button "button" at bounding box center [147, 146] width 10 height 17
type input "[DATE]"
click at [78, 218] on div "20" at bounding box center [78, 219] width 10 height 10
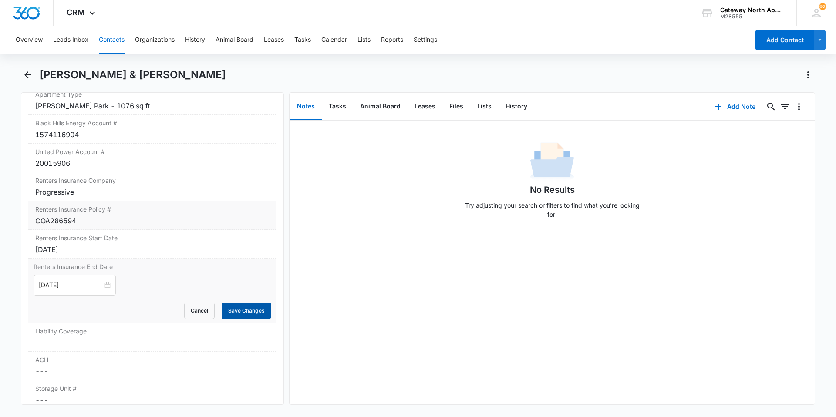
click at [247, 280] on button "Save Changes" at bounding box center [247, 311] width 50 height 17
click at [64, 276] on div "[DATE]" at bounding box center [152, 278] width 234 height 10
click at [99, 280] on div "[DATE]" at bounding box center [75, 286] width 72 height 10
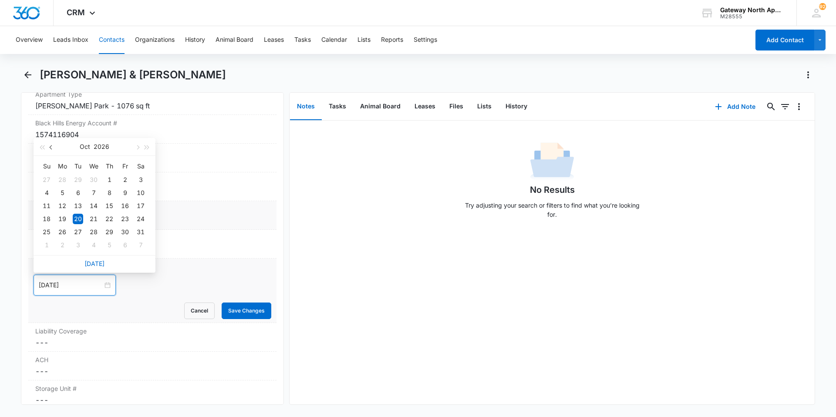
click at [49, 148] on button "button" at bounding box center [52, 146] width 10 height 17
type input "[DATE]"
click at [47, 219] on div "20" at bounding box center [46, 219] width 10 height 10
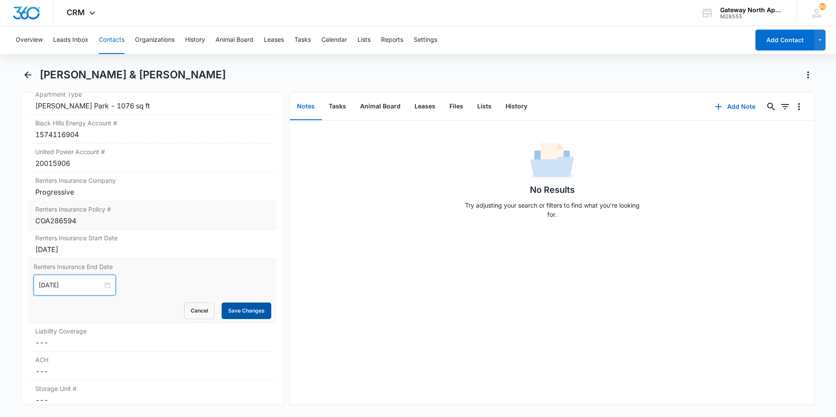
click at [254, 280] on button "Save Changes" at bounding box center [247, 311] width 50 height 17
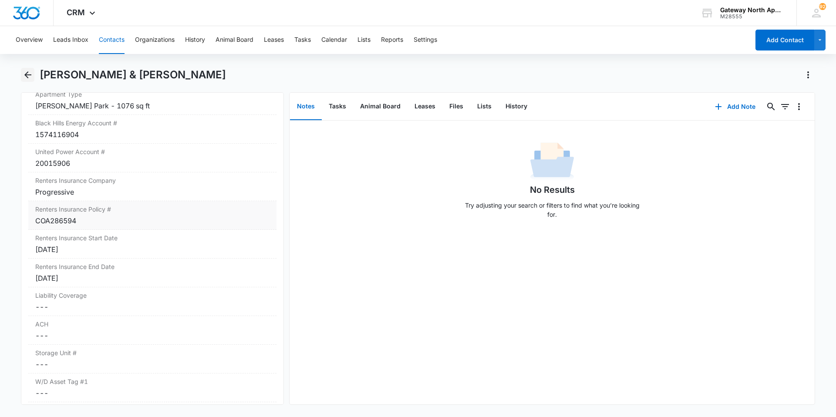
click at [29, 74] on icon "Back" at bounding box center [27, 74] width 7 height 7
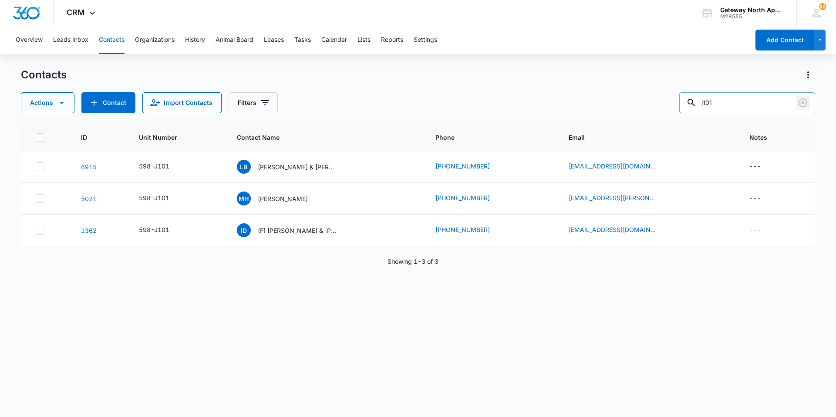
drag, startPoint x: 806, startPoint y: 103, endPoint x: 789, endPoint y: 105, distance: 17.0
click at [404, 103] on icon "Clear" at bounding box center [803, 103] width 10 height 10
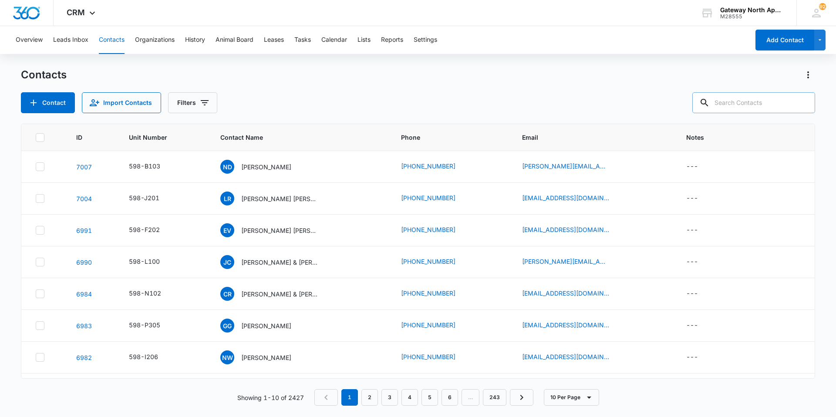
click at [404, 105] on input "text" at bounding box center [754, 102] width 123 height 21
type input "k103"
